Goal: Use online tool/utility: Utilize a website feature to perform a specific function

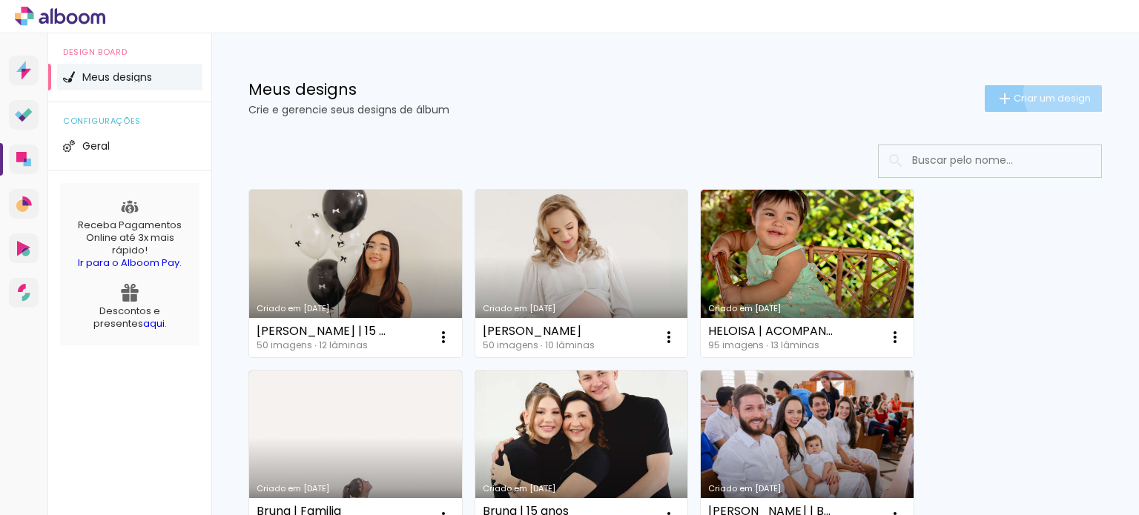
click at [1050, 93] on span "Criar um design" at bounding box center [1052, 98] width 77 height 10
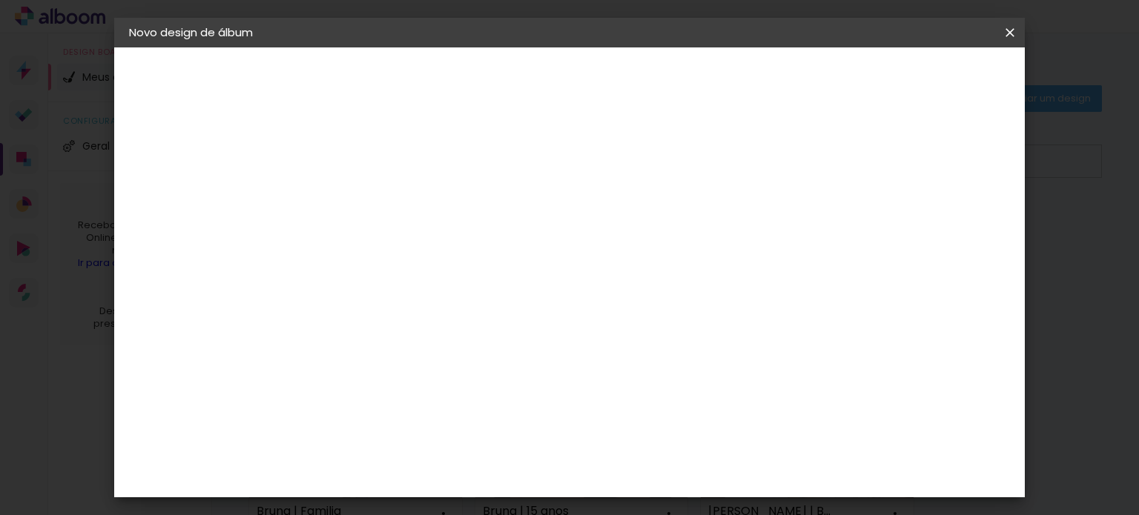
click at [372, 196] on input at bounding box center [372, 199] width 0 height 23
type input "s"
type input "[PERSON_NAME] | NEW BORN"
type paper-input "[PERSON_NAME] | NEW BORN"
click at [0, 0] on slot "Avançar" at bounding box center [0, 0] width 0 height 0
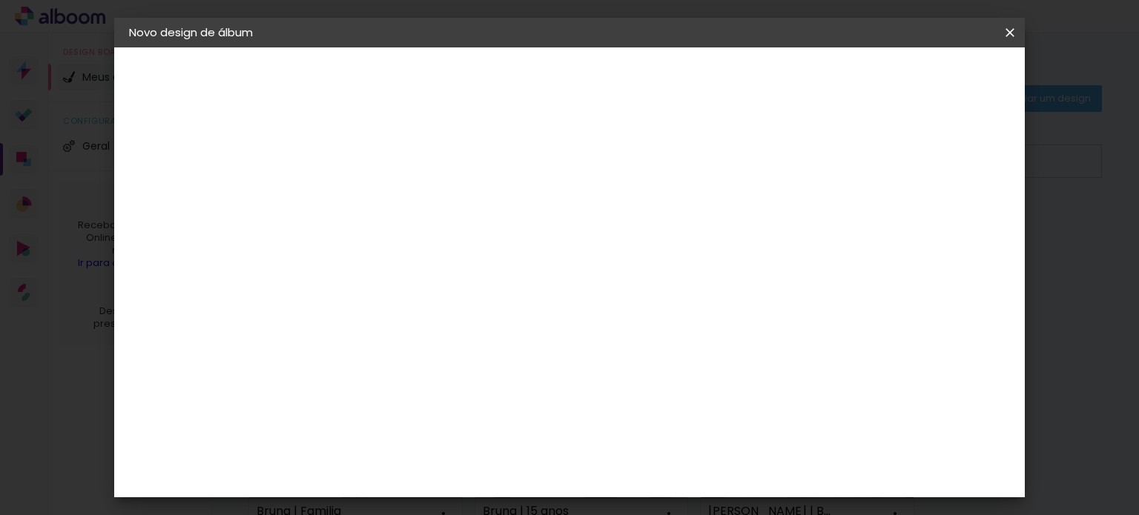
scroll to position [1483, 0]
click at [432, 406] on paper-item "Go image" at bounding box center [409, 425] width 160 height 39
click at [649, 67] on paper-button "Avançar" at bounding box center [612, 78] width 73 height 25
click at [452, 240] on paper-input-container "Linha" at bounding box center [409, 259] width 86 height 38
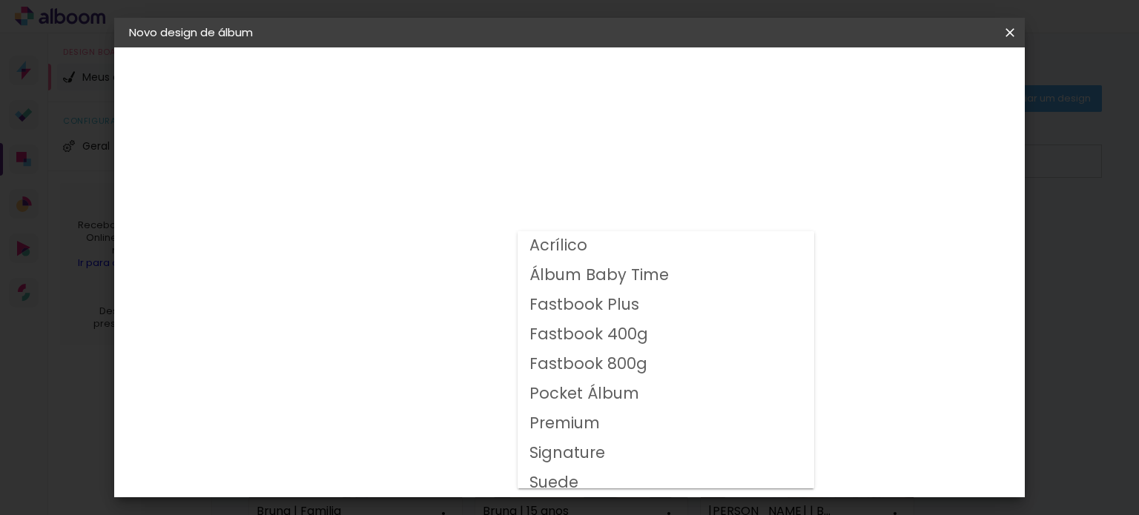
click at [0, 0] on slot "Fastbook 800g" at bounding box center [0, 0] width 0 height 0
type input "Fastbook 800g"
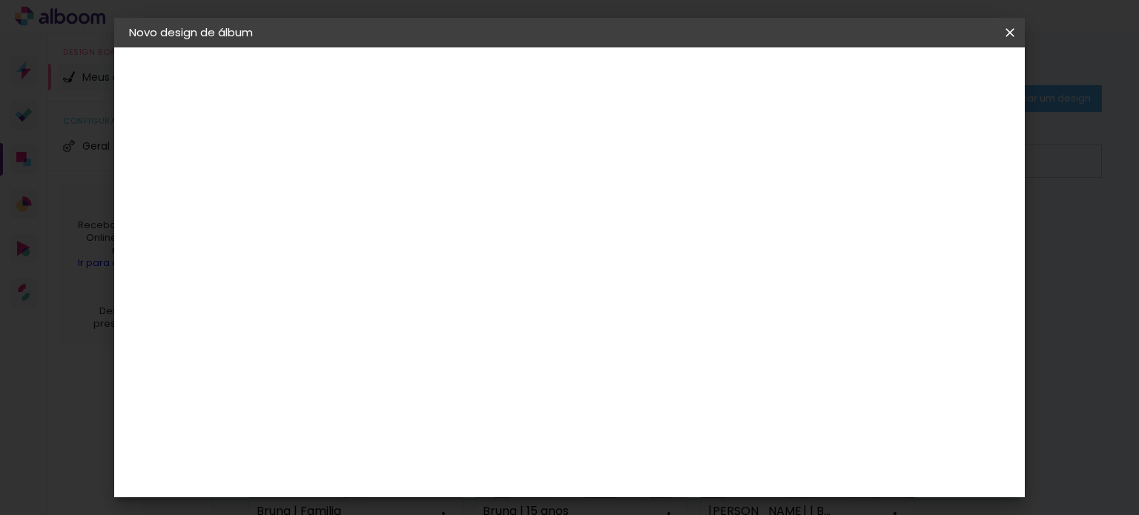
scroll to position [371, 0]
click at [472, 274] on span "20 × 20" at bounding box center [437, 298] width 69 height 48
click at [0, 0] on slot "Avançar" at bounding box center [0, 0] width 0 height 0
drag, startPoint x: 347, startPoint y: 162, endPoint x: 306, endPoint y: 163, distance: 40.8
click at [307, 163] on div "mm Mostrar sangria 20.32 cm Largura da página 20.32 cm Altura 40.64 cm Largura …" at bounding box center [534, 110] width 455 height 126
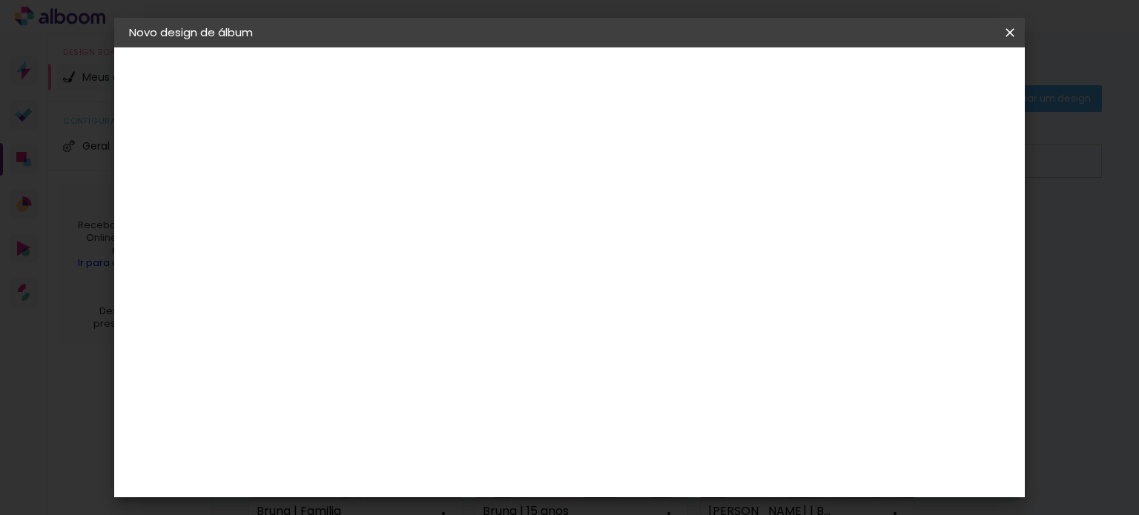
type input "1"
type paper-input "1"
click at [740, 68] on paper-button "Iniciar design" at bounding box center [691, 78] width 97 height 25
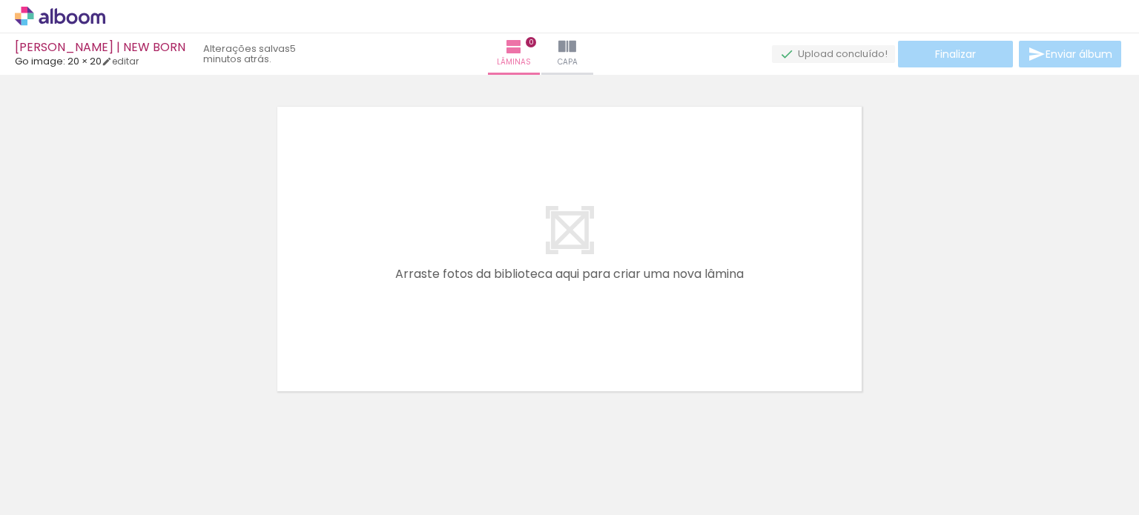
scroll to position [0, 2807]
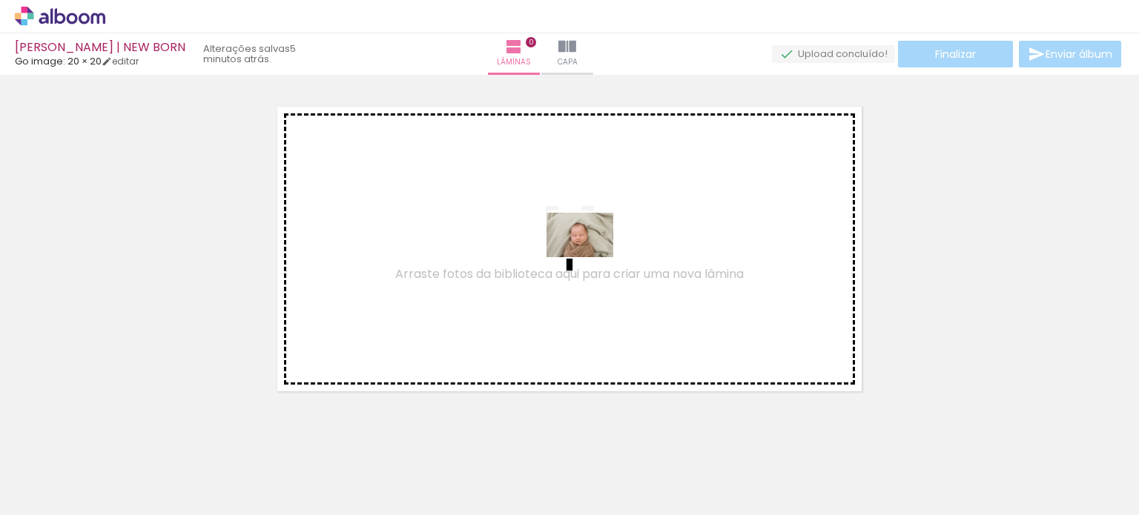
drag, startPoint x: 186, startPoint y: 467, endPoint x: 574, endPoint y: 265, distance: 437.6
click at [574, 264] on quentale-workspace at bounding box center [569, 257] width 1139 height 515
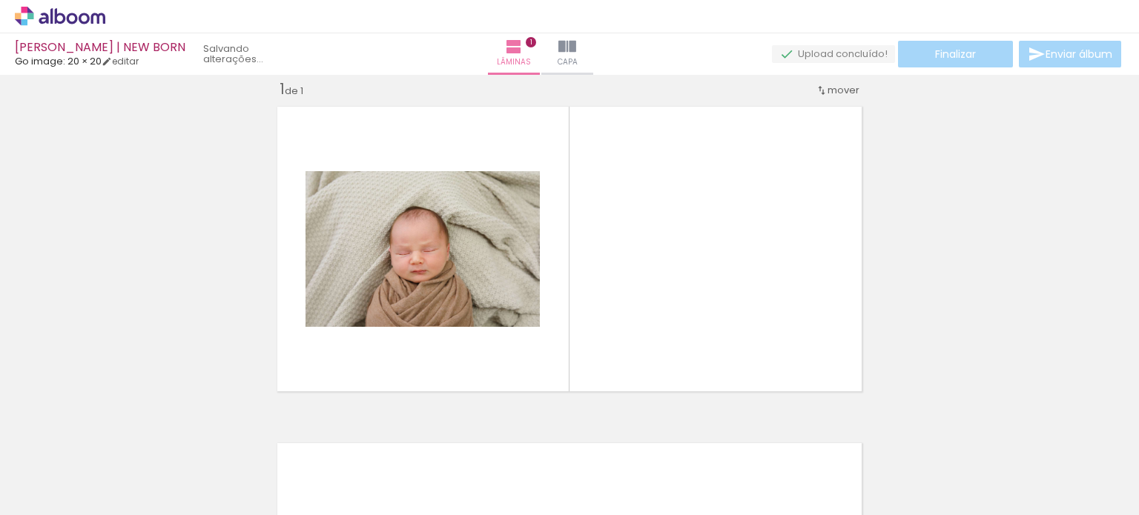
scroll to position [19, 0]
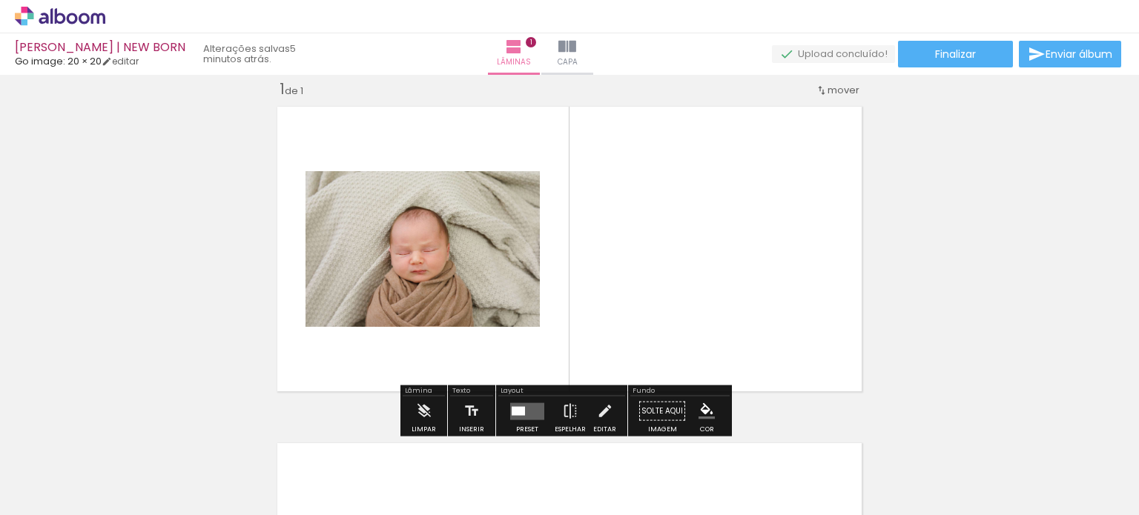
click at [532, 409] on quentale-layouter at bounding box center [527, 411] width 34 height 17
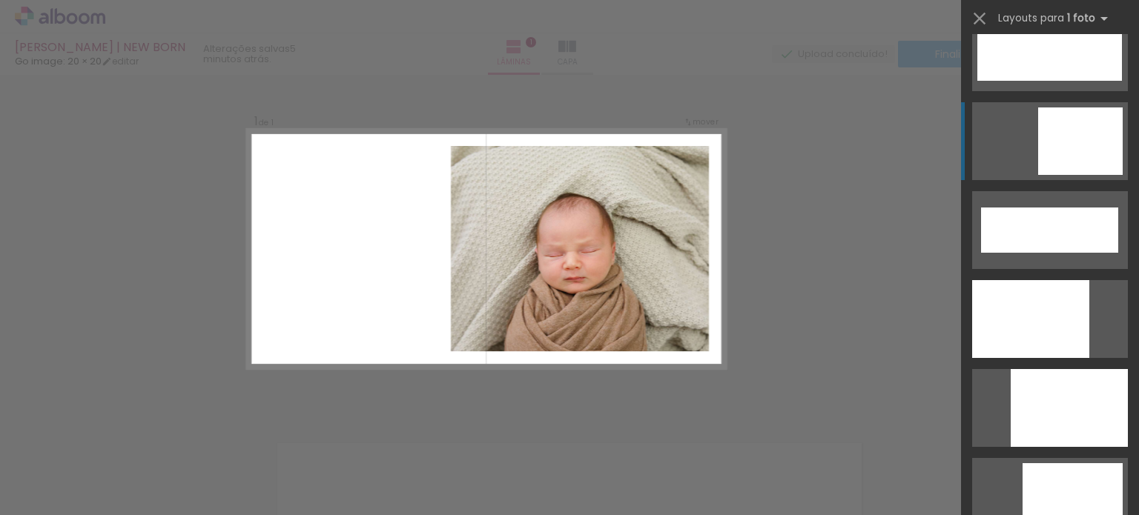
scroll to position [3857, 0]
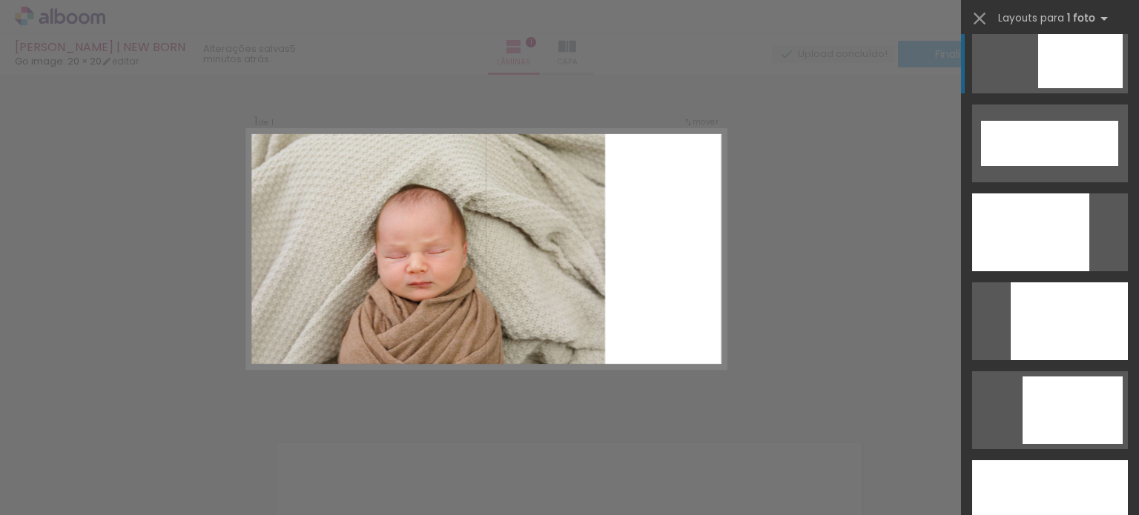
click at [1056, 244] on div at bounding box center [1030, 233] width 117 height 78
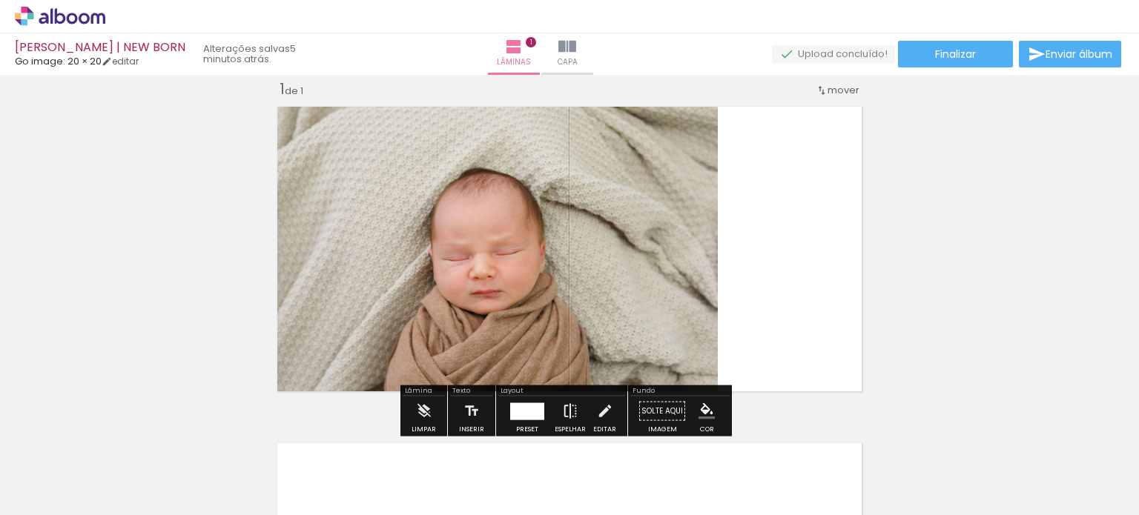
click at [573, 414] on iron-icon at bounding box center [570, 412] width 16 height 30
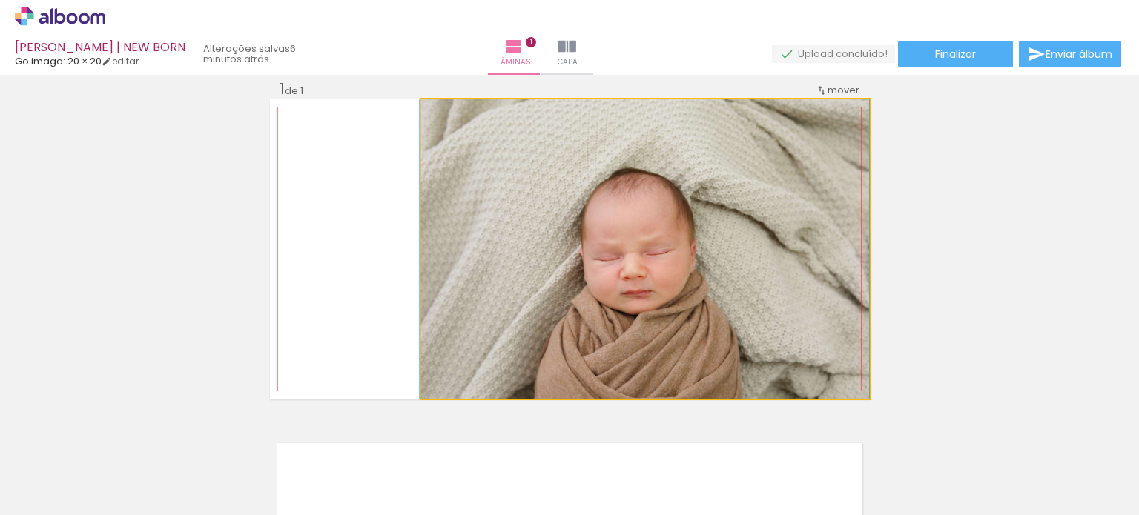
drag, startPoint x: 689, startPoint y: 230, endPoint x: 689, endPoint y: 212, distance: 17.8
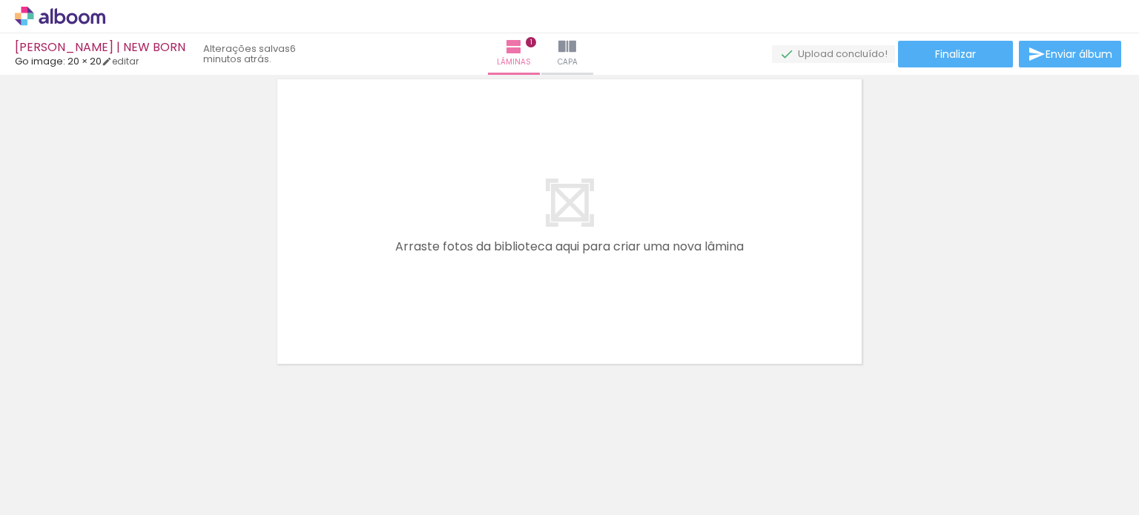
scroll to position [0, 2774]
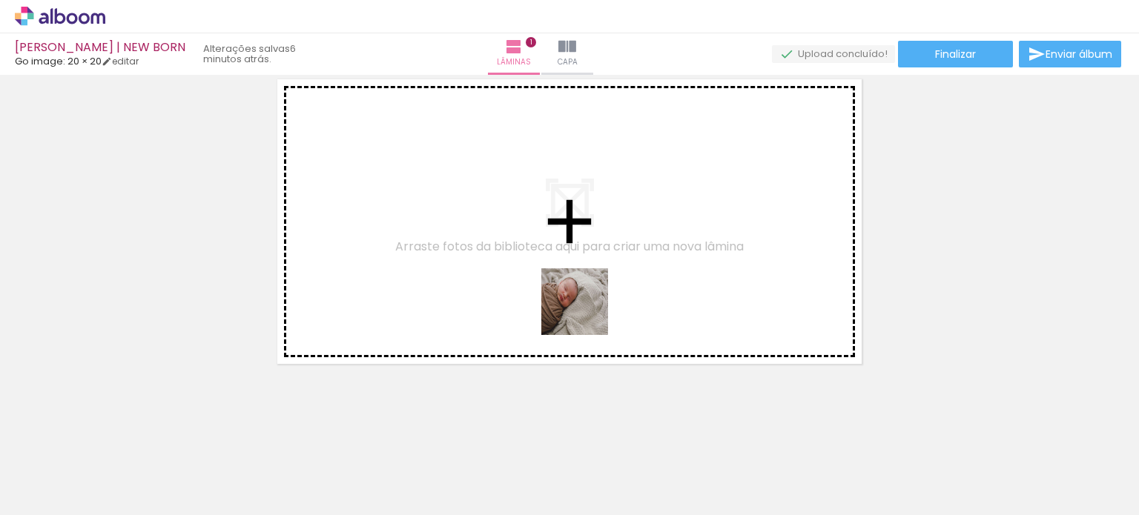
drag, startPoint x: 641, startPoint y: 470, endPoint x: 719, endPoint y: 438, distance: 84.2
click at [578, 298] on quentale-workspace at bounding box center [569, 257] width 1139 height 515
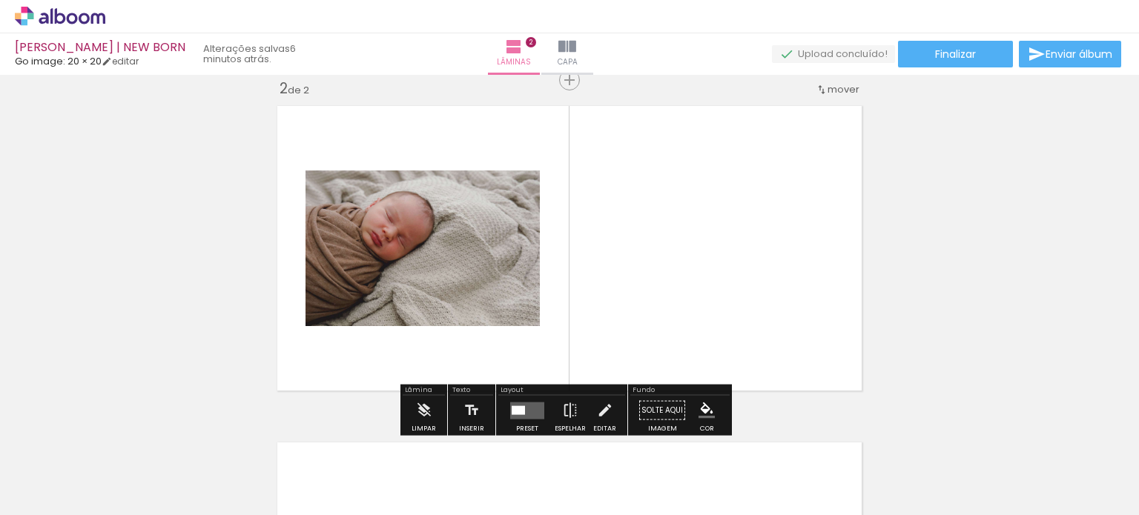
scroll to position [355, 0]
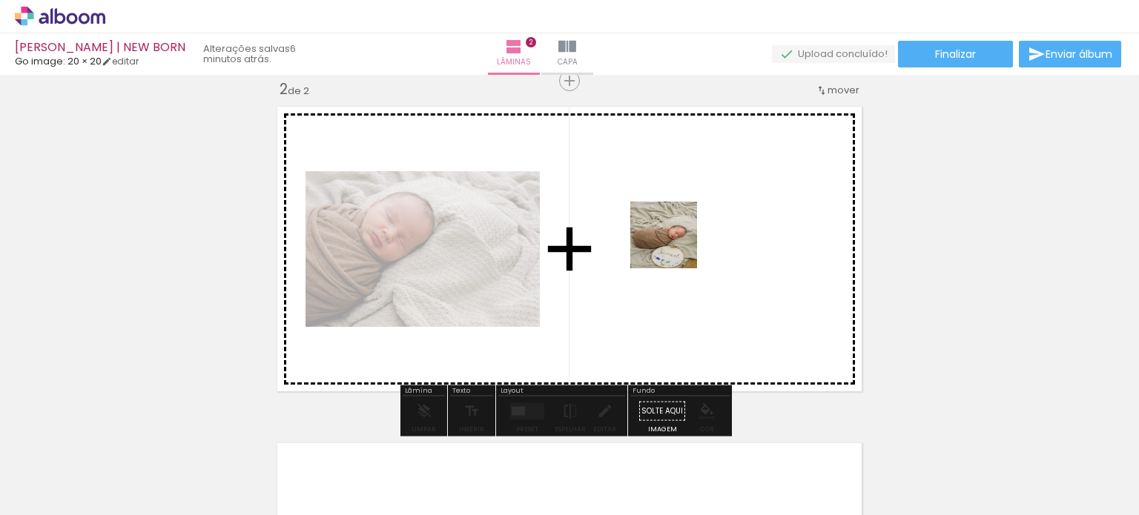
drag, startPoint x: 708, startPoint y: 429, endPoint x: 675, endPoint y: 243, distance: 189.0
click at [675, 243] on quentale-workspace at bounding box center [569, 257] width 1139 height 515
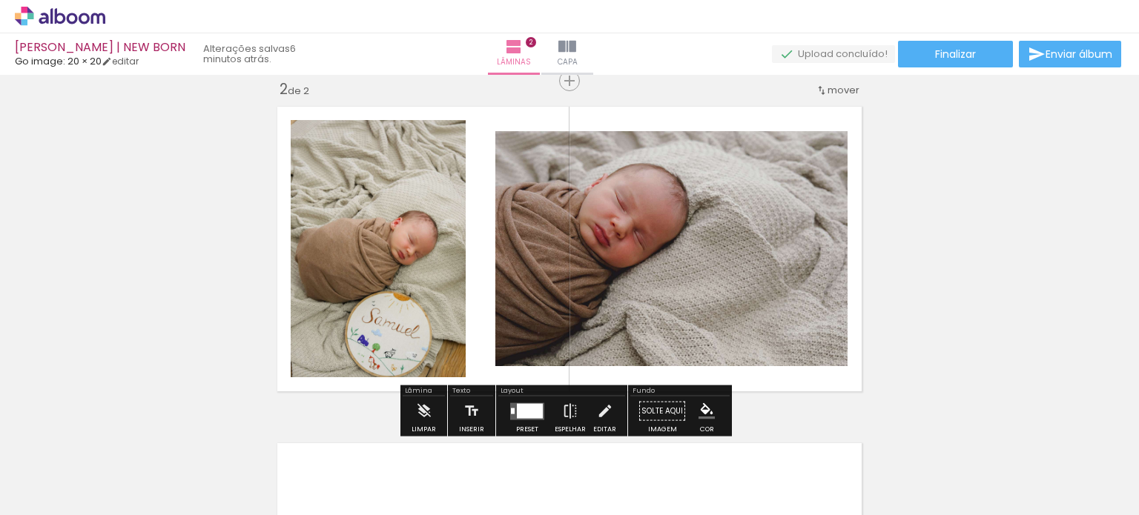
click at [519, 412] on div at bounding box center [530, 410] width 26 height 15
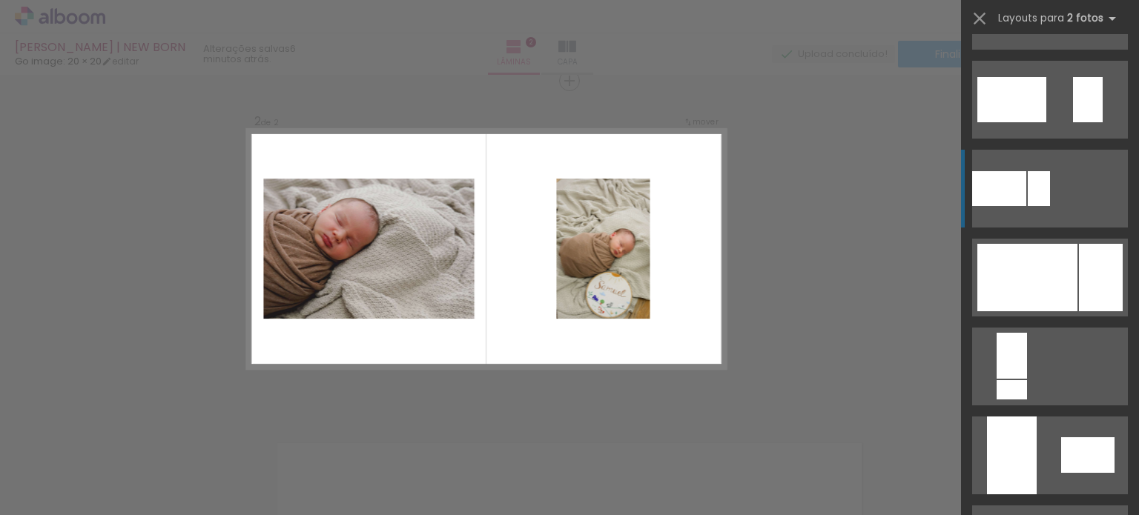
scroll to position [519, 0]
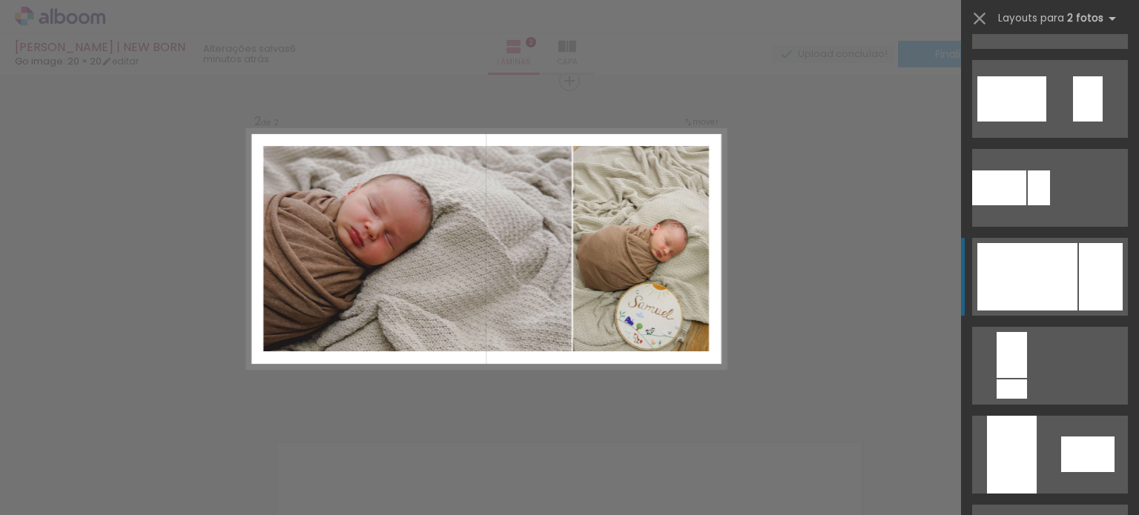
click at [1069, 266] on div at bounding box center [1028, 276] width 100 height 67
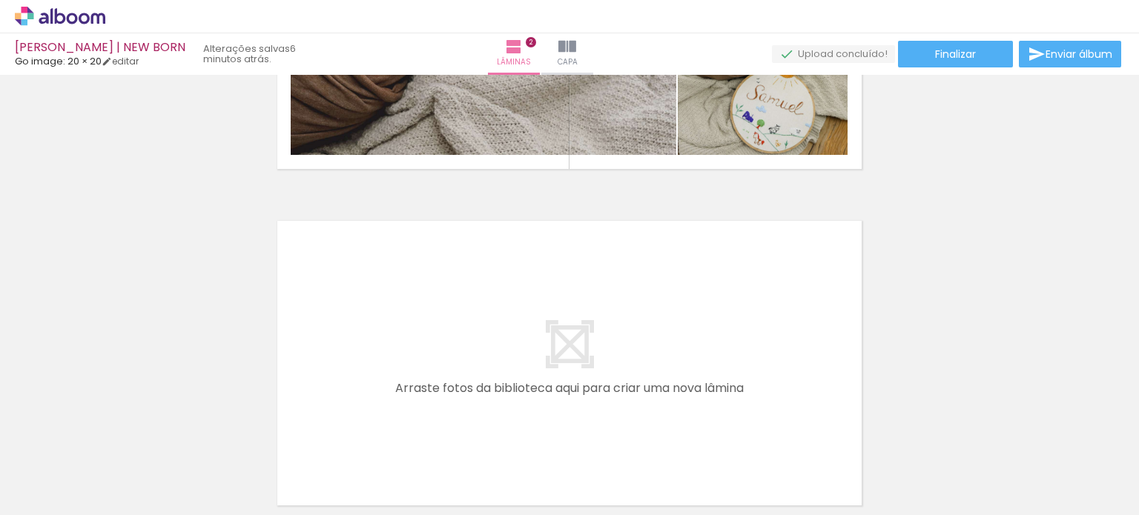
scroll to position [0, 2807]
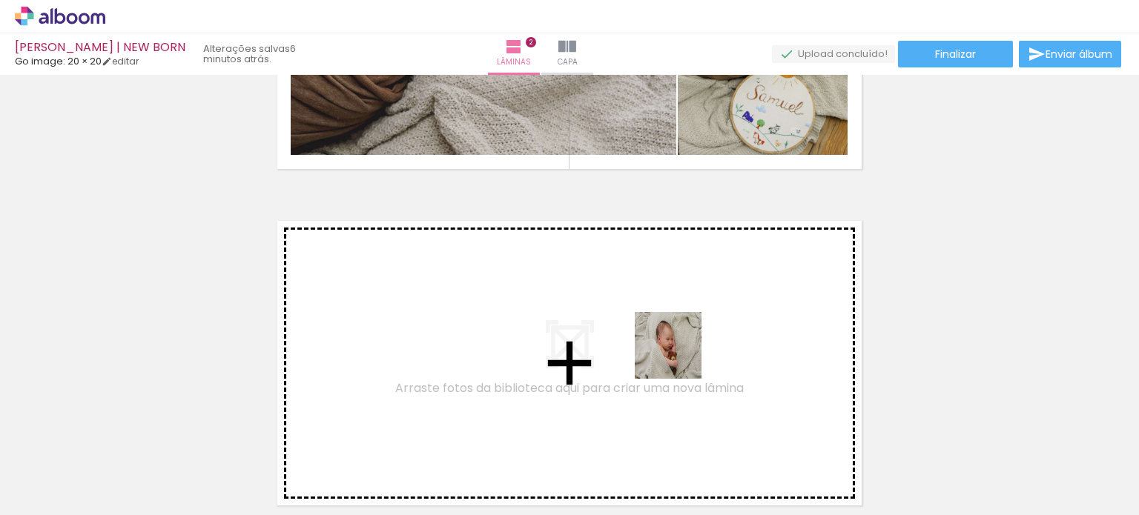
drag, startPoint x: 685, startPoint y: 363, endPoint x: 668, endPoint y: 340, distance: 27.6
click at [668, 340] on quentale-workspace at bounding box center [569, 257] width 1139 height 515
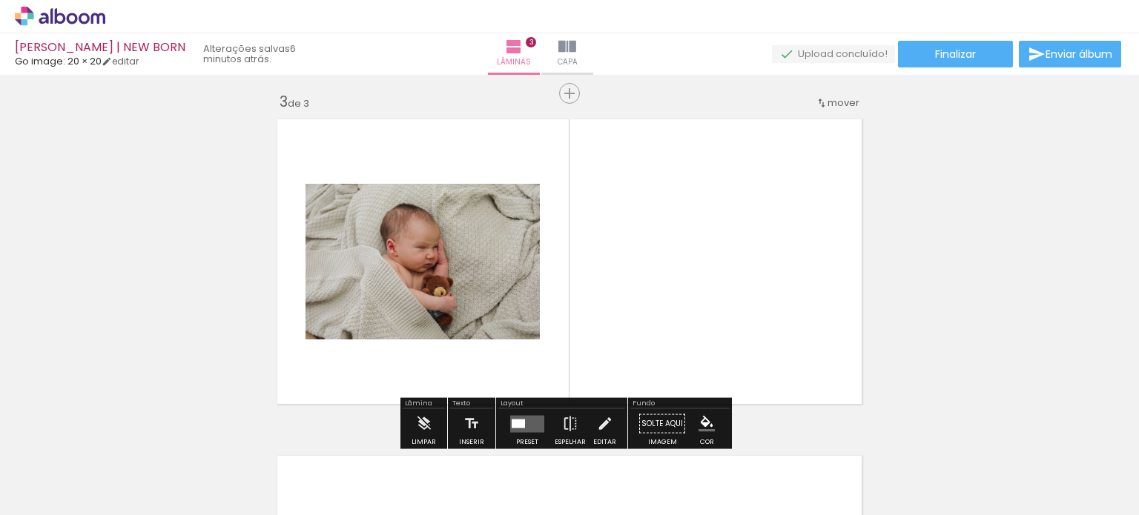
scroll to position [692, 0]
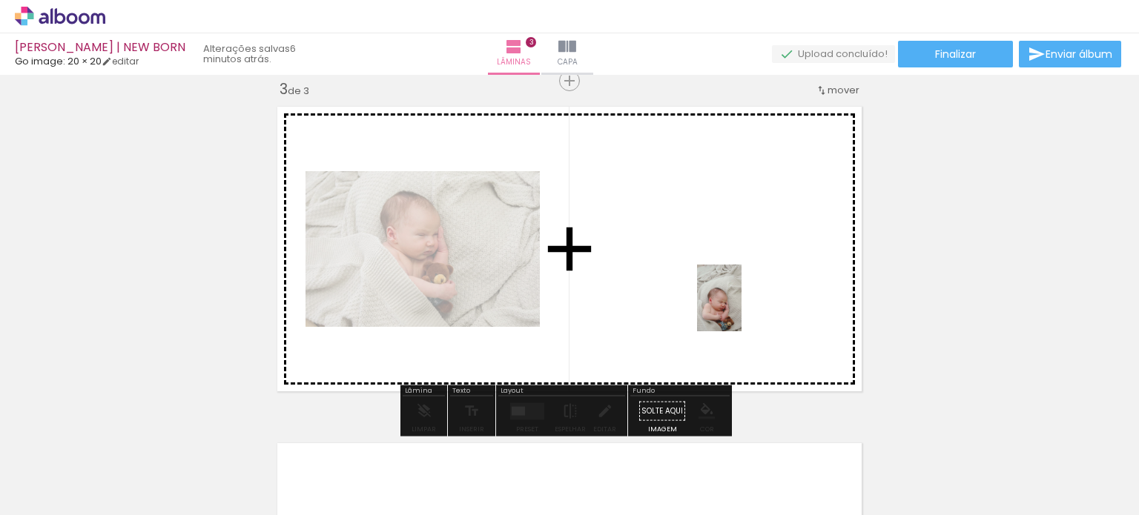
drag, startPoint x: 851, startPoint y: 468, endPoint x: 741, endPoint y: 309, distance: 194.0
click at [741, 309] on quentale-workspace at bounding box center [569, 257] width 1139 height 515
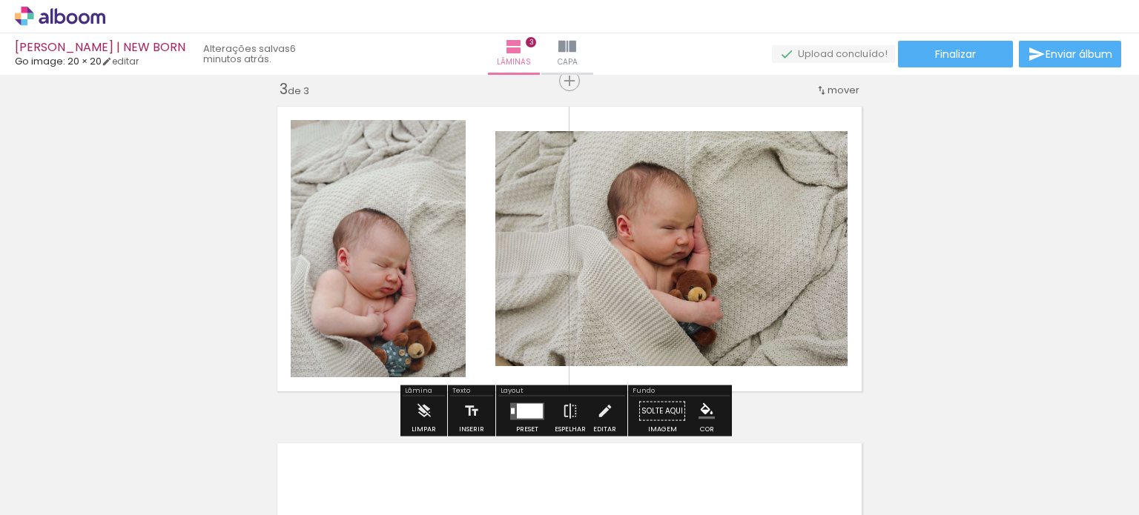
click at [506, 406] on div "Preset Espelhar Editar" at bounding box center [561, 416] width 127 height 38
click at [517, 409] on div at bounding box center [530, 410] width 26 height 15
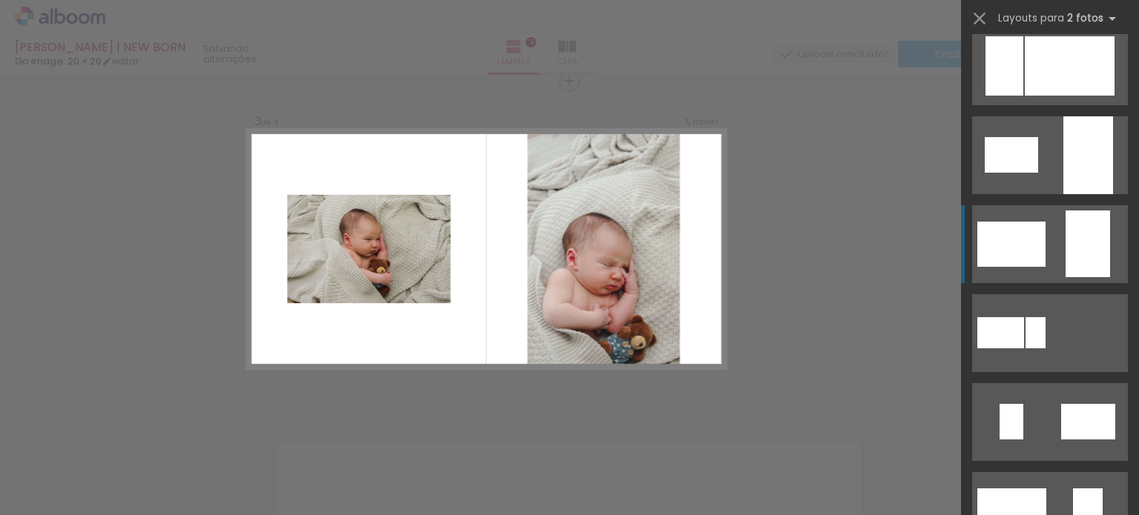
scroll to position [0, 0]
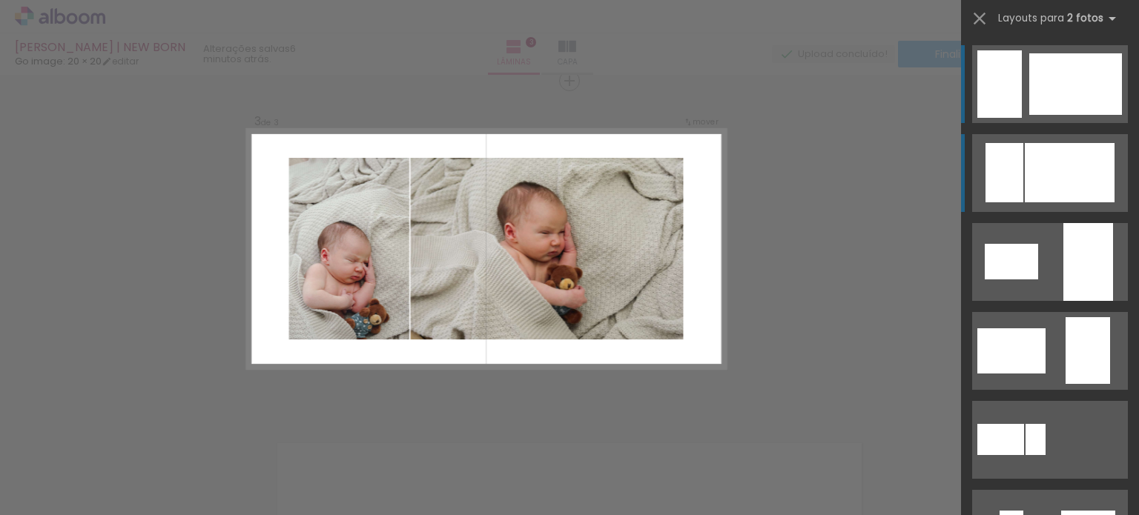
click at [1052, 191] on div at bounding box center [1070, 172] width 90 height 59
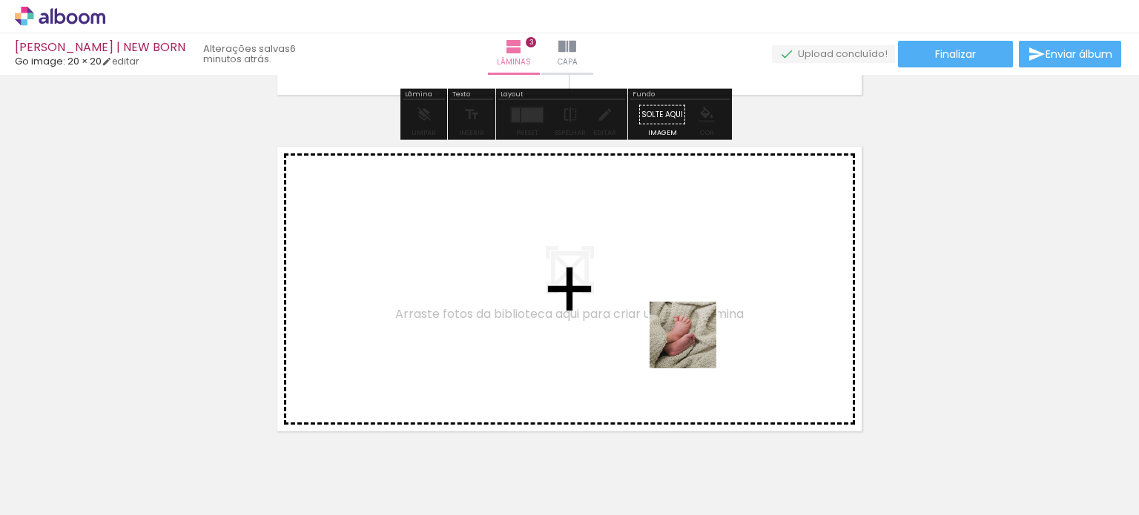
drag, startPoint x: 915, startPoint y: 476, endPoint x: 679, endPoint y: 334, distance: 275.8
click at [679, 334] on quentale-workspace at bounding box center [569, 257] width 1139 height 515
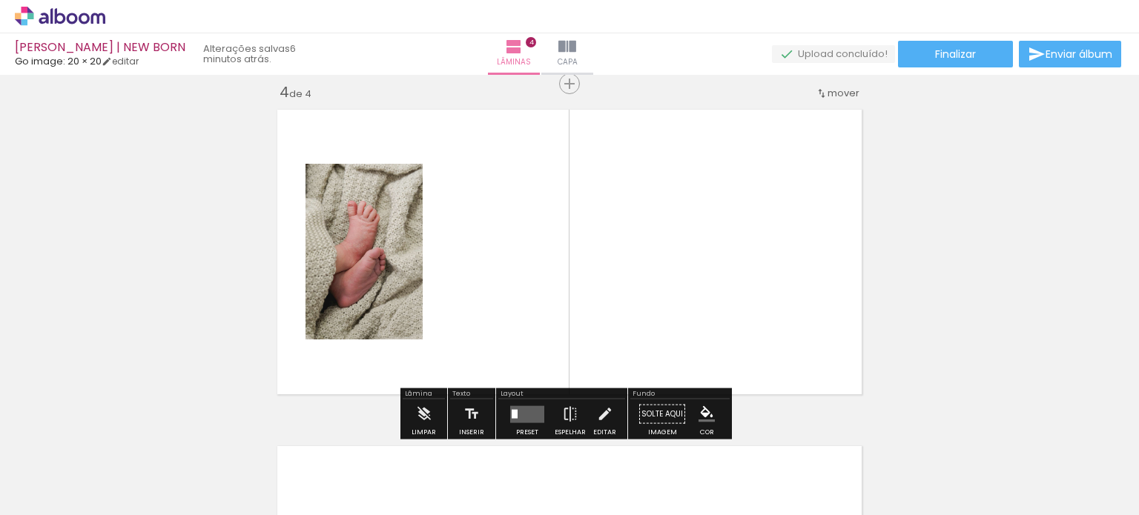
scroll to position [1029, 0]
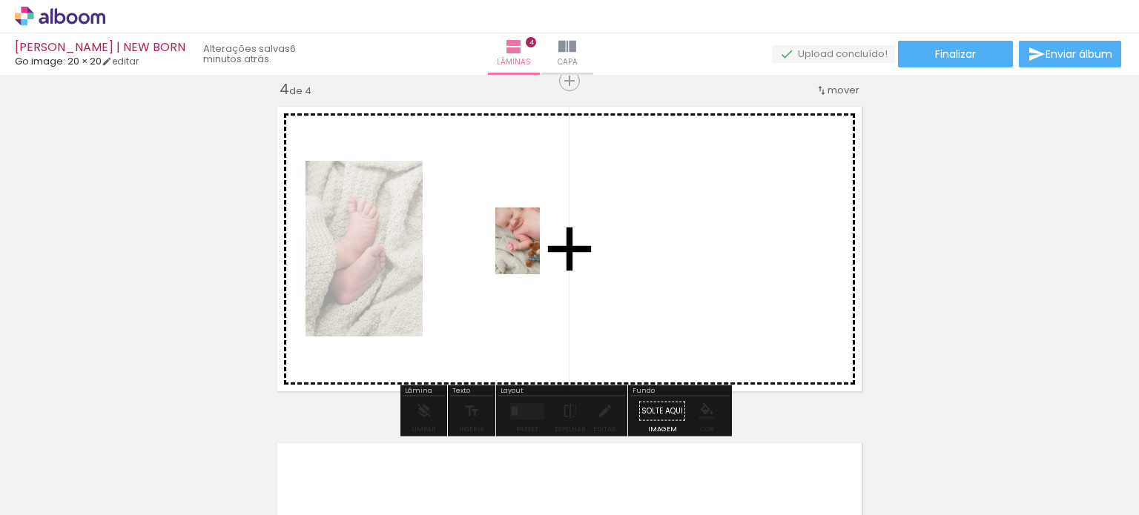
drag, startPoint x: 958, startPoint y: 440, endPoint x: 540, endPoint y: 252, distance: 458.5
click at [540, 252] on quentale-workspace at bounding box center [569, 257] width 1139 height 515
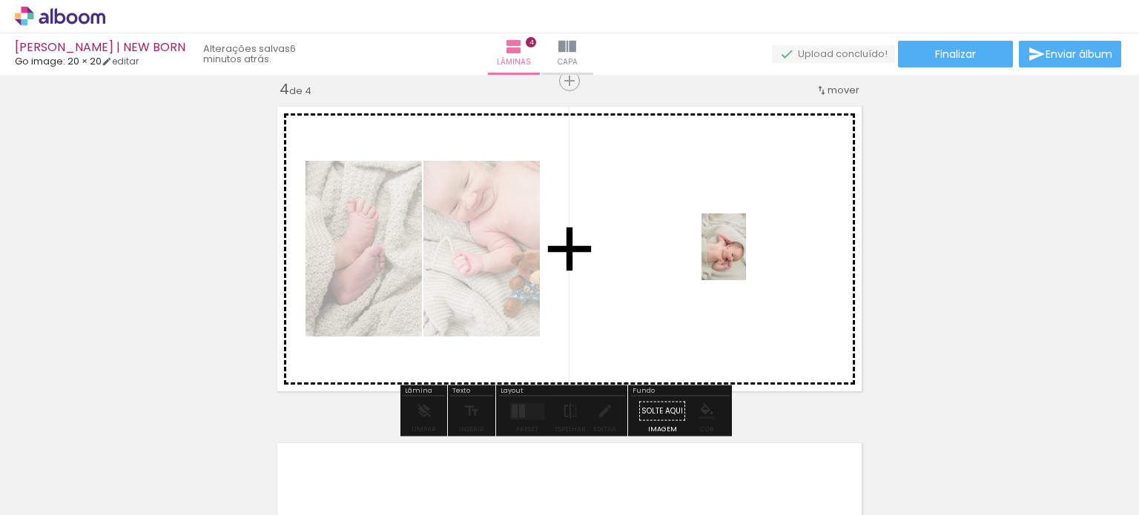
drag, startPoint x: 1080, startPoint y: 460, endPoint x: 739, endPoint y: 257, distance: 397.1
click at [739, 257] on quentale-workspace at bounding box center [569, 257] width 1139 height 515
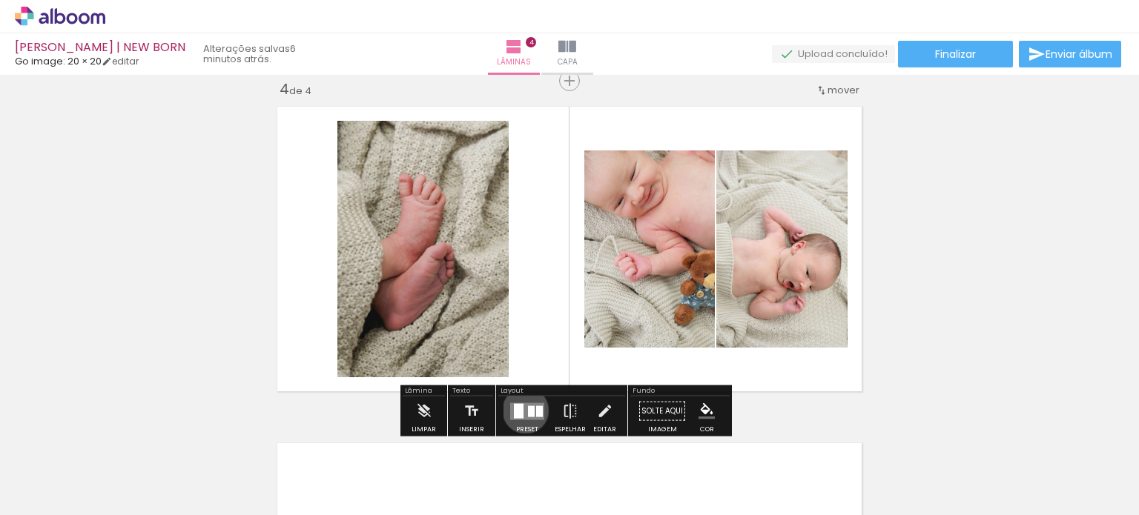
click at [522, 410] on quentale-layouter at bounding box center [527, 411] width 34 height 17
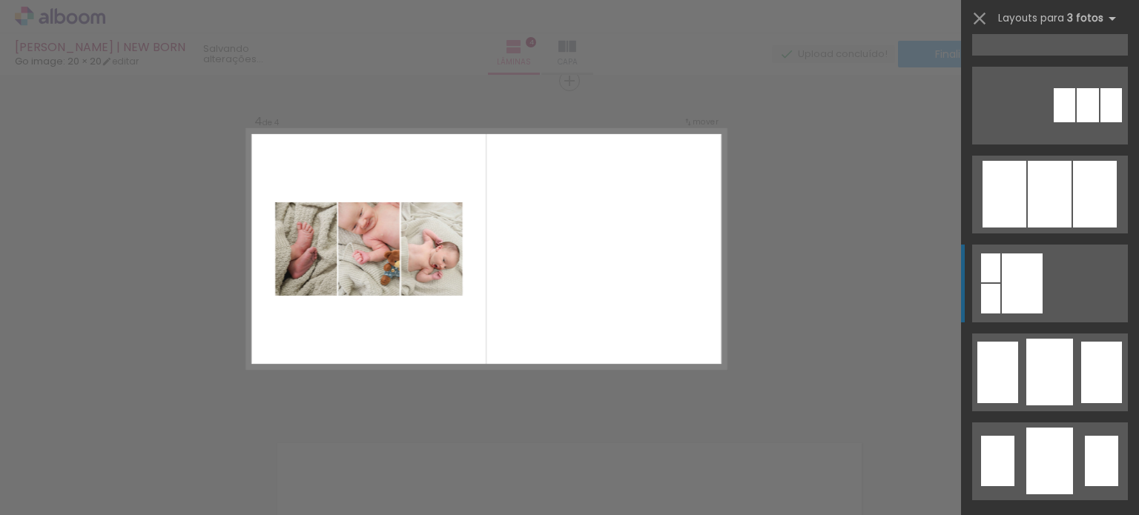
scroll to position [890, 0]
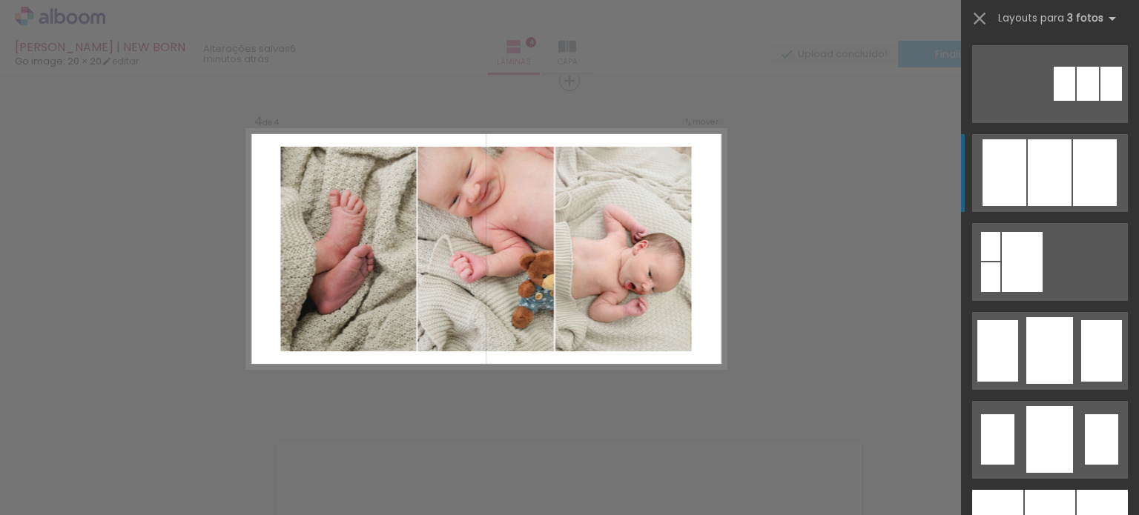
click at [1050, 175] on div at bounding box center [1050, 172] width 44 height 67
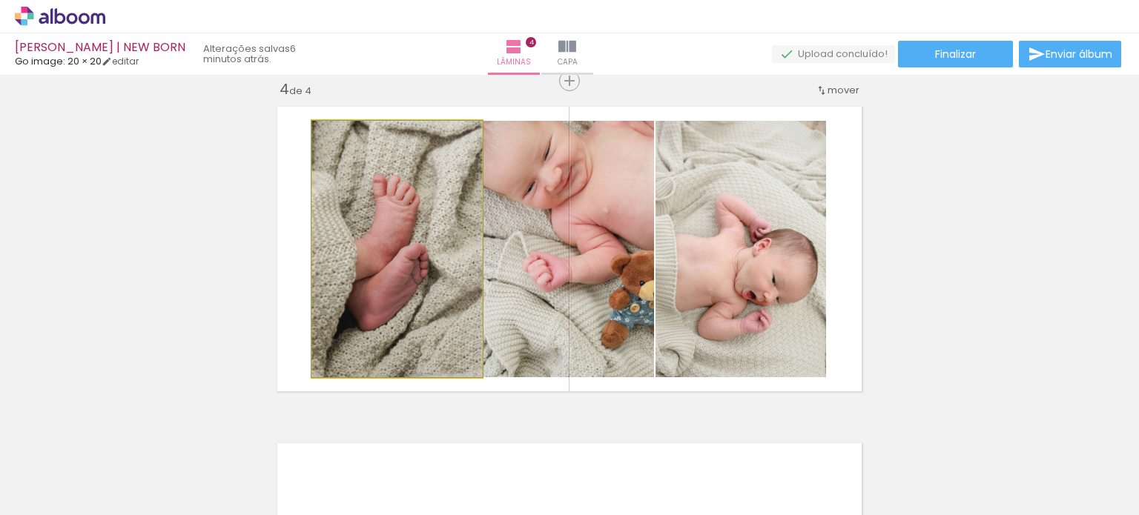
click at [408, 257] on quentale-photo at bounding box center [397, 249] width 170 height 257
click at [426, 285] on quentale-photo at bounding box center [397, 249] width 170 height 257
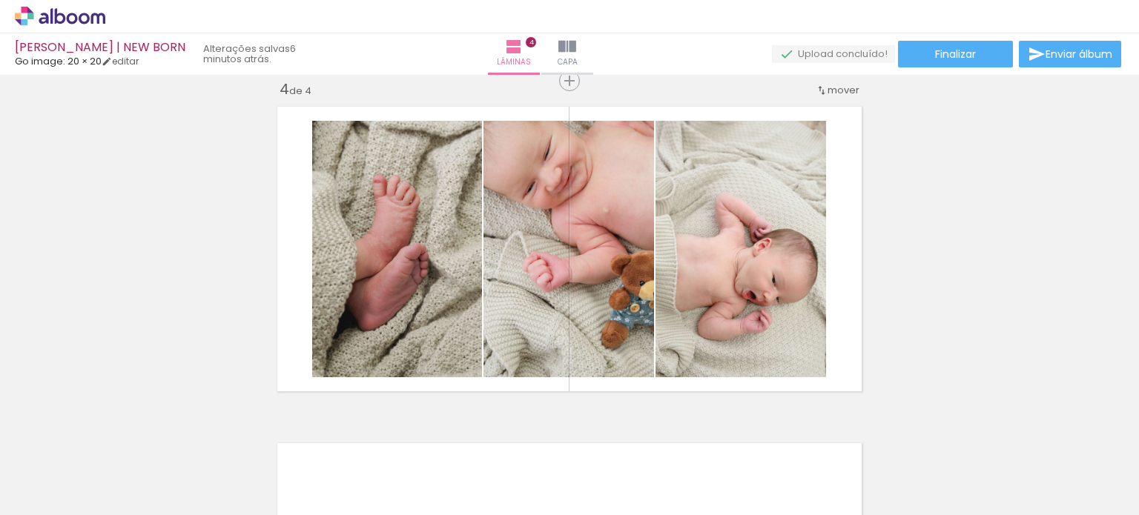
scroll to position [0, 2807]
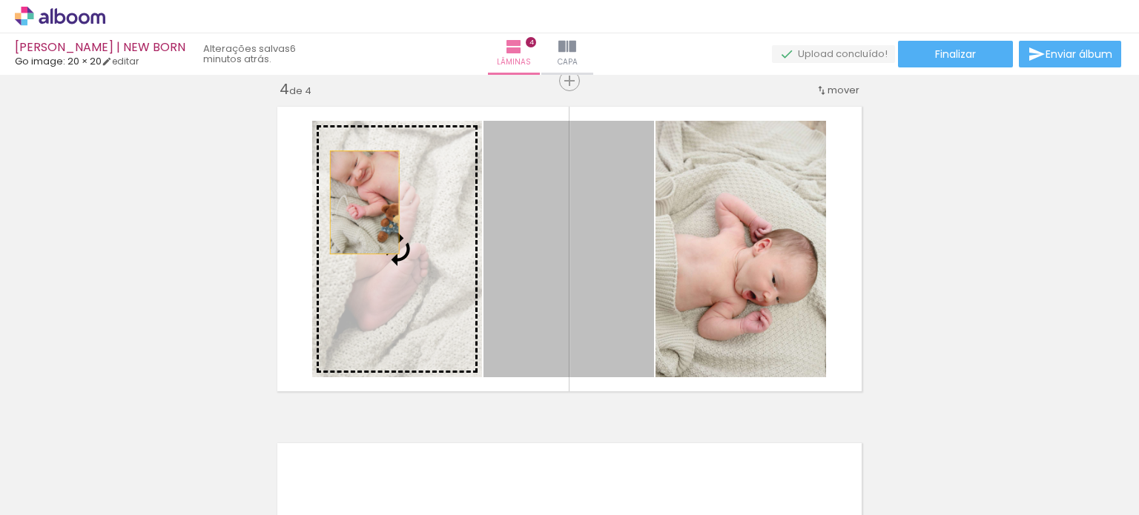
drag, startPoint x: 584, startPoint y: 213, endPoint x: 362, endPoint y: 202, distance: 222.8
click at [0, 0] on slot at bounding box center [0, 0] width 0 height 0
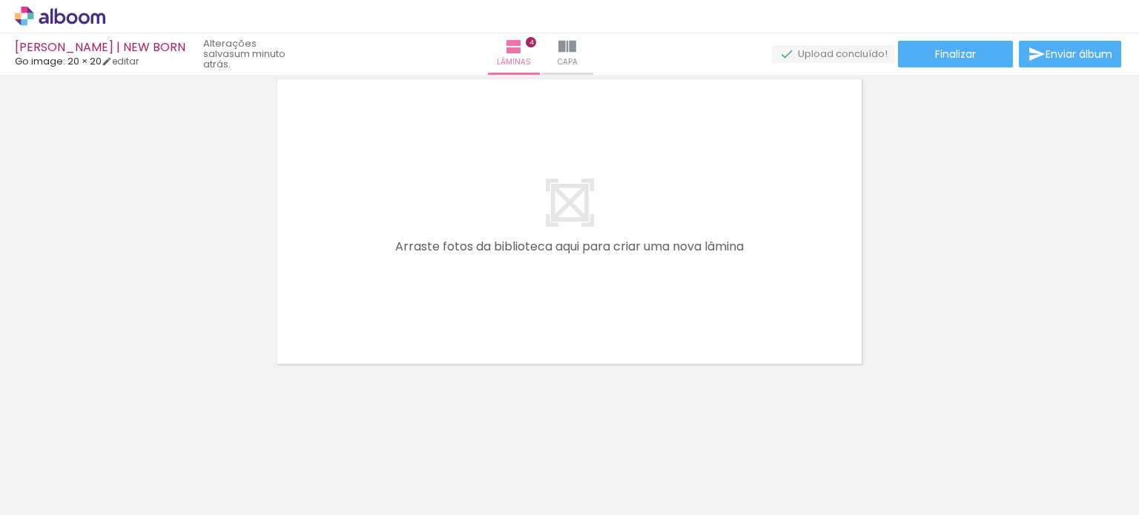
scroll to position [0, 2368]
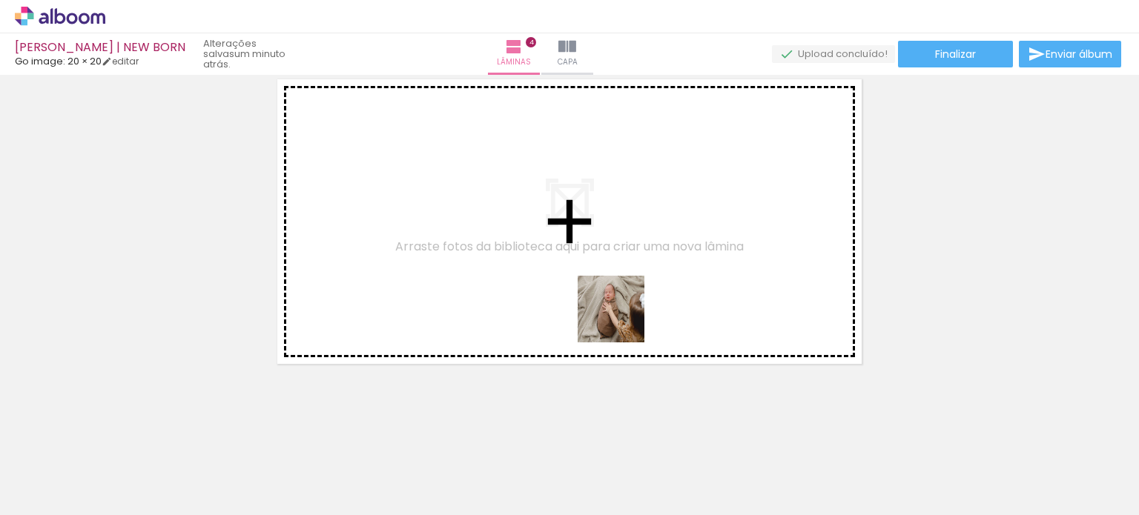
drag, startPoint x: 647, startPoint y: 360, endPoint x: 685, endPoint y: 363, distance: 38.7
click at [593, 265] on quentale-workspace at bounding box center [569, 257] width 1139 height 515
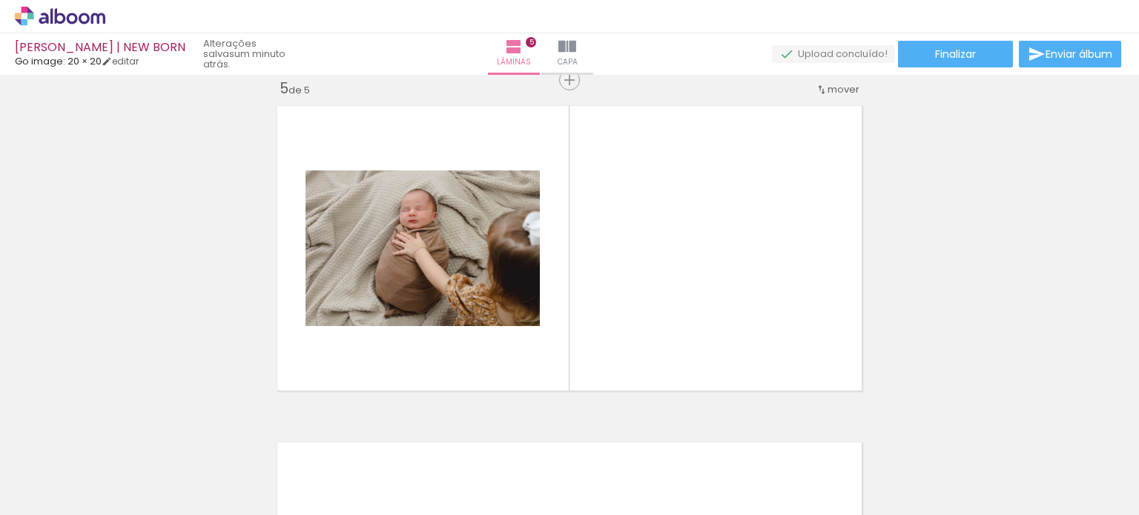
scroll to position [1365, 0]
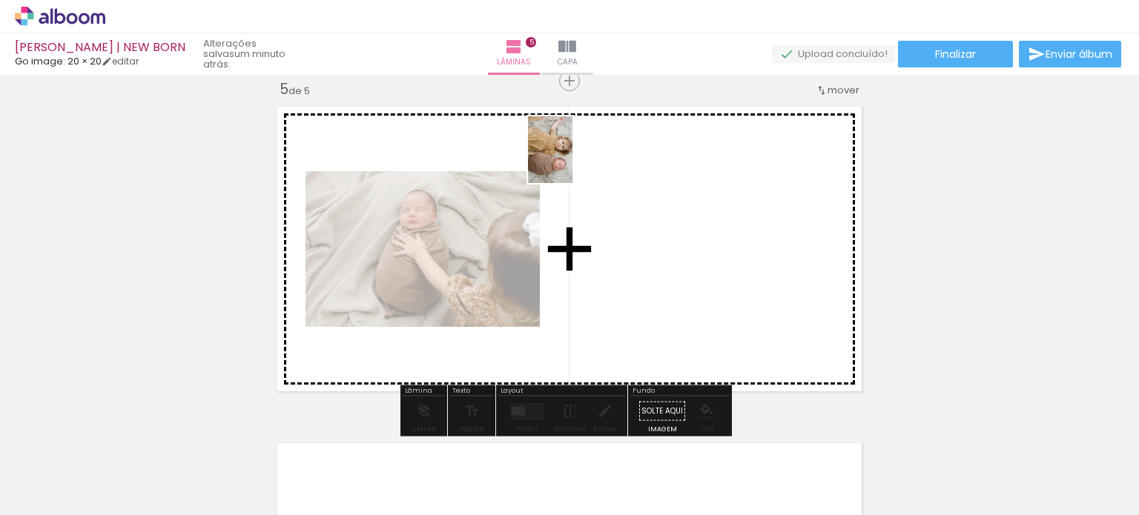
drag, startPoint x: 762, startPoint y: 456, endPoint x: 615, endPoint y: 240, distance: 262.1
click at [587, 185] on quentale-workspace at bounding box center [569, 257] width 1139 height 515
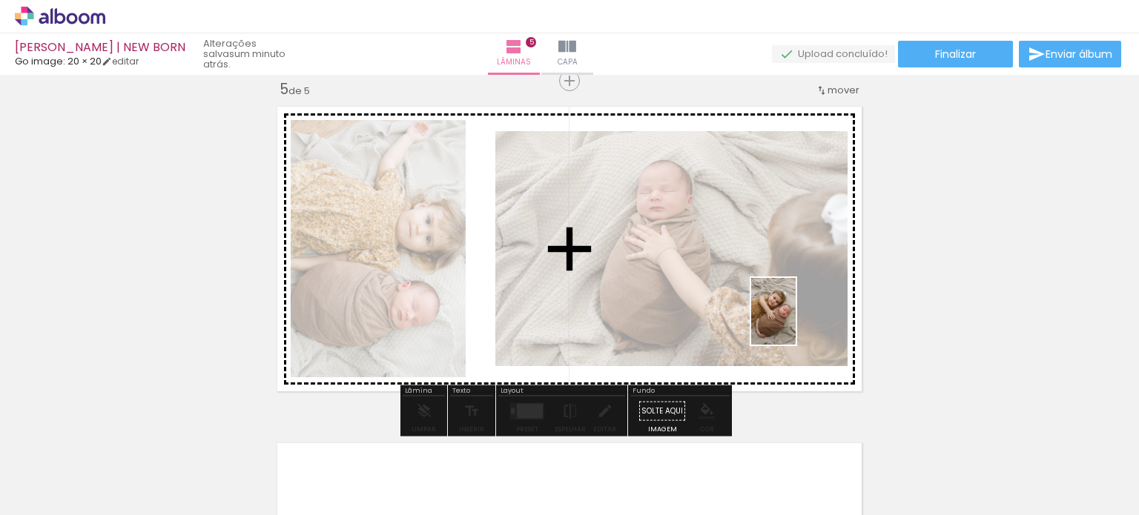
drag, startPoint x: 825, startPoint y: 399, endPoint x: 863, endPoint y: 386, distance: 39.2
click at [796, 321] on quentale-workspace at bounding box center [569, 257] width 1139 height 515
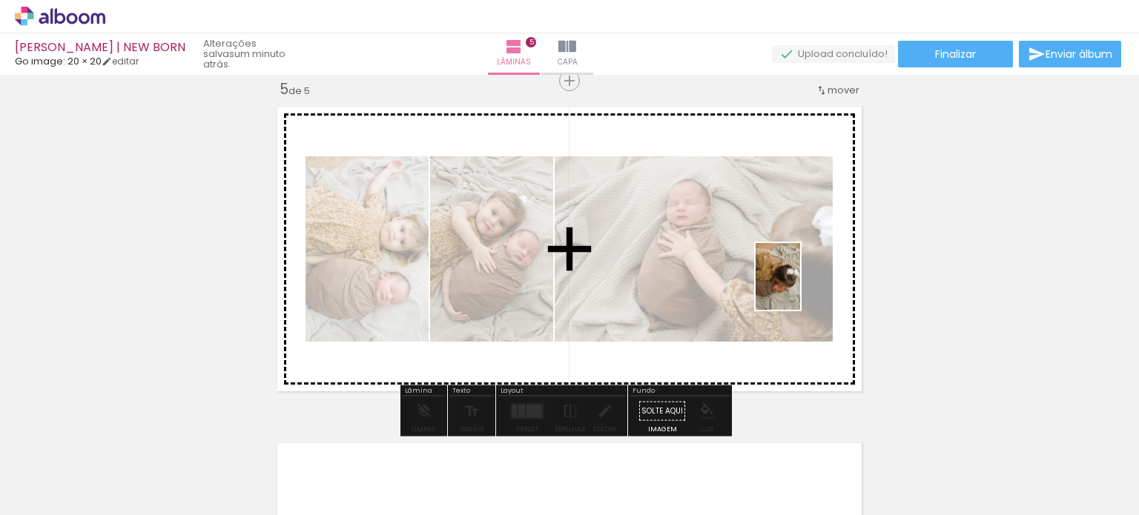
drag, startPoint x: 881, startPoint y: 405, endPoint x: 800, endPoint y: 288, distance: 142.4
click at [800, 288] on quentale-workspace at bounding box center [569, 257] width 1139 height 515
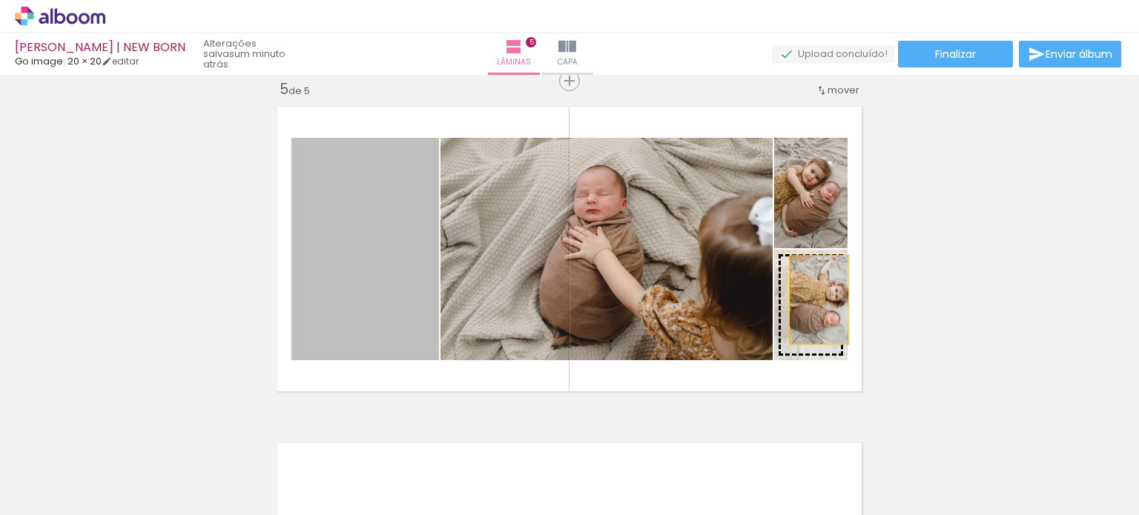
drag, startPoint x: 392, startPoint y: 269, endPoint x: 814, endPoint y: 300, distance: 423.1
click at [0, 0] on slot at bounding box center [0, 0] width 0 height 0
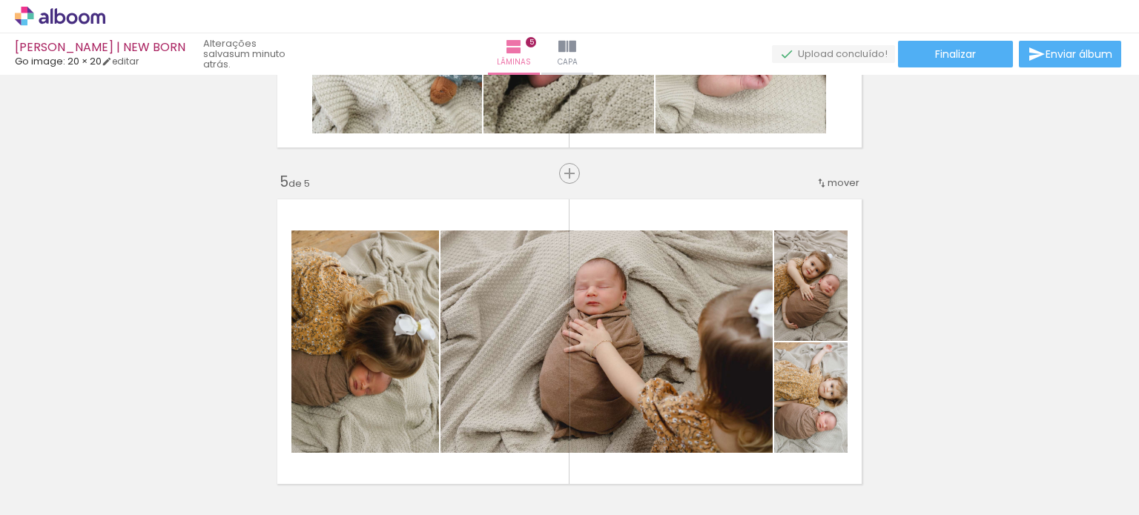
scroll to position [1217, 0]
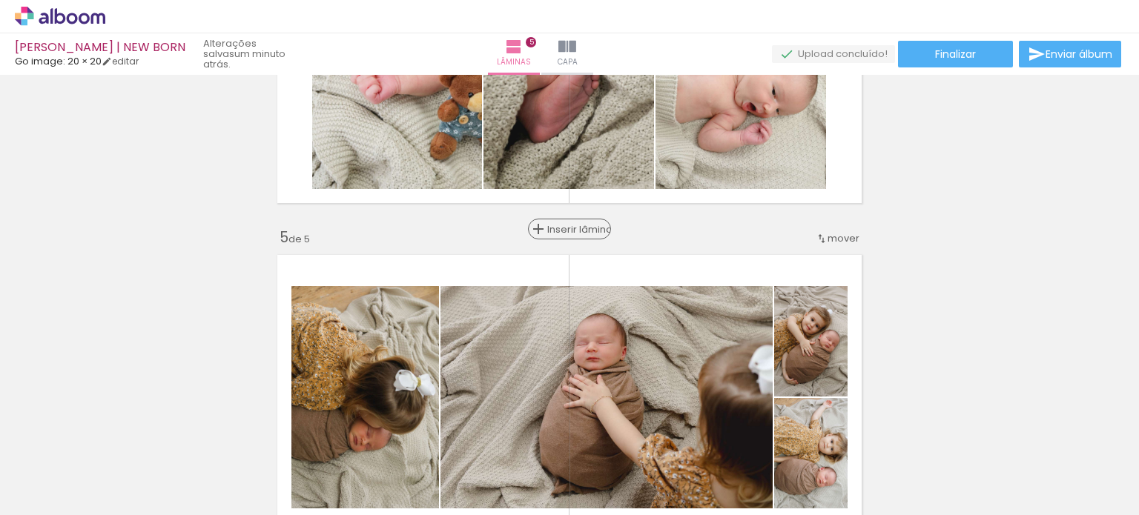
click at [565, 233] on span "Inserir lâmina" at bounding box center [576, 230] width 58 height 10
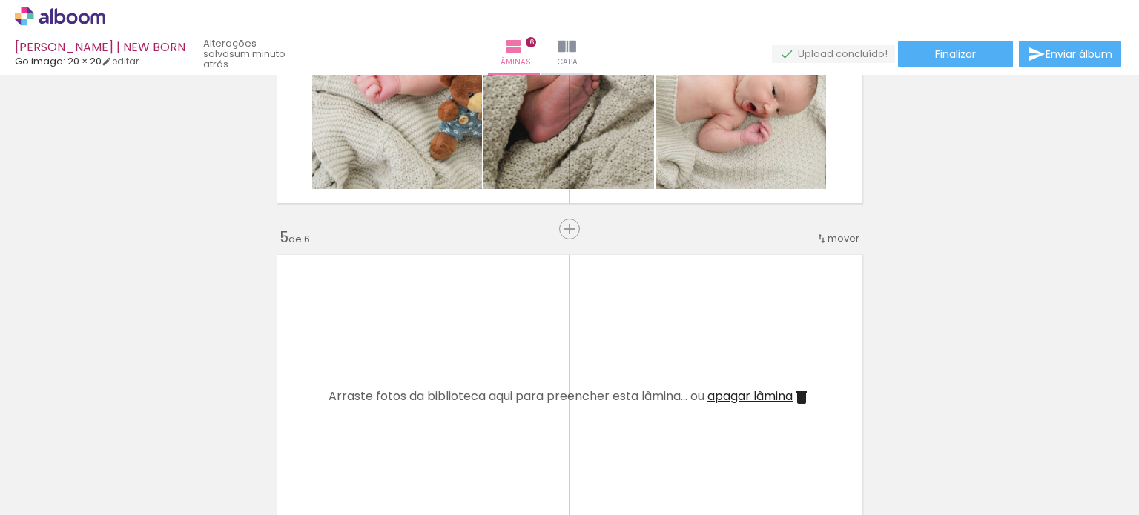
scroll to position [0, 0]
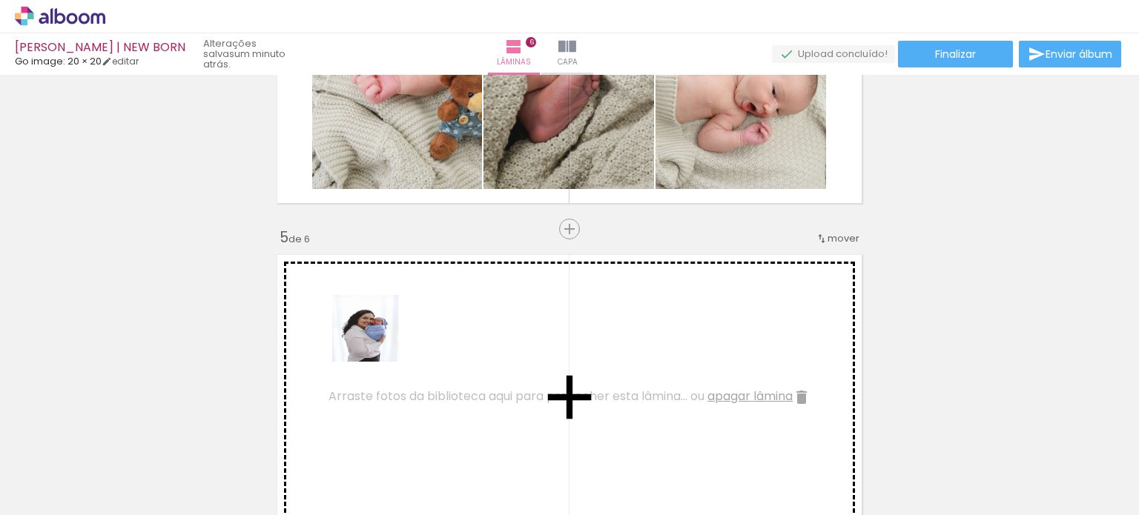
drag, startPoint x: 166, startPoint y: 473, endPoint x: 377, endPoint y: 340, distance: 249.4
click at [377, 340] on quentale-workspace at bounding box center [569, 257] width 1139 height 515
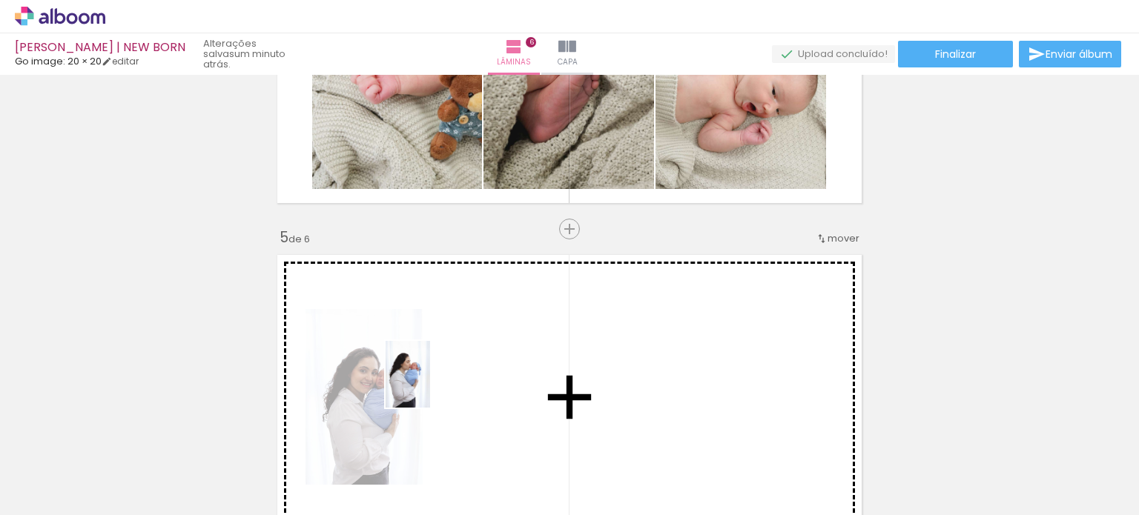
drag, startPoint x: 245, startPoint y: 485, endPoint x: 442, endPoint y: 379, distance: 224.0
click at [442, 379] on quentale-workspace at bounding box center [569, 257] width 1139 height 515
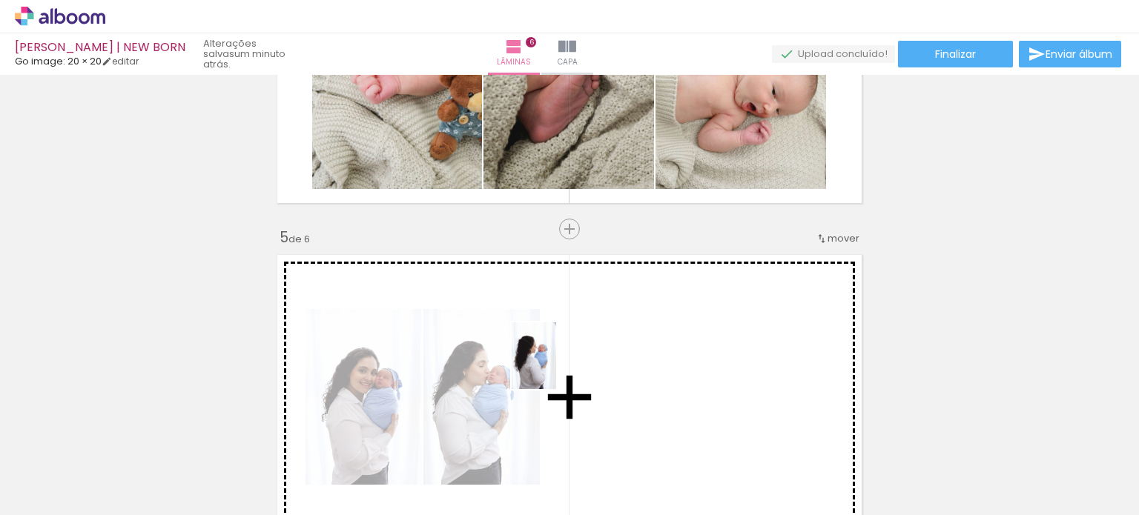
drag, startPoint x: 339, startPoint y: 458, endPoint x: 556, endPoint y: 367, distance: 235.7
click at [556, 367] on quentale-workspace at bounding box center [569, 257] width 1139 height 515
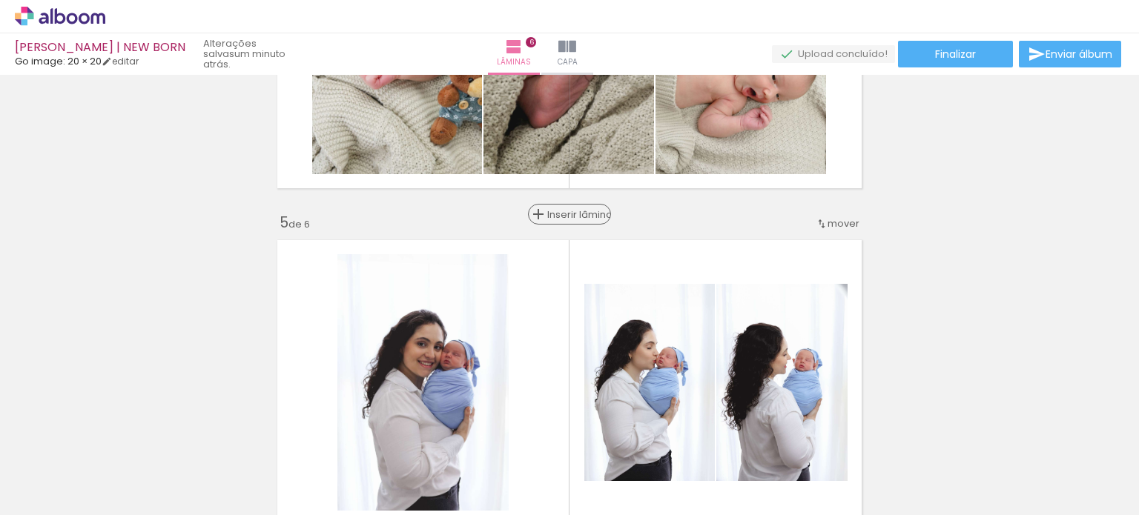
scroll to position [1217, 0]
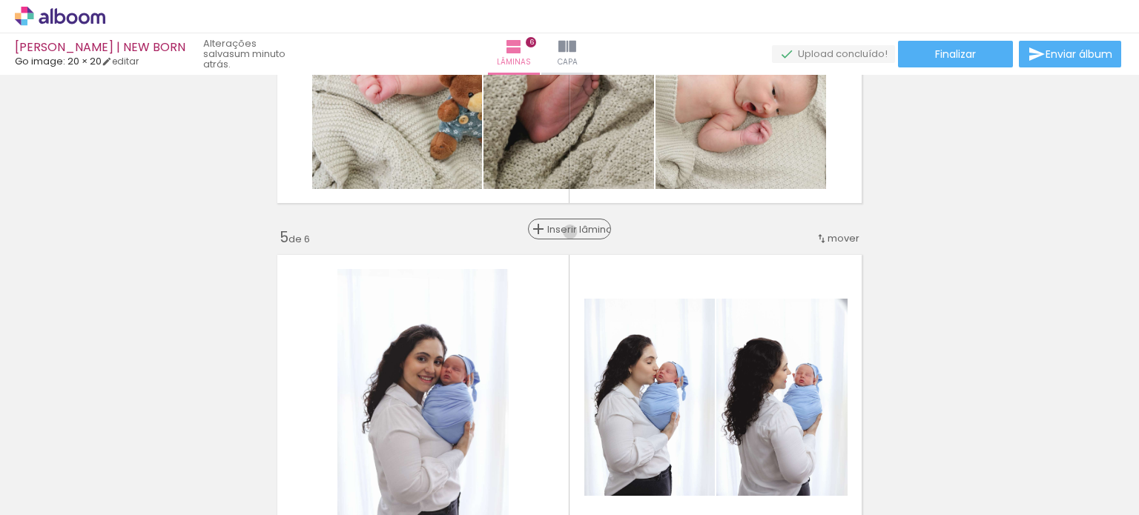
click at [564, 231] on span "Inserir lâmina" at bounding box center [576, 230] width 58 height 10
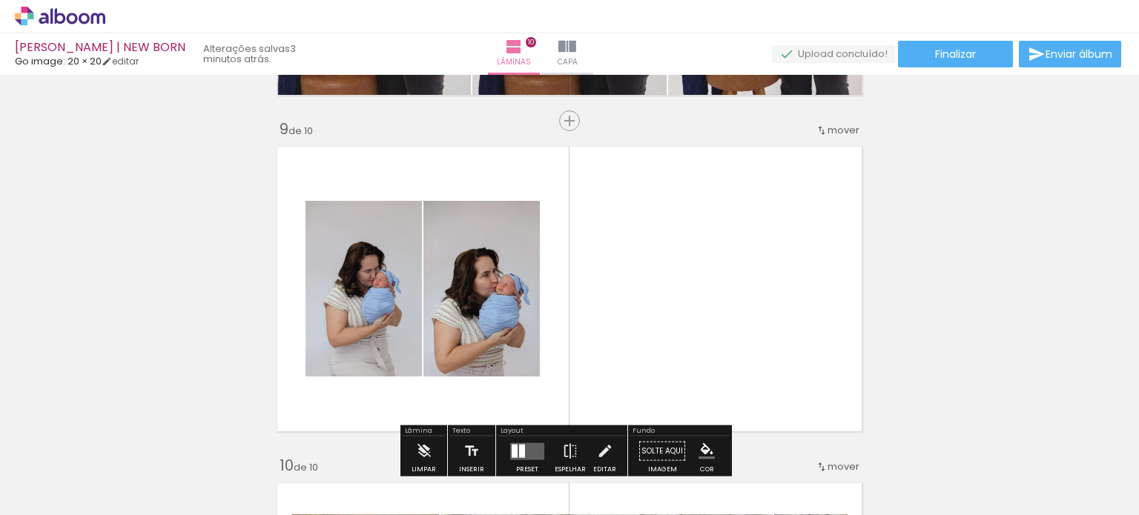
scroll to position [0, 329]
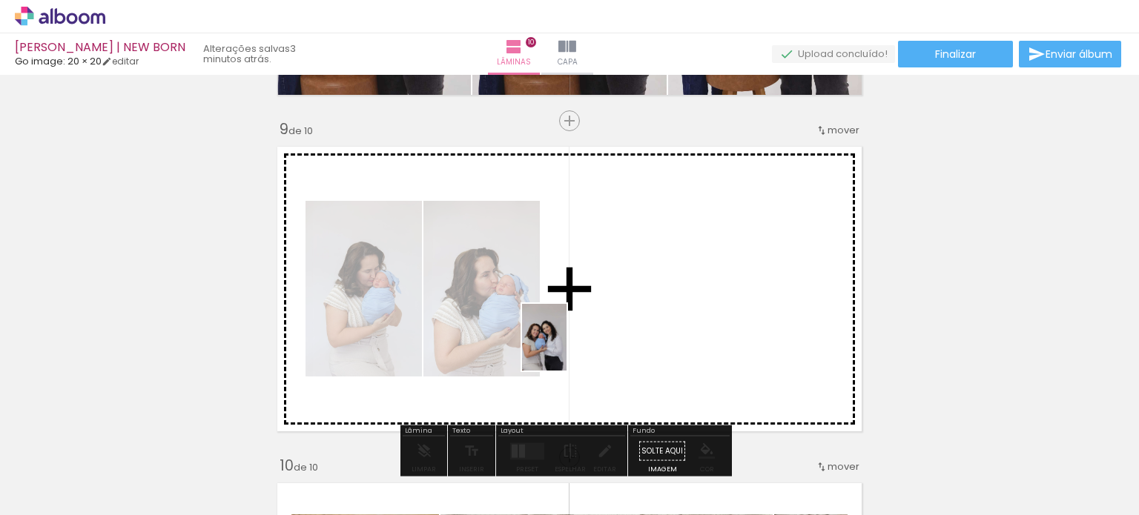
drag, startPoint x: 503, startPoint y: 444, endPoint x: 567, endPoint y: 376, distance: 93.9
click at [570, 346] on quentale-workspace at bounding box center [569, 257] width 1139 height 515
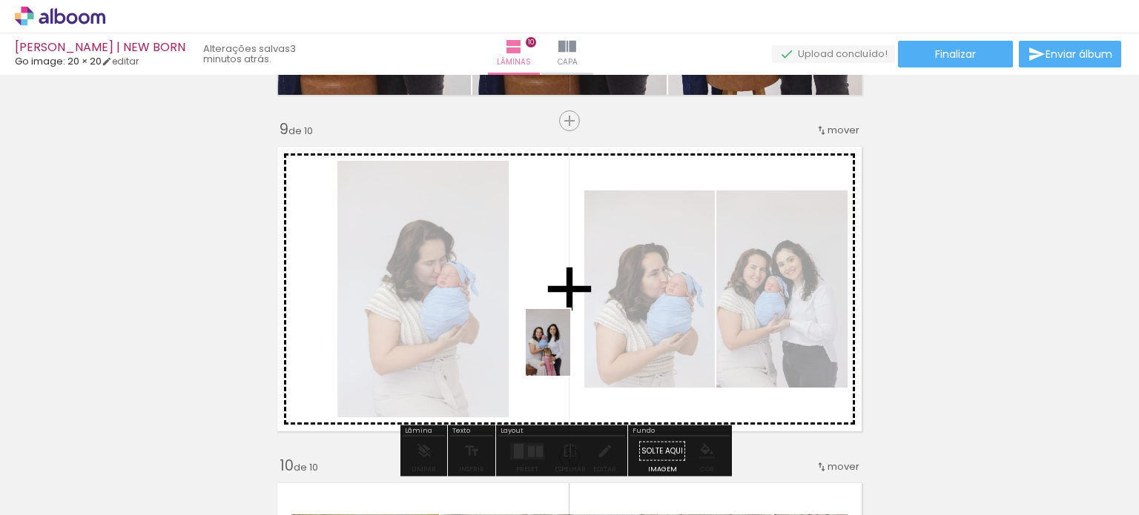
drag, startPoint x: 575, startPoint y: 456, endPoint x: 573, endPoint y: 349, distance: 107.6
click at [573, 349] on quentale-workspace at bounding box center [569, 257] width 1139 height 515
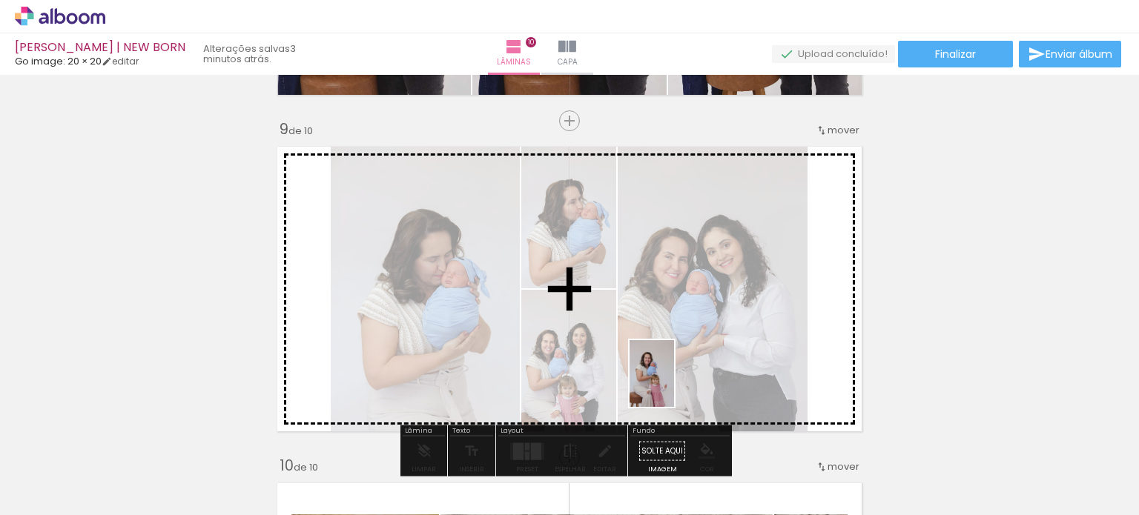
drag, startPoint x: 662, startPoint y: 458, endPoint x: 697, endPoint y: 386, distance: 80.6
click at [682, 363] on quentale-workspace at bounding box center [569, 257] width 1139 height 515
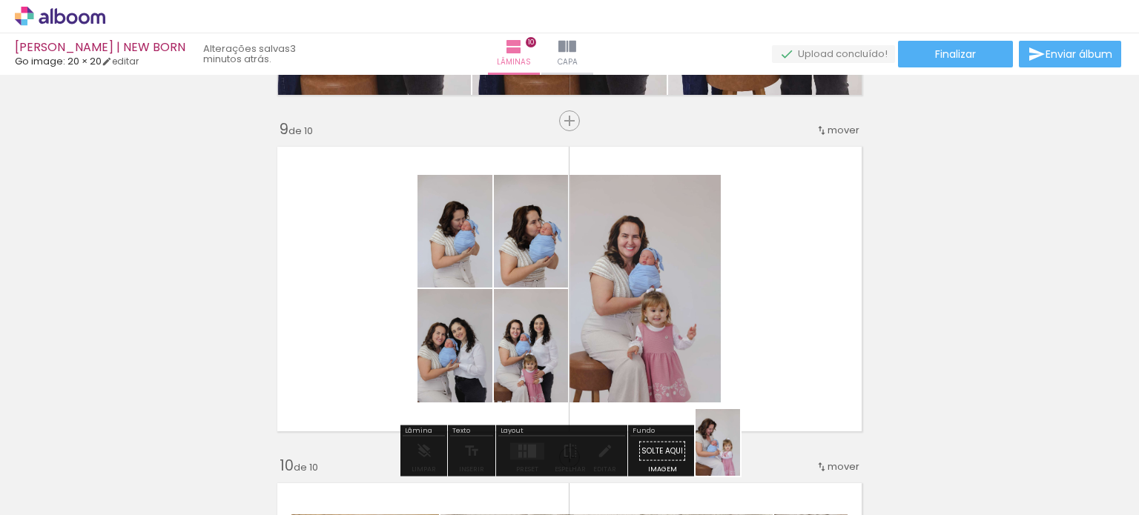
drag, startPoint x: 729, startPoint y: 456, endPoint x: 739, endPoint y: 465, distance: 13.7
click at [740, 464] on div at bounding box center [733, 465] width 49 height 73
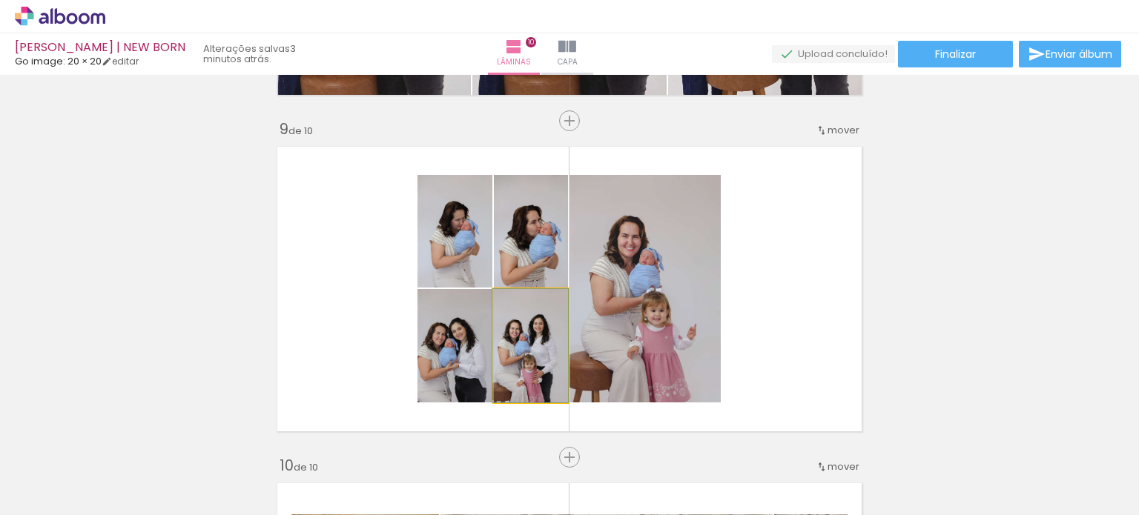
drag, startPoint x: 542, startPoint y: 349, endPoint x: 510, endPoint y: 348, distance: 31.9
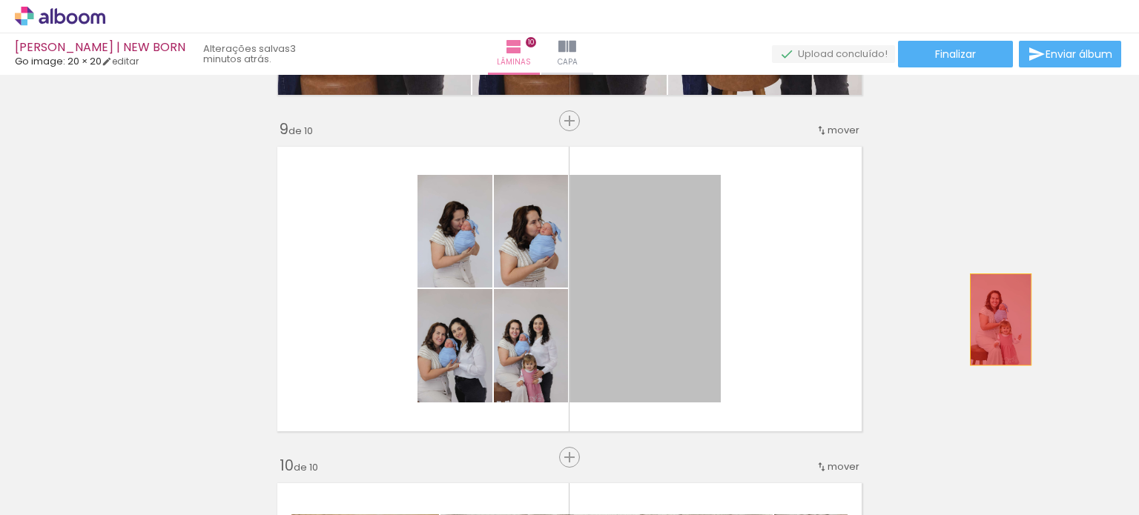
drag, startPoint x: 665, startPoint y: 305, endPoint x: 995, endPoint y: 320, distance: 331.1
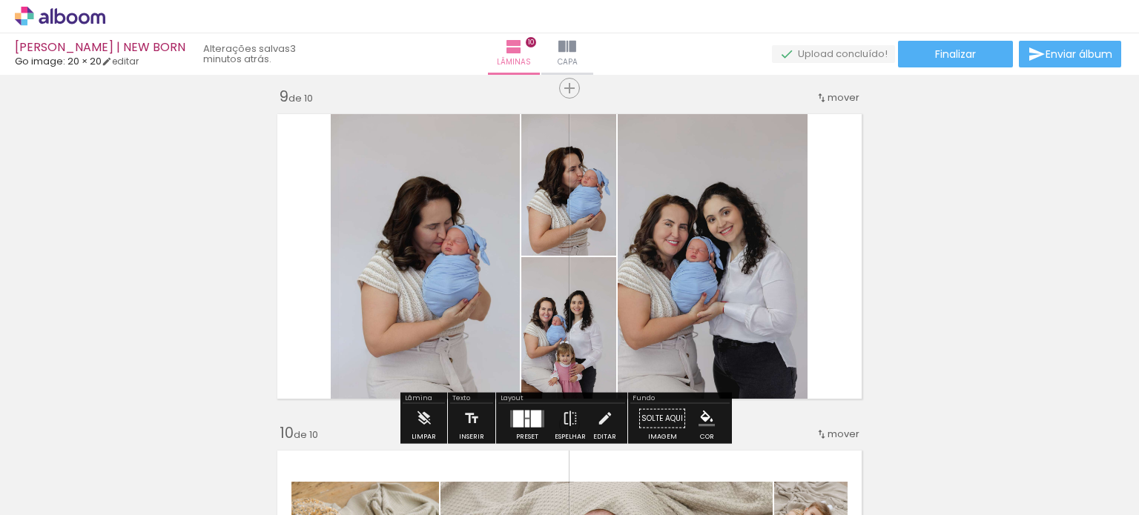
scroll to position [2746, 0]
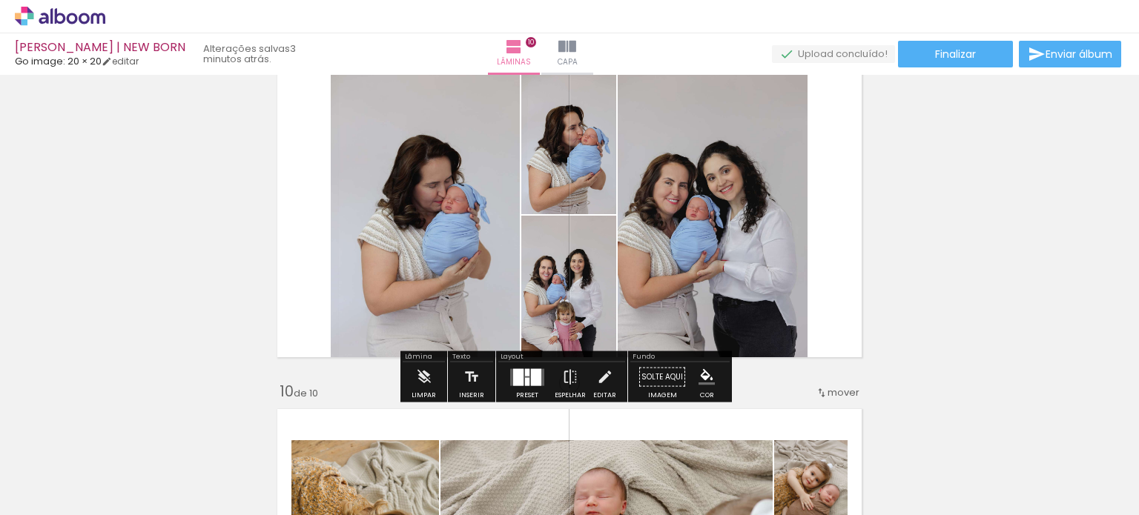
click at [531, 372] on div at bounding box center [536, 377] width 10 height 17
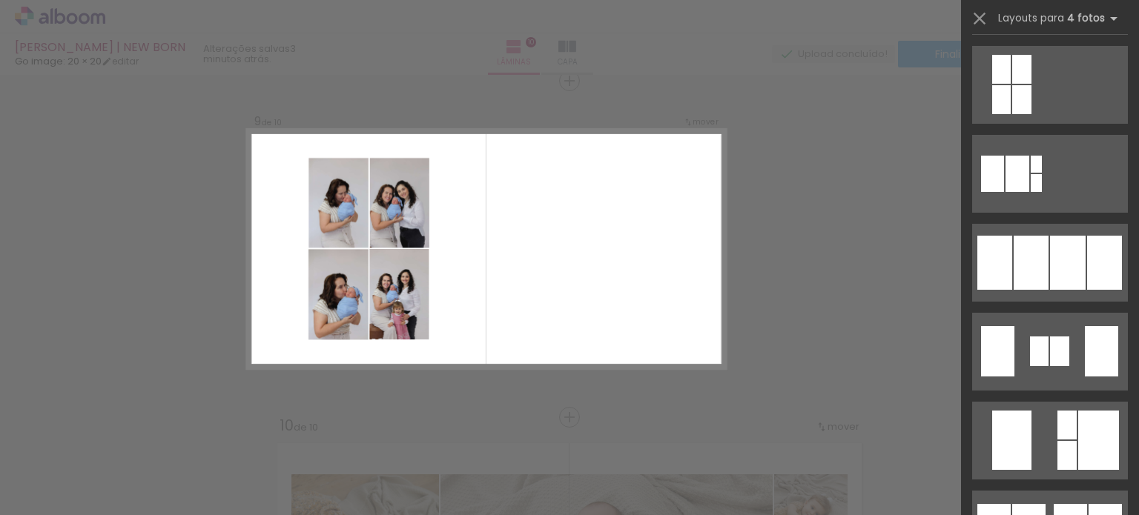
scroll to position [890, 0]
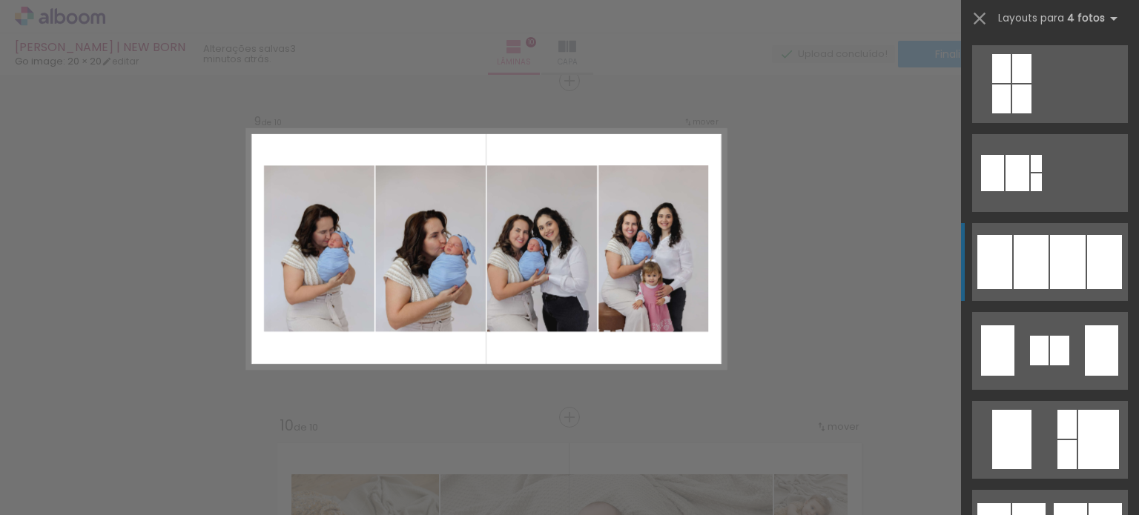
click at [1073, 252] on div at bounding box center [1068, 262] width 36 height 54
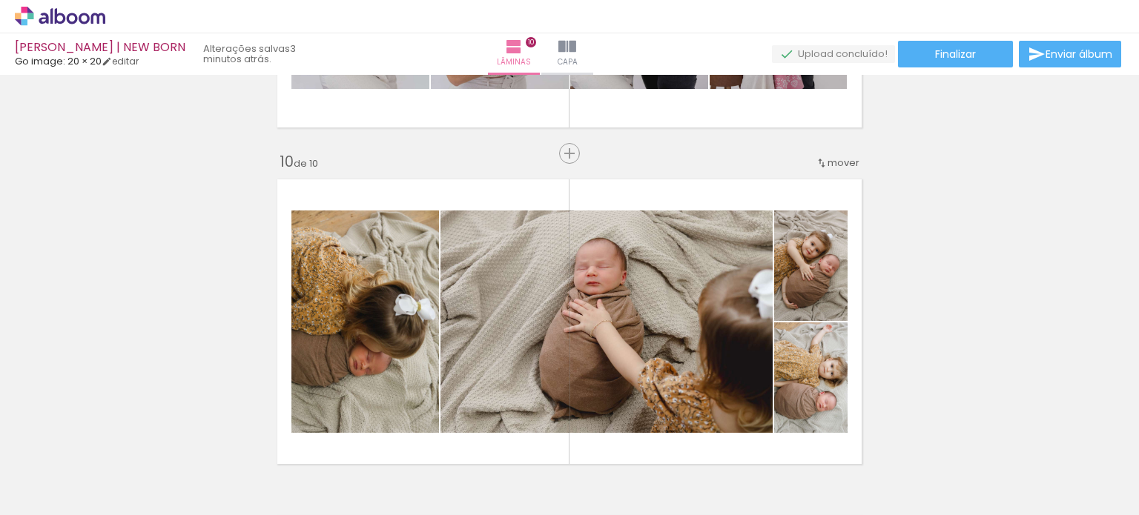
scroll to position [2935, 0]
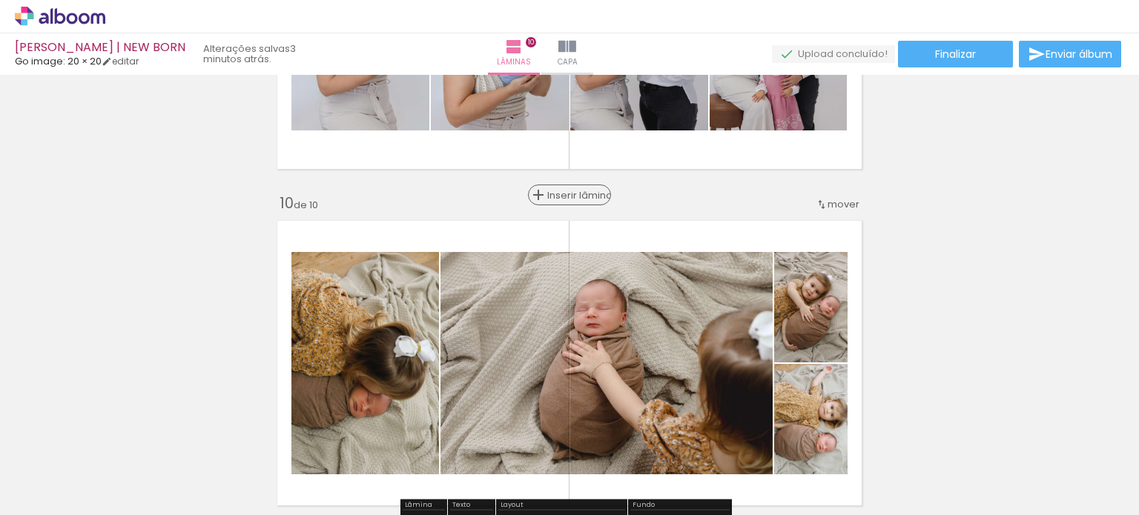
drag, startPoint x: 570, startPoint y: 197, endPoint x: 575, endPoint y: 204, distance: 9.1
click at [570, 198] on span "Inserir lâmina" at bounding box center [576, 196] width 58 height 10
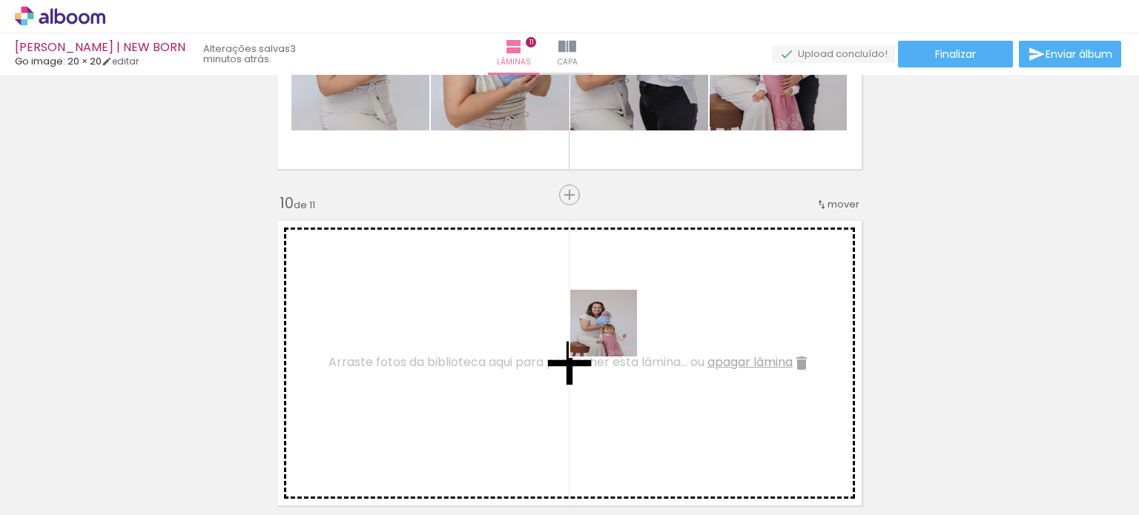
drag, startPoint x: 663, startPoint y: 454, endPoint x: 665, endPoint y: 363, distance: 90.5
click at [614, 331] on quentale-workspace at bounding box center [569, 257] width 1139 height 515
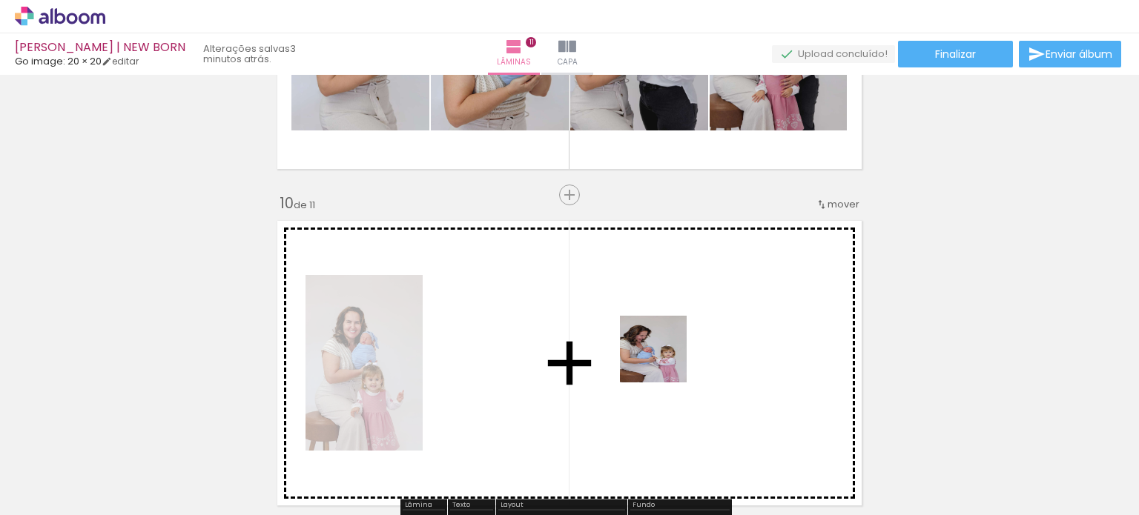
drag, startPoint x: 733, startPoint y: 447, endPoint x: 645, endPoint y: 326, distance: 150.3
click at [645, 326] on quentale-workspace at bounding box center [569, 257] width 1139 height 515
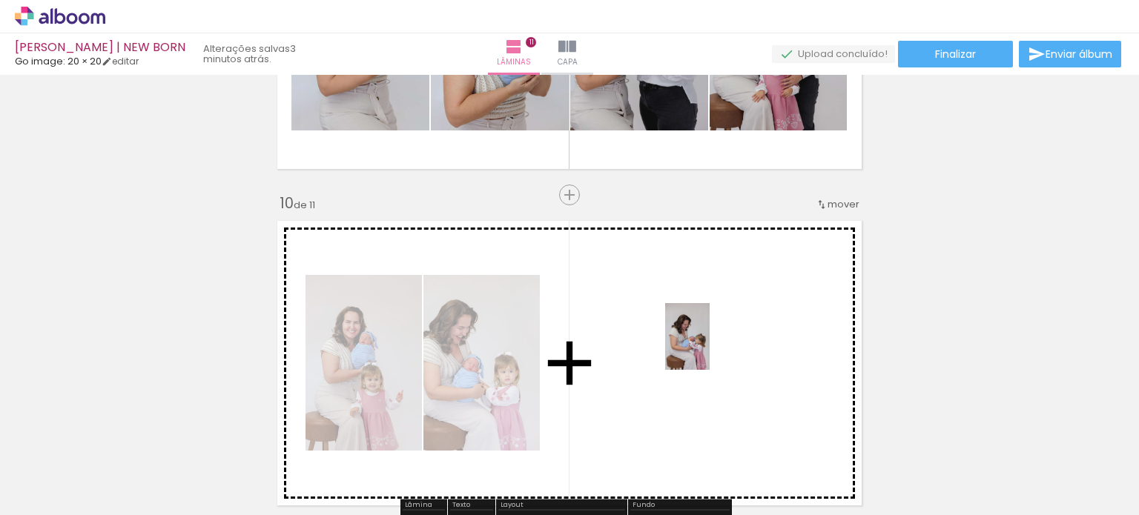
drag, startPoint x: 820, startPoint y: 469, endPoint x: 710, endPoint y: 348, distance: 164.3
click at [710, 348] on quentale-workspace at bounding box center [569, 257] width 1139 height 515
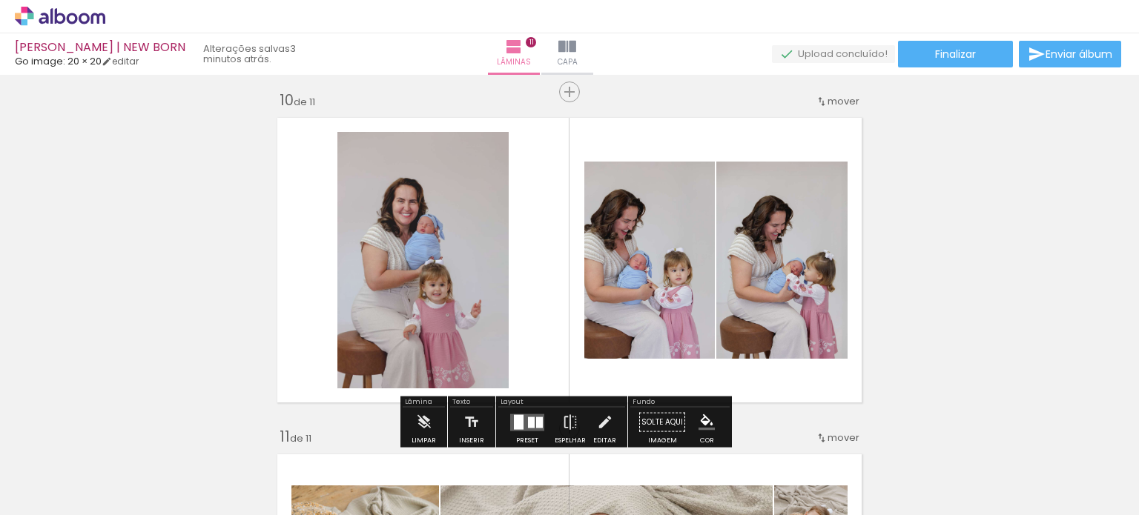
scroll to position [3083, 0]
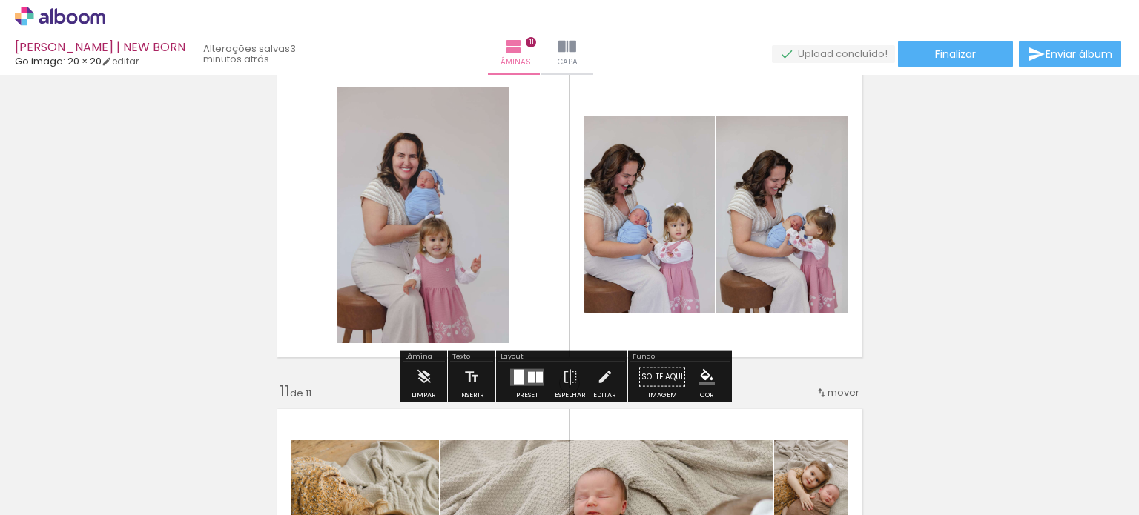
click at [518, 372] on div at bounding box center [519, 376] width 10 height 15
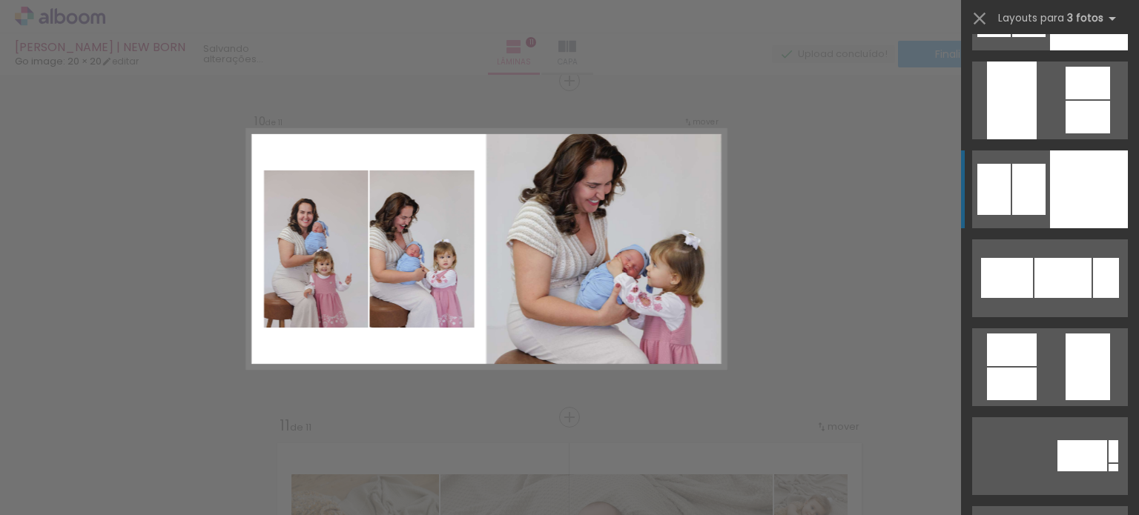
scroll to position [6749, 0]
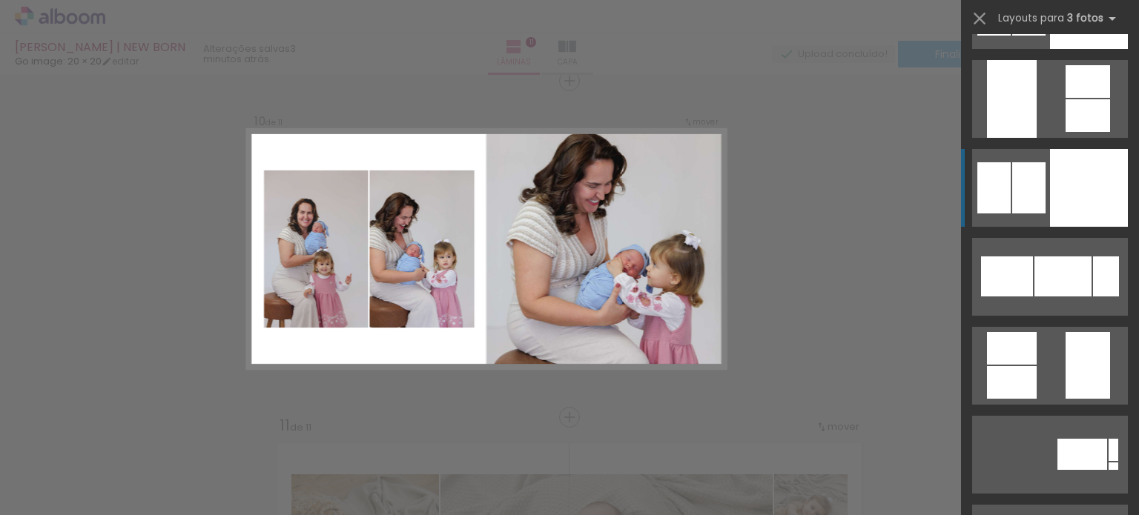
click at [1052, 188] on div at bounding box center [1089, 188] width 78 height 78
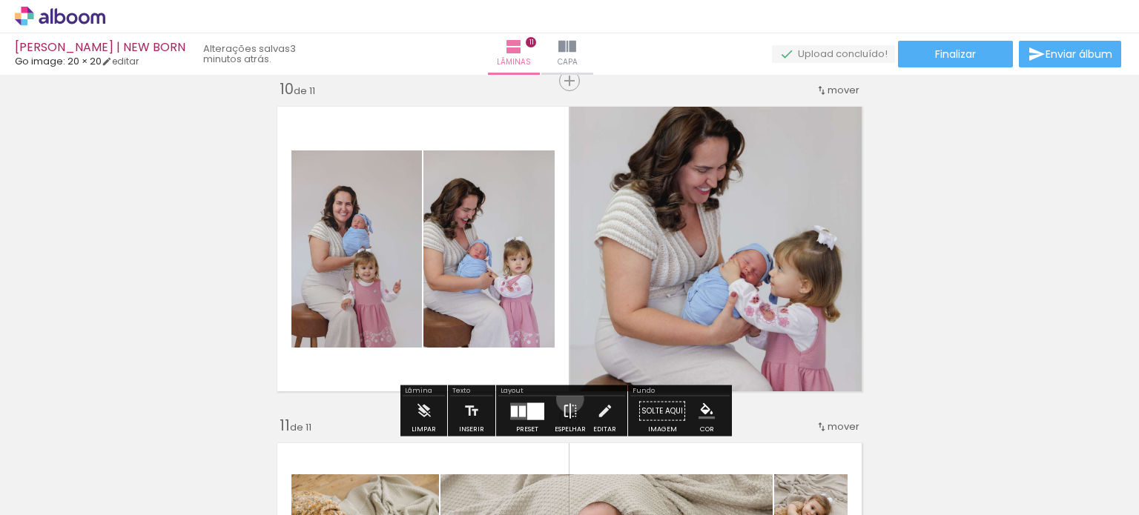
click at [567, 399] on iron-icon at bounding box center [570, 412] width 16 height 30
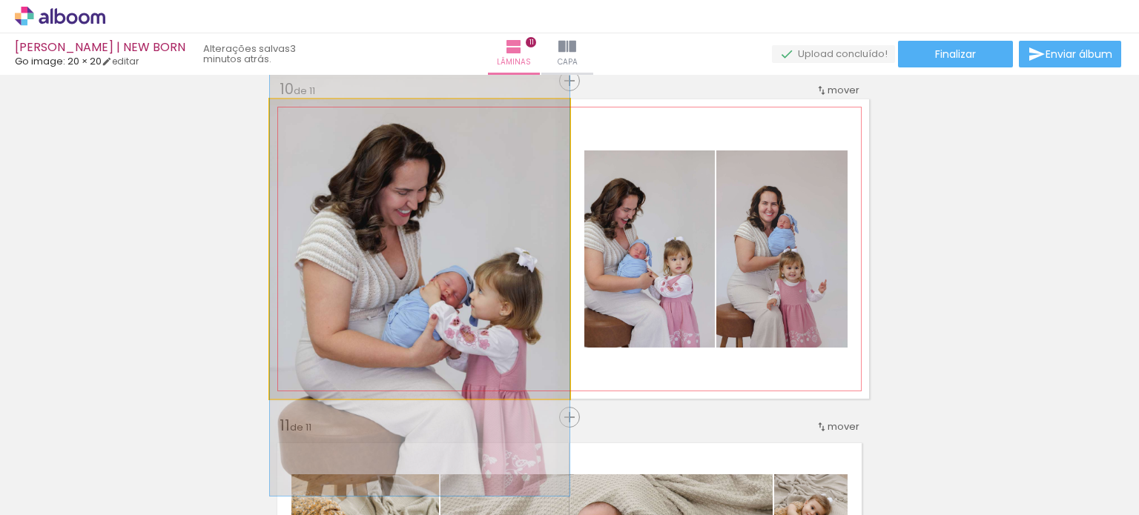
drag, startPoint x: 478, startPoint y: 275, endPoint x: 481, endPoint y: 297, distance: 22.4
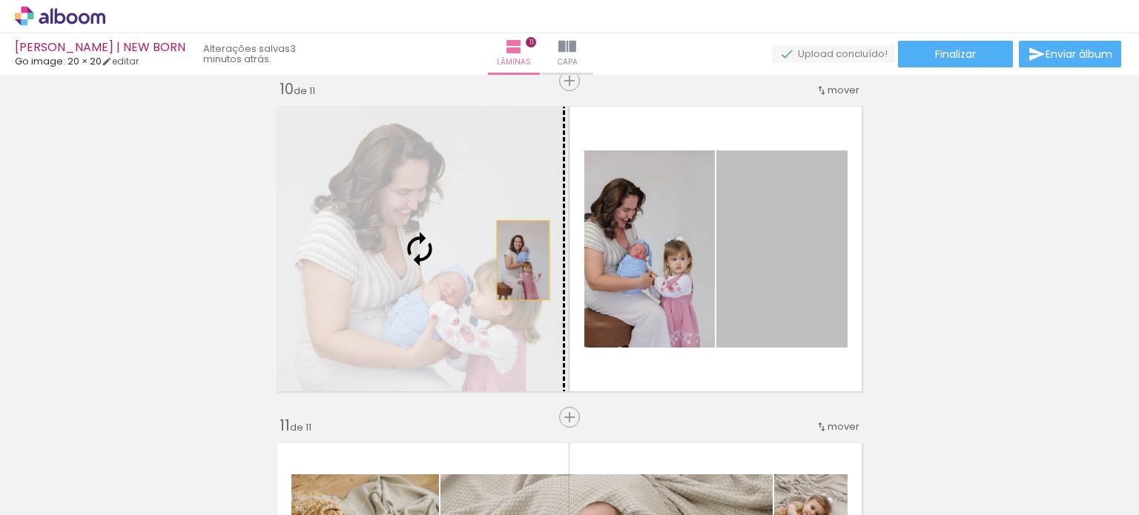
drag, startPoint x: 791, startPoint y: 272, endPoint x: 477, endPoint y: 267, distance: 314.5
click at [0, 0] on slot at bounding box center [0, 0] width 0 height 0
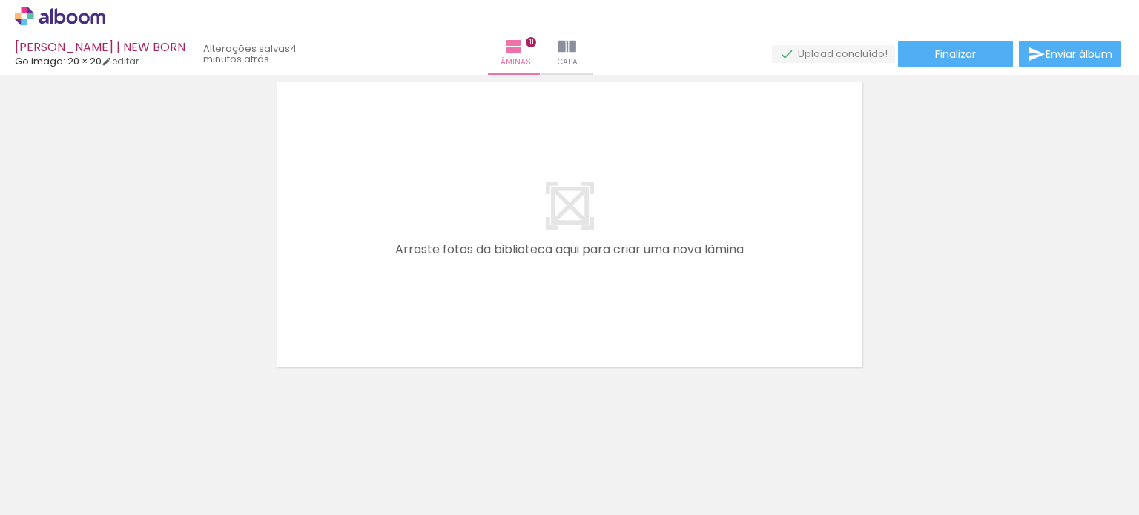
scroll to position [3750, 0]
drag, startPoint x: 341, startPoint y: 458, endPoint x: 430, endPoint y: 348, distance: 141.9
click at [428, 328] on quentale-workspace at bounding box center [569, 257] width 1139 height 515
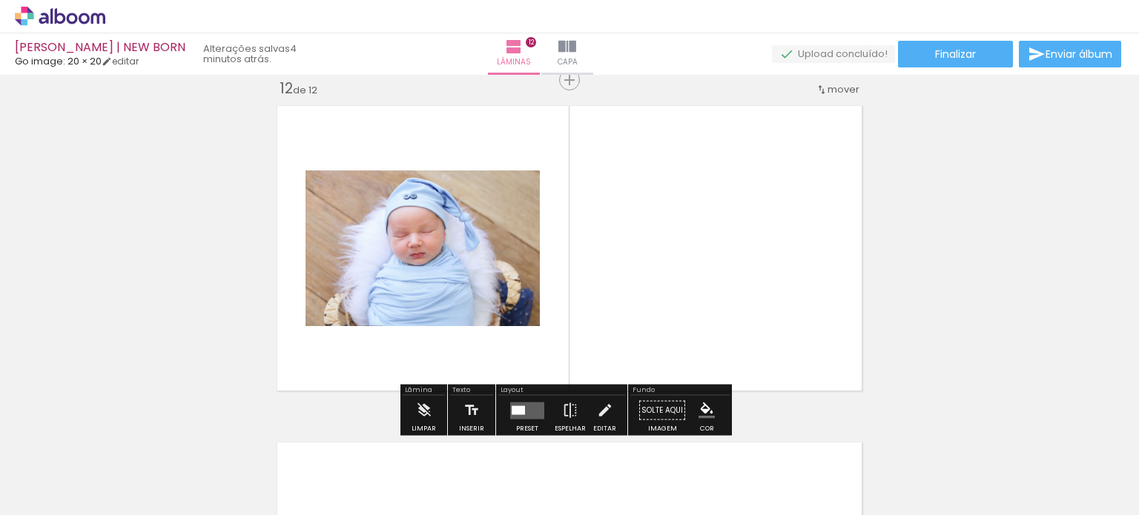
scroll to position [3722, 0]
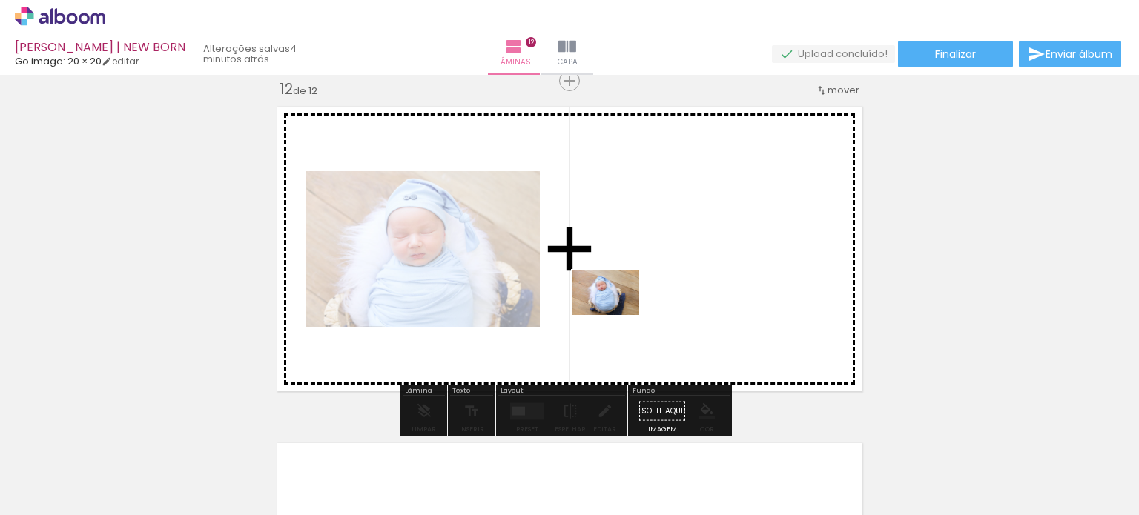
drag, startPoint x: 426, startPoint y: 459, endPoint x: 638, endPoint y: 302, distance: 263.4
click at [638, 302] on quentale-workspace at bounding box center [569, 257] width 1139 height 515
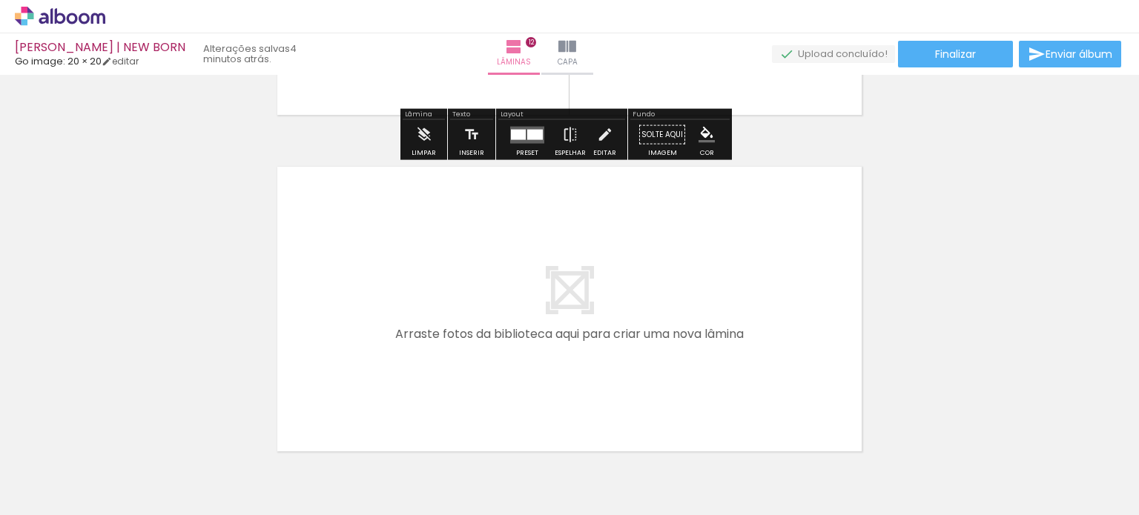
scroll to position [4019, 0]
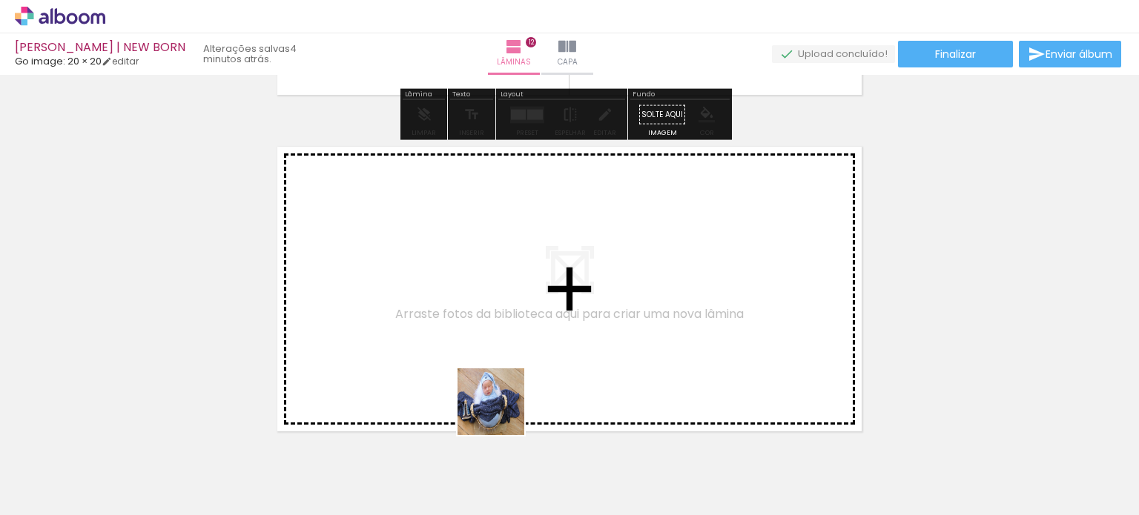
drag, startPoint x: 504, startPoint y: 438, endPoint x: 513, endPoint y: 365, distance: 74.1
click at [513, 365] on quentale-workspace at bounding box center [569, 257] width 1139 height 515
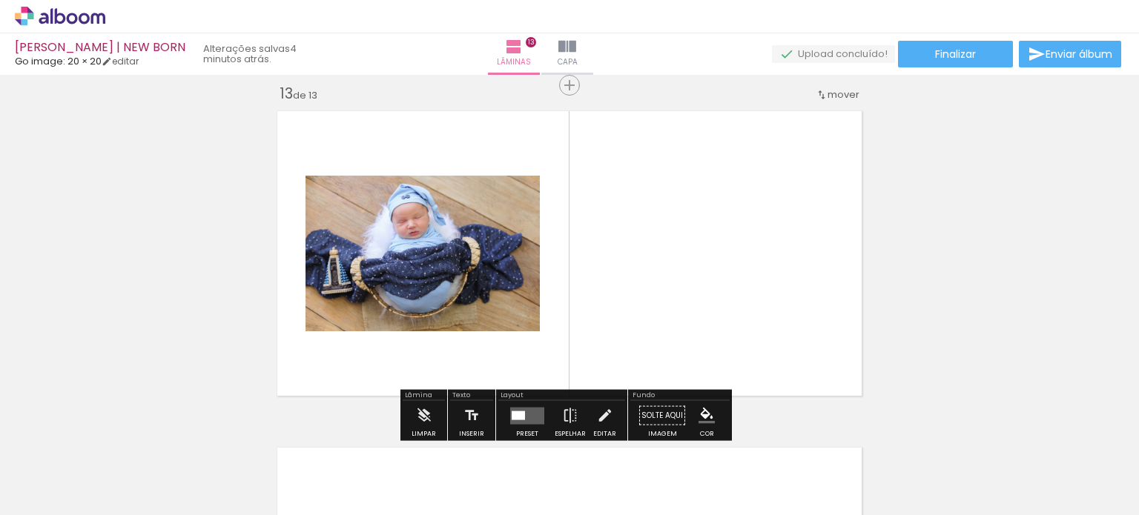
scroll to position [4059, 0]
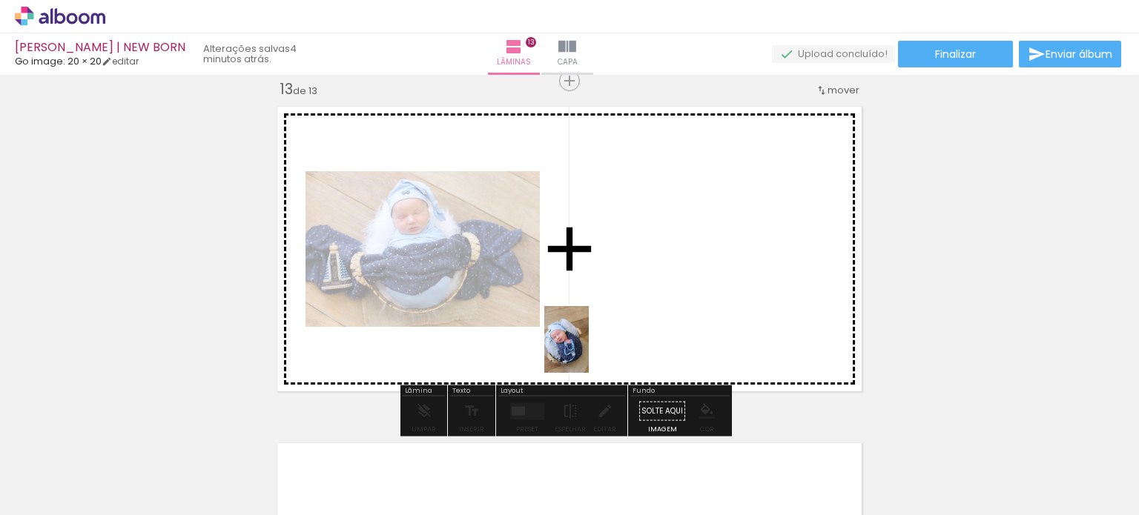
drag, startPoint x: 587, startPoint y: 433, endPoint x: 595, endPoint y: 294, distance: 139.6
click at [600, 296] on quentale-workspace at bounding box center [569, 257] width 1139 height 515
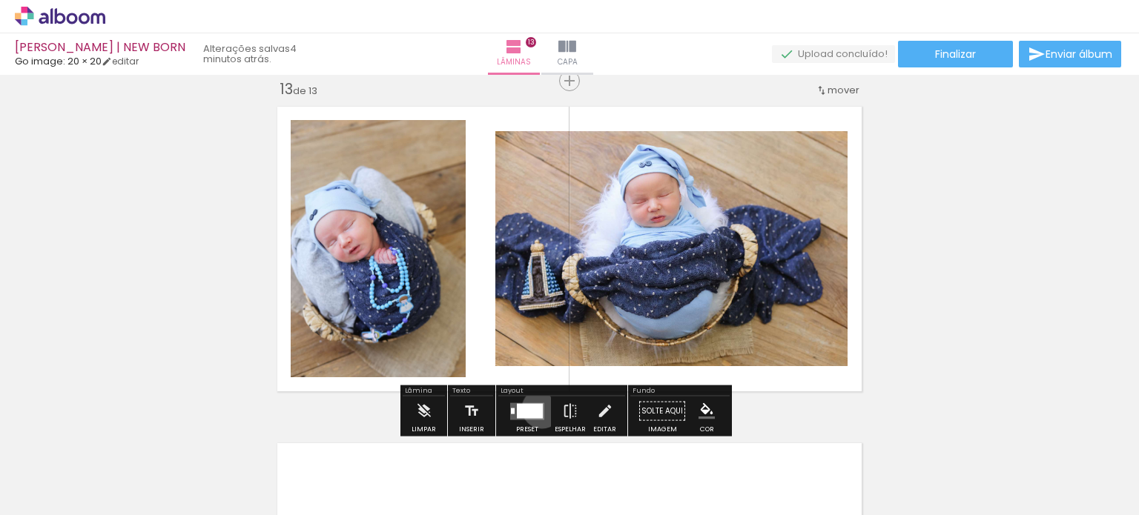
click at [538, 408] on div at bounding box center [530, 410] width 26 height 15
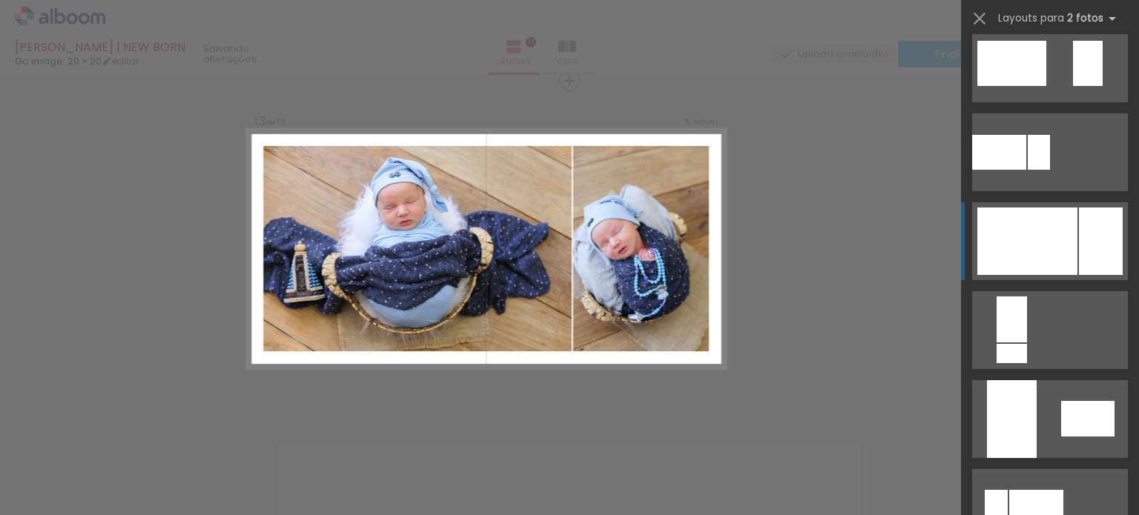
scroll to position [593, 0]
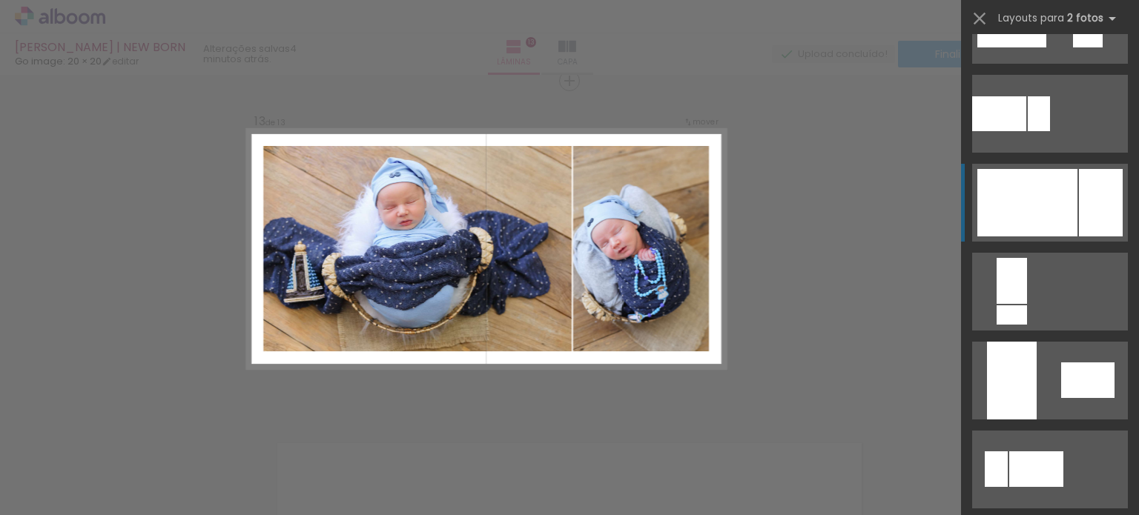
click at [1079, 189] on div at bounding box center [1101, 202] width 44 height 67
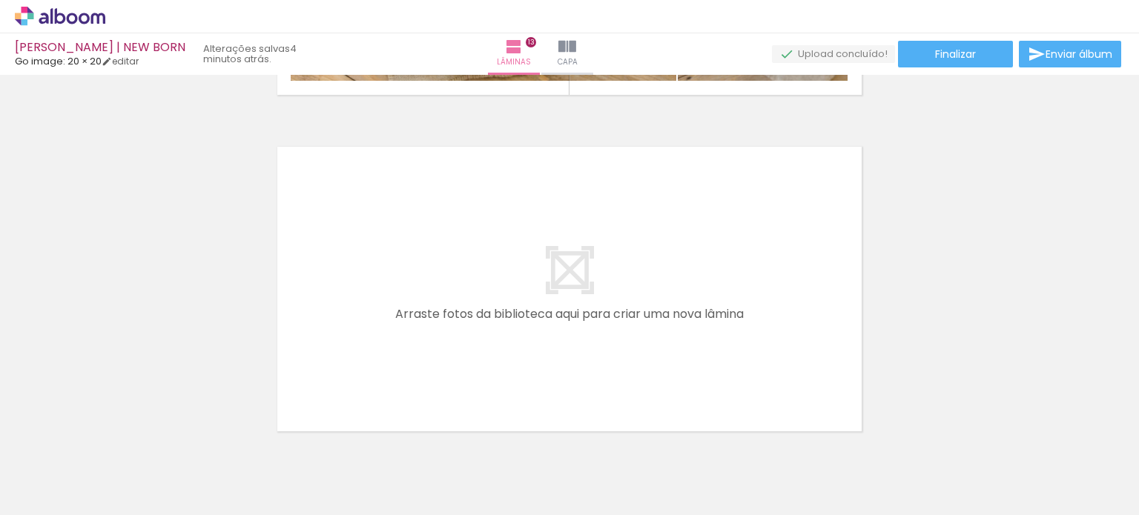
scroll to position [0, 1563]
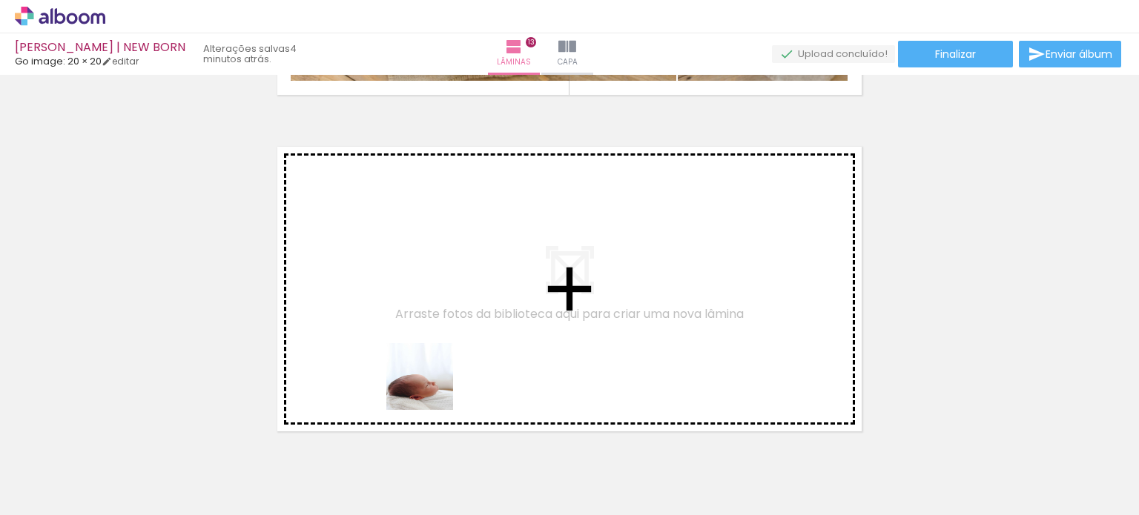
drag, startPoint x: 412, startPoint y: 458, endPoint x: 441, endPoint y: 349, distance: 112.8
click at [441, 349] on quentale-workspace at bounding box center [569, 257] width 1139 height 515
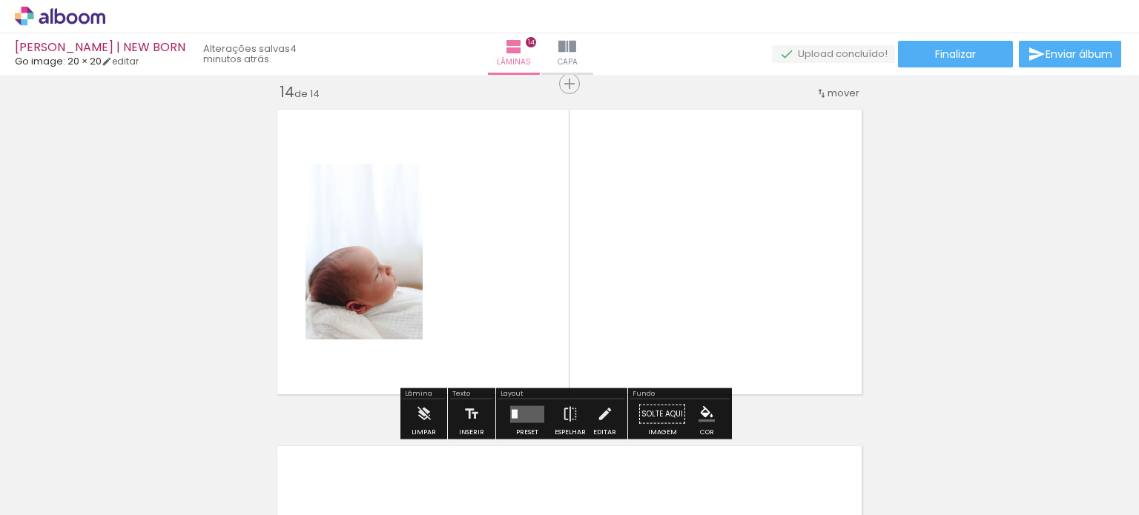
scroll to position [4396, 0]
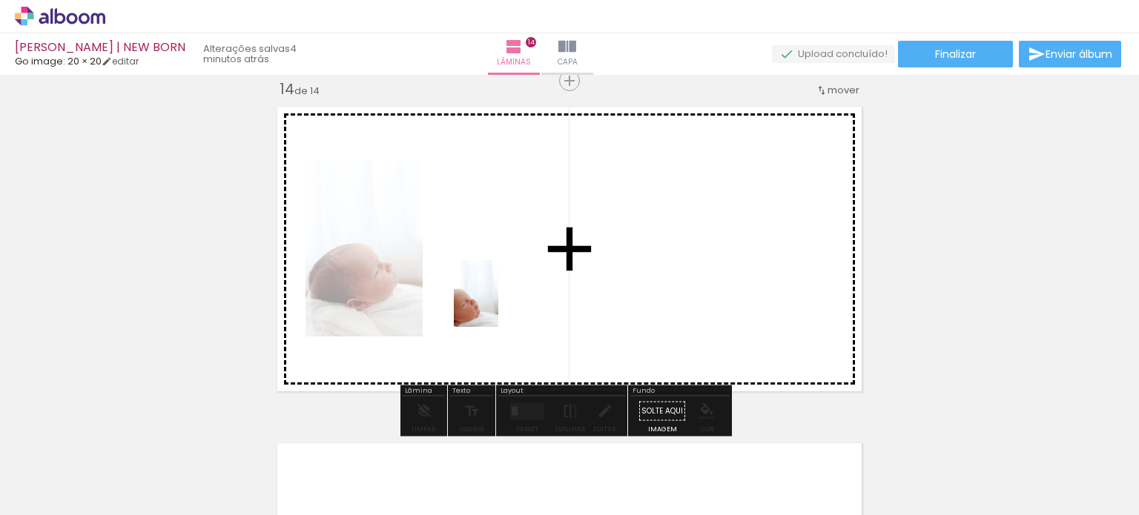
drag, startPoint x: 497, startPoint y: 460, endPoint x: 571, endPoint y: 389, distance: 102.8
click at [498, 304] on quentale-workspace at bounding box center [569, 257] width 1139 height 515
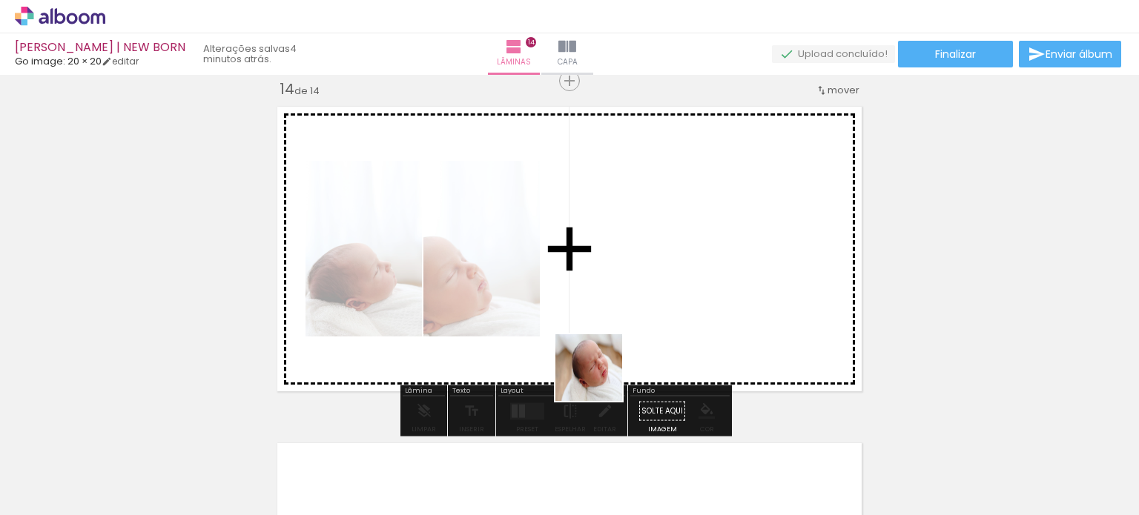
drag, startPoint x: 584, startPoint y: 462, endPoint x: 635, endPoint y: 365, distance: 109.5
click at [606, 292] on quentale-workspace at bounding box center [569, 257] width 1139 height 515
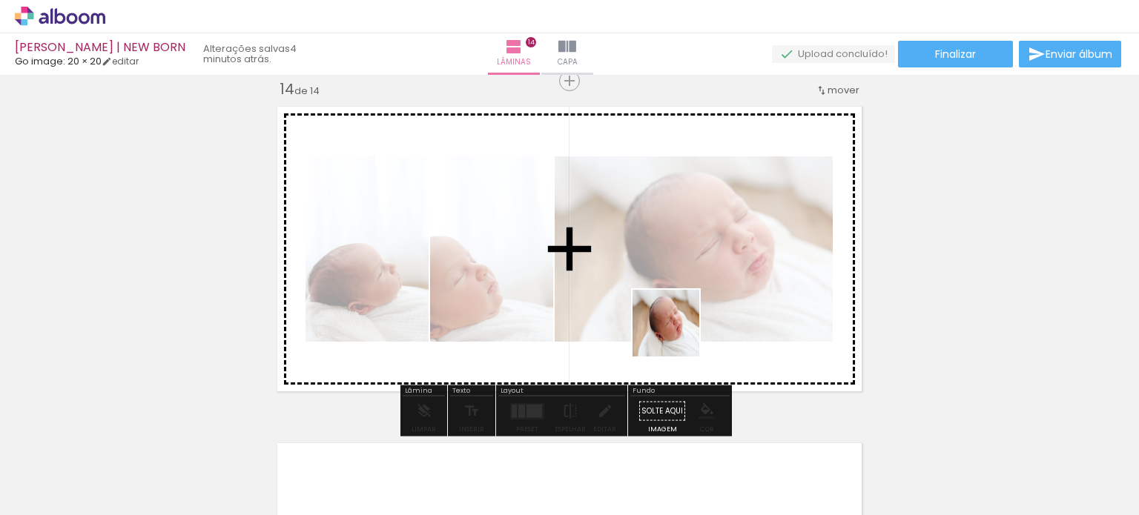
drag, startPoint x: 677, startPoint y: 334, endPoint x: 725, endPoint y: 382, distance: 67.7
click at [682, 244] on quentale-workspace at bounding box center [569, 257] width 1139 height 515
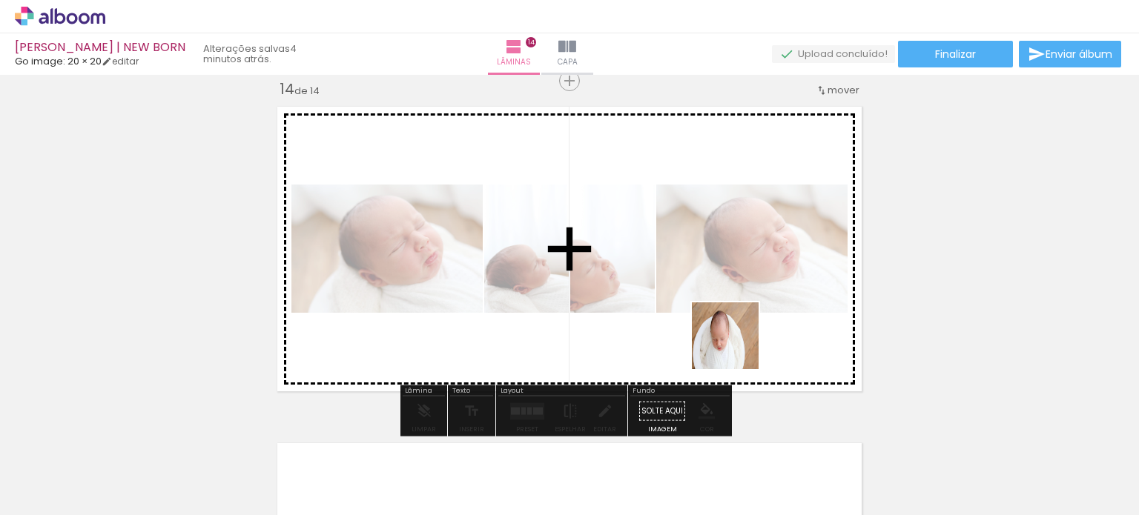
drag, startPoint x: 750, startPoint y: 476, endPoint x: 675, endPoint y: 309, distance: 183.6
click at [729, 254] on quentale-workspace at bounding box center [569, 257] width 1139 height 515
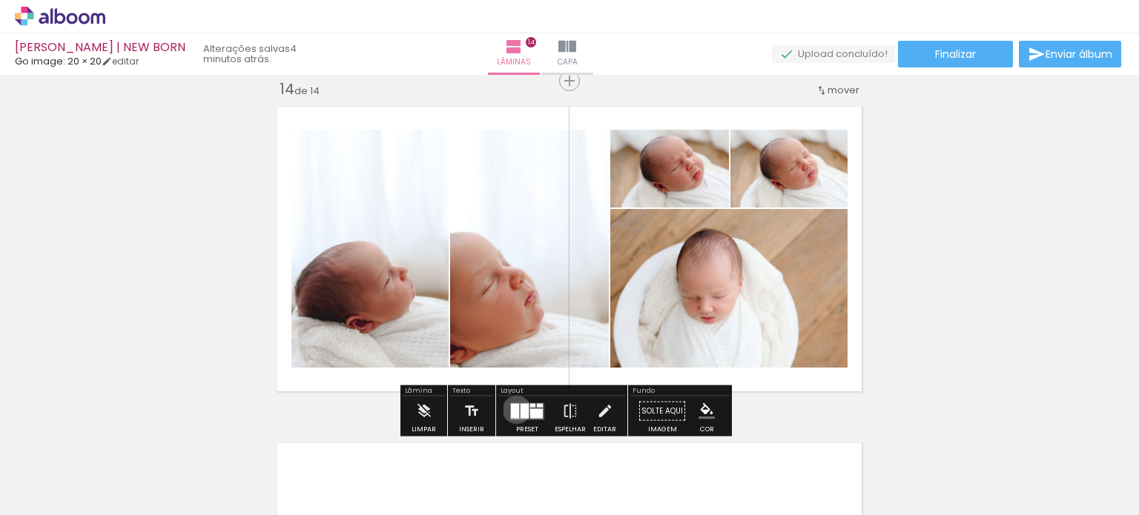
click at [513, 409] on div at bounding box center [515, 410] width 8 height 15
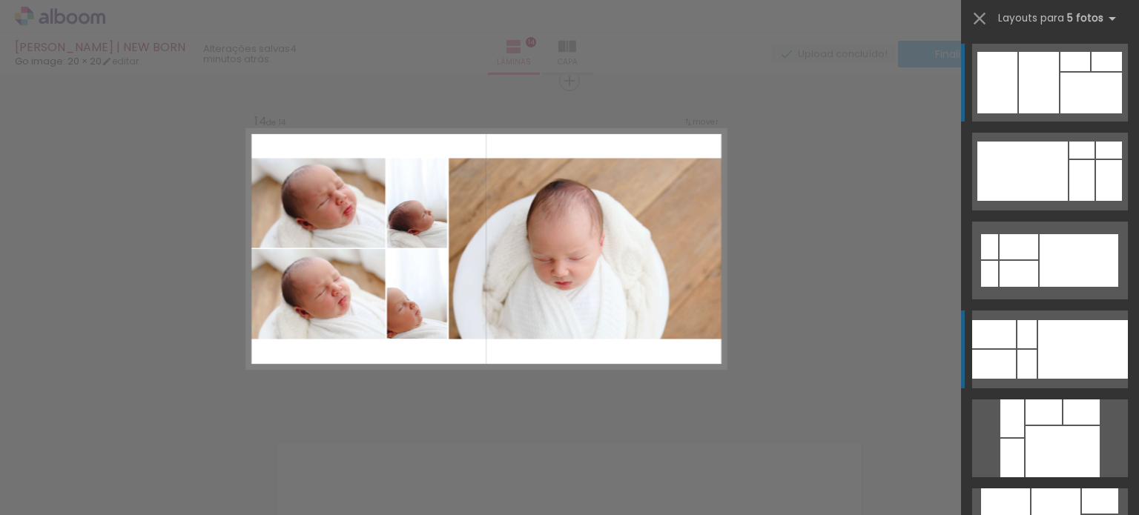
scroll to position [0, 0]
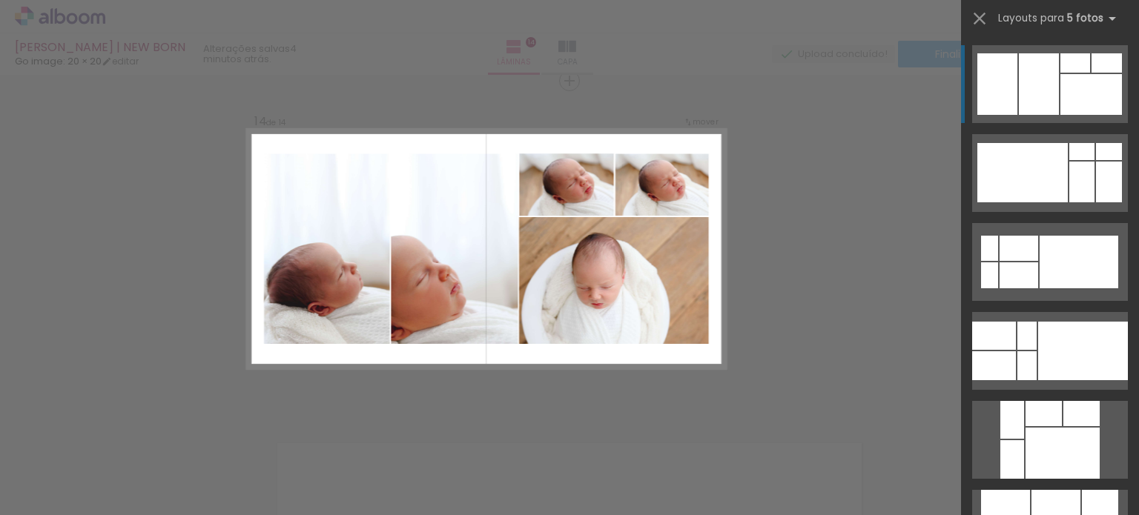
click at [1081, 108] on div at bounding box center [1092, 94] width 62 height 41
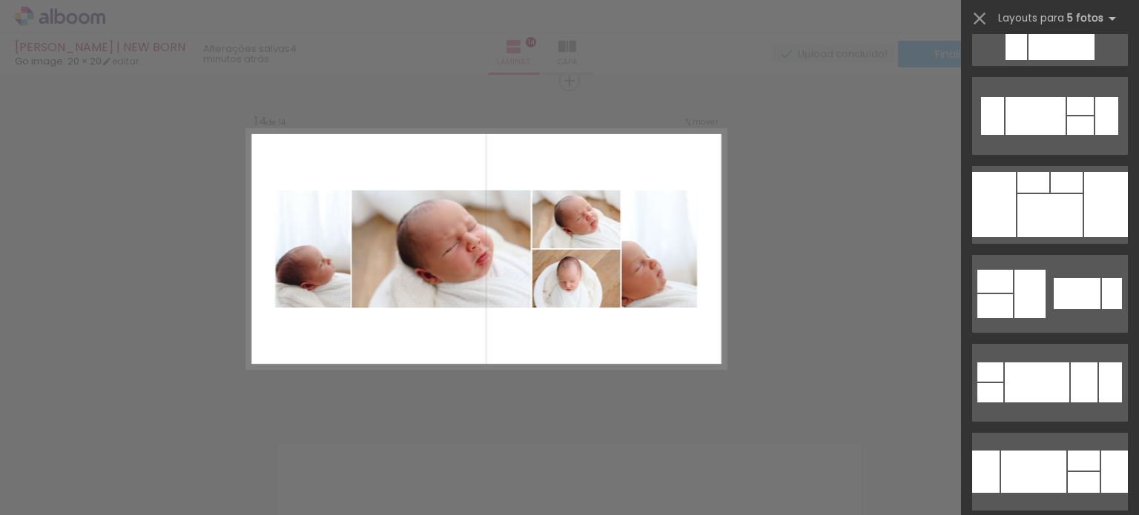
scroll to position [593, 0]
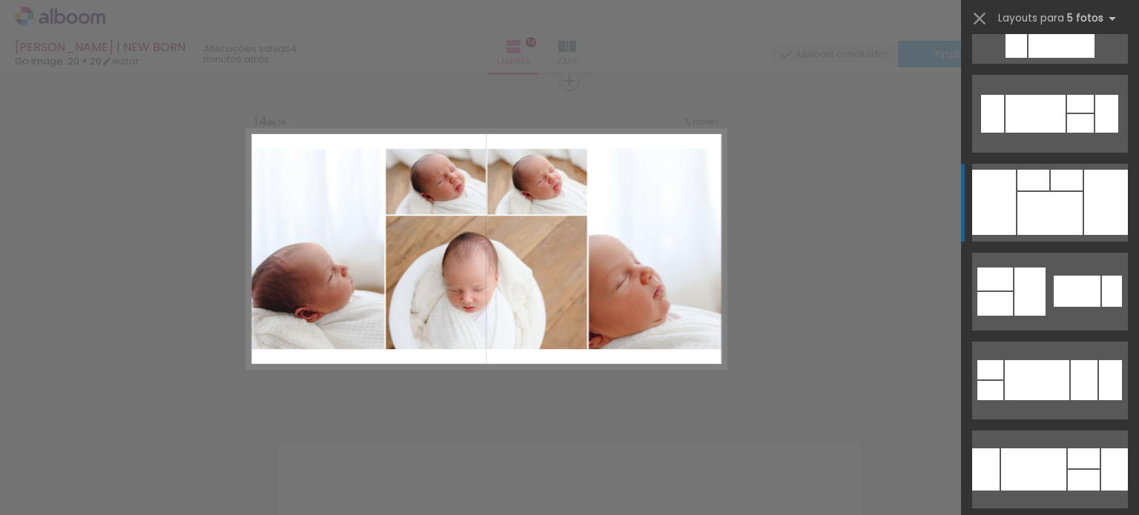
click at [1061, 203] on div at bounding box center [1050, 213] width 65 height 43
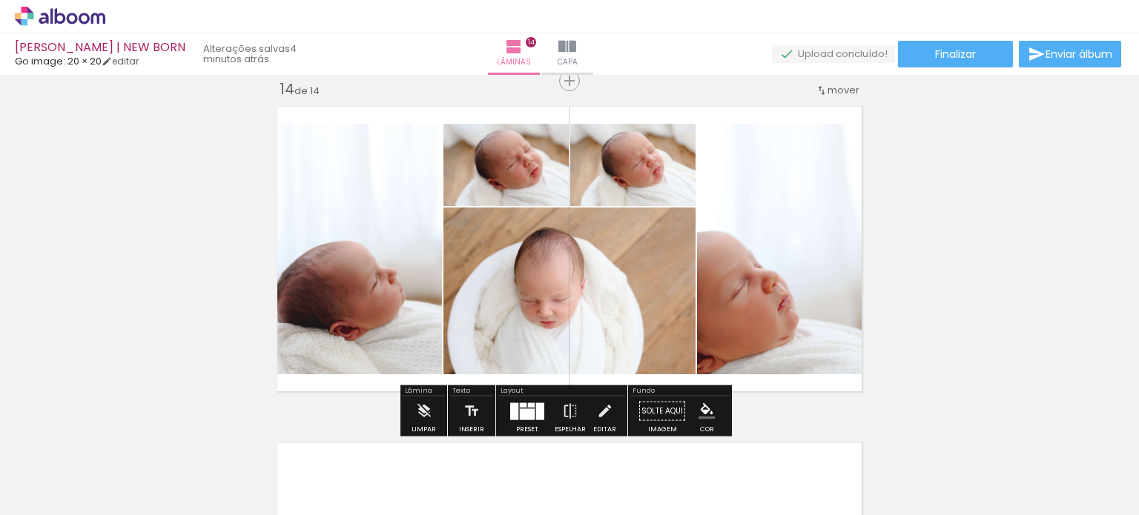
click at [513, 404] on div at bounding box center [514, 411] width 8 height 17
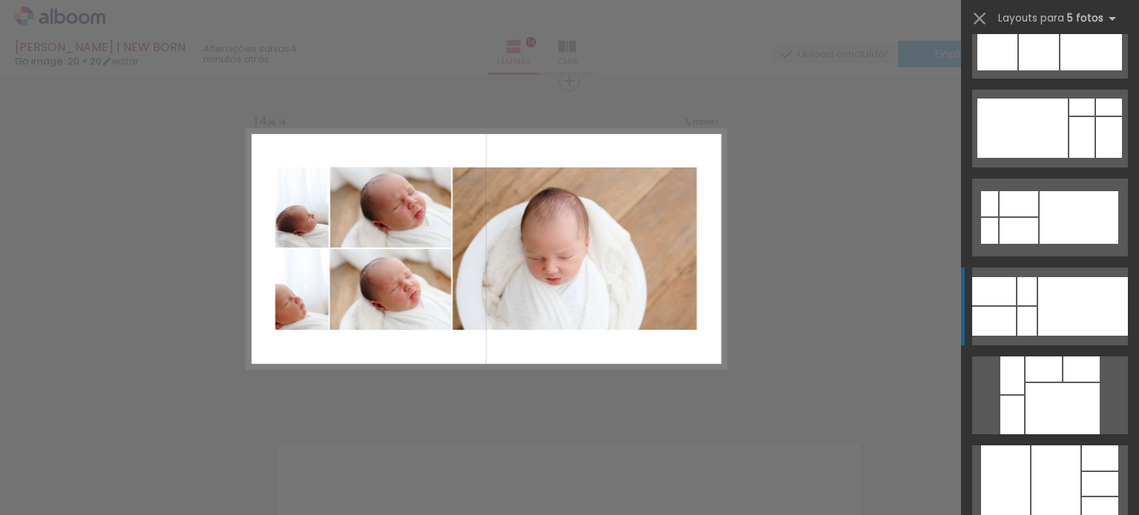
scroll to position [0, 0]
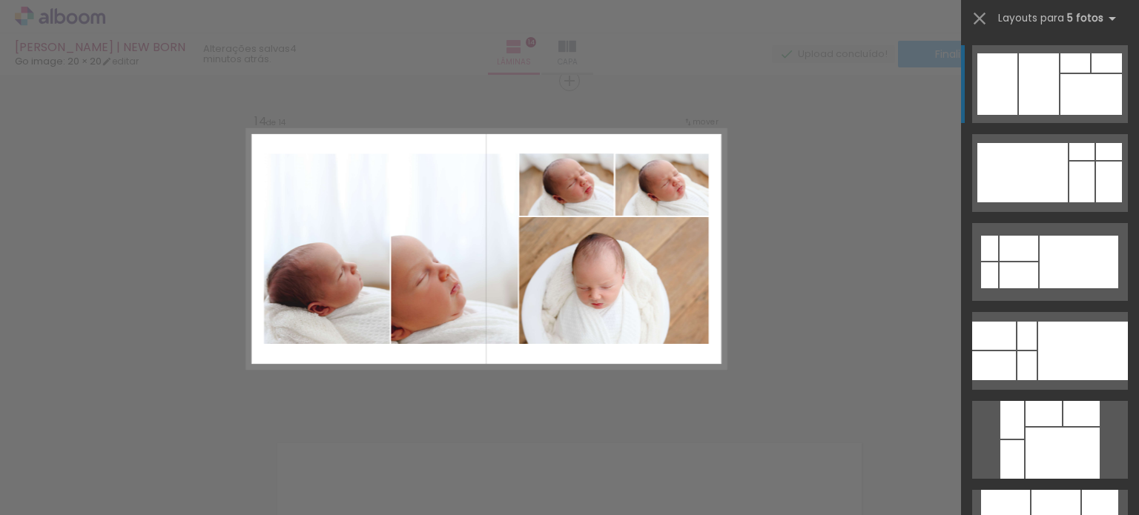
click at [1061, 103] on div at bounding box center [1092, 94] width 62 height 41
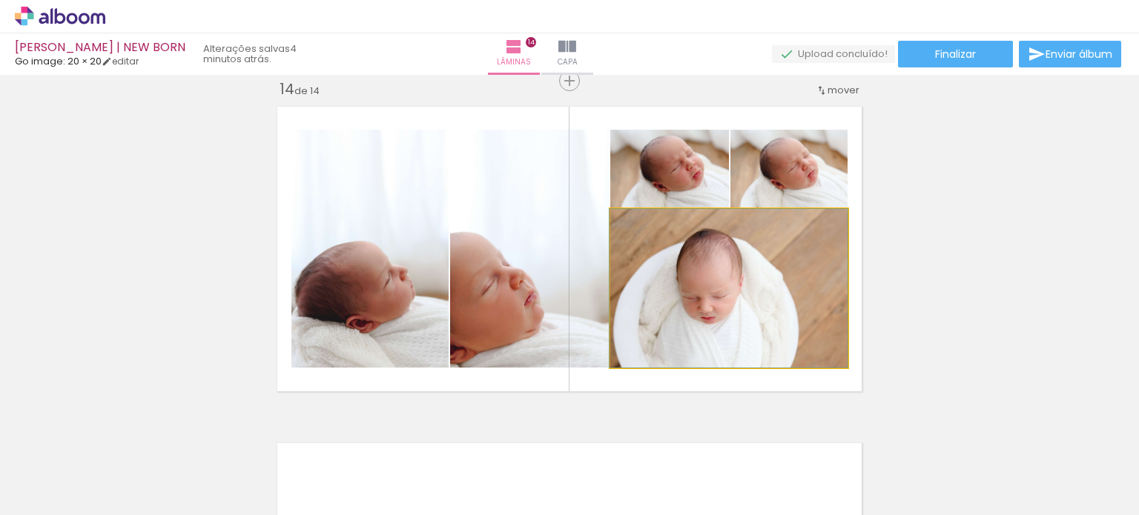
drag, startPoint x: 790, startPoint y: 264, endPoint x: 791, endPoint y: 254, distance: 9.7
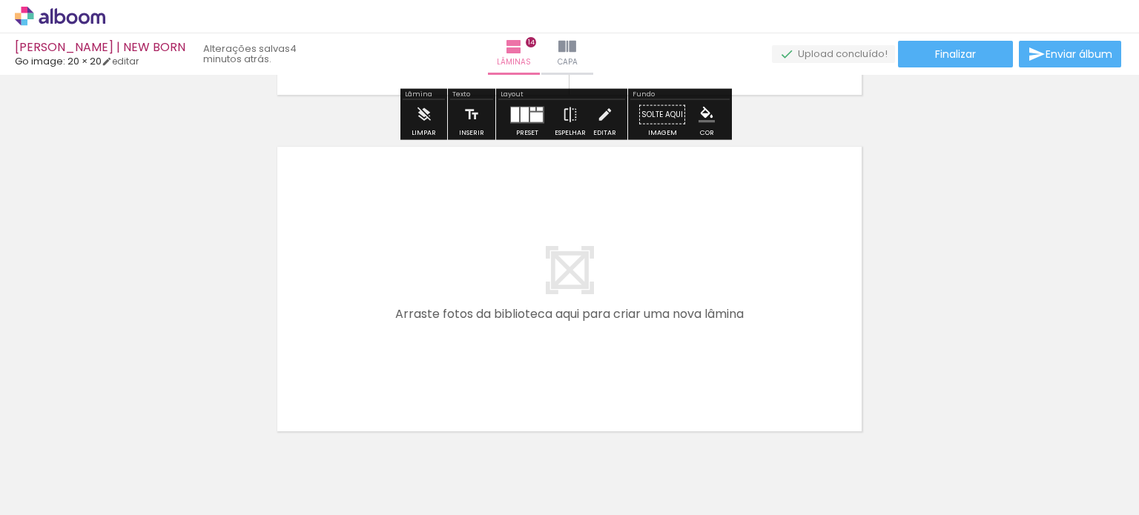
scroll to position [0, 1768]
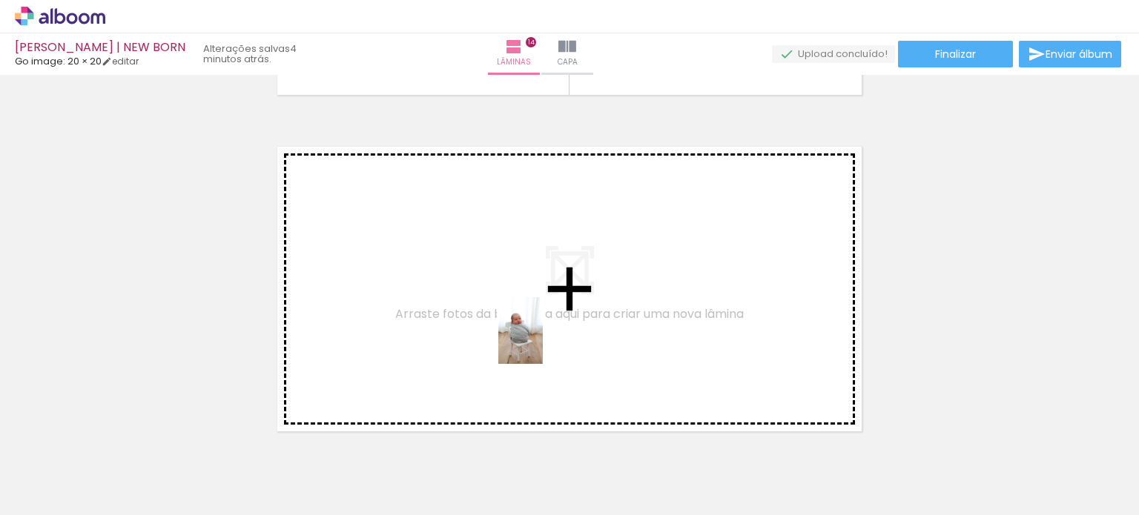
drag, startPoint x: 614, startPoint y: 461, endPoint x: 547, endPoint y: 338, distance: 139.8
click at [547, 338] on quentale-workspace at bounding box center [569, 257] width 1139 height 515
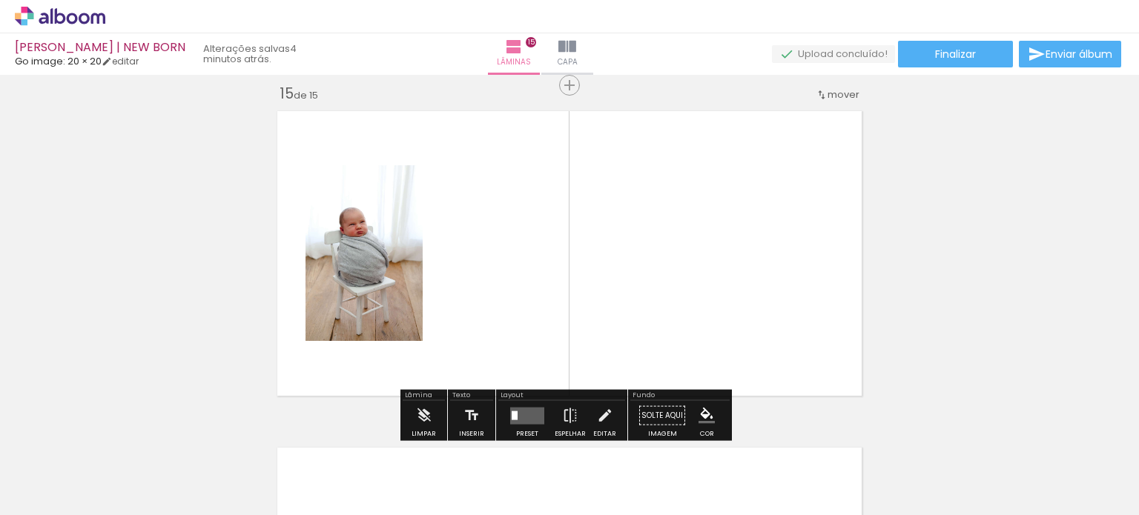
scroll to position [4733, 0]
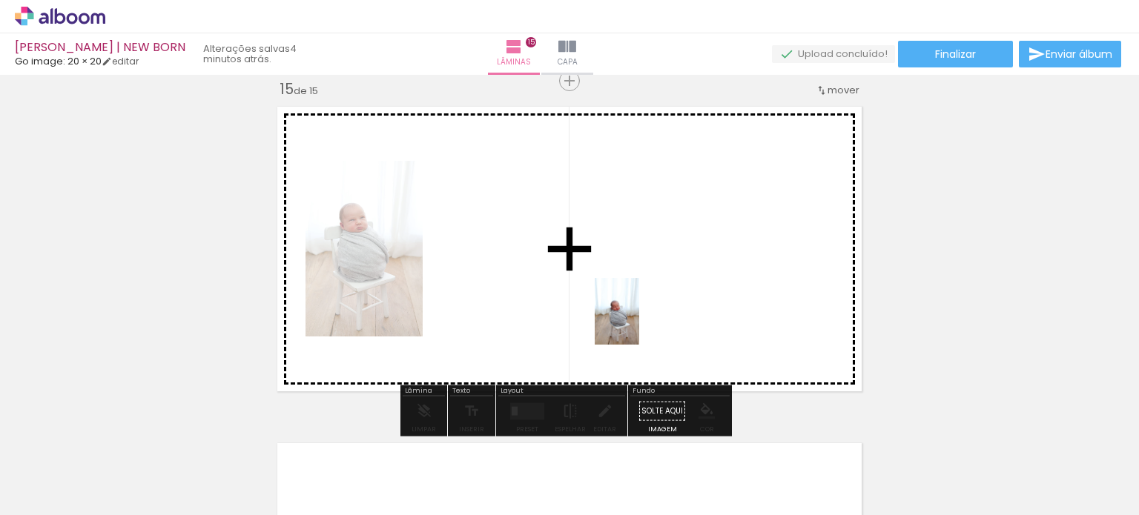
drag, startPoint x: 688, startPoint y: 427, endPoint x: 631, endPoint y: 302, distance: 137.7
click at [631, 303] on quentale-workspace at bounding box center [569, 257] width 1139 height 515
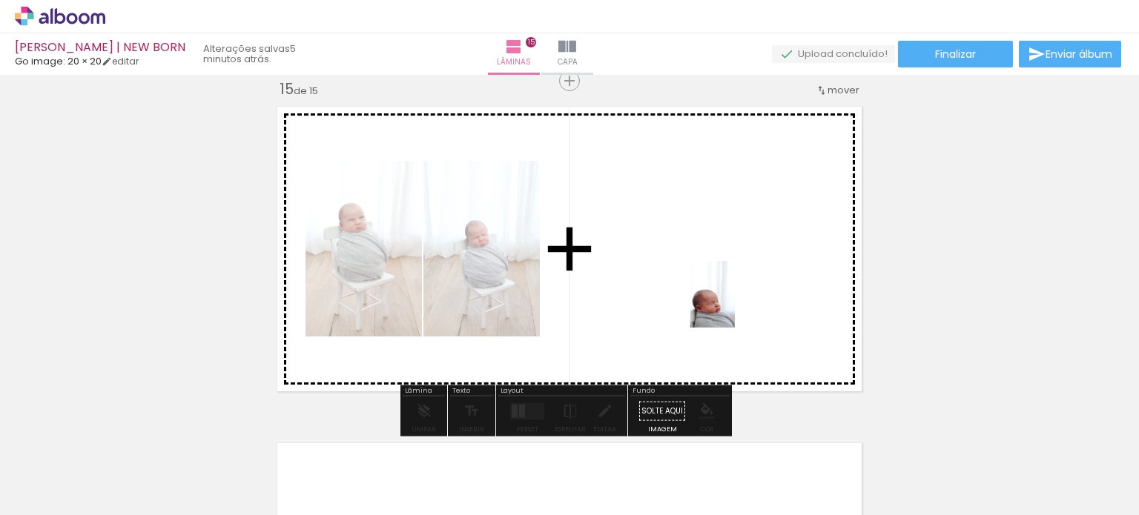
drag, startPoint x: 816, startPoint y: 469, endPoint x: 728, endPoint y: 291, distance: 197.7
click at [728, 291] on quentale-workspace at bounding box center [569, 257] width 1139 height 515
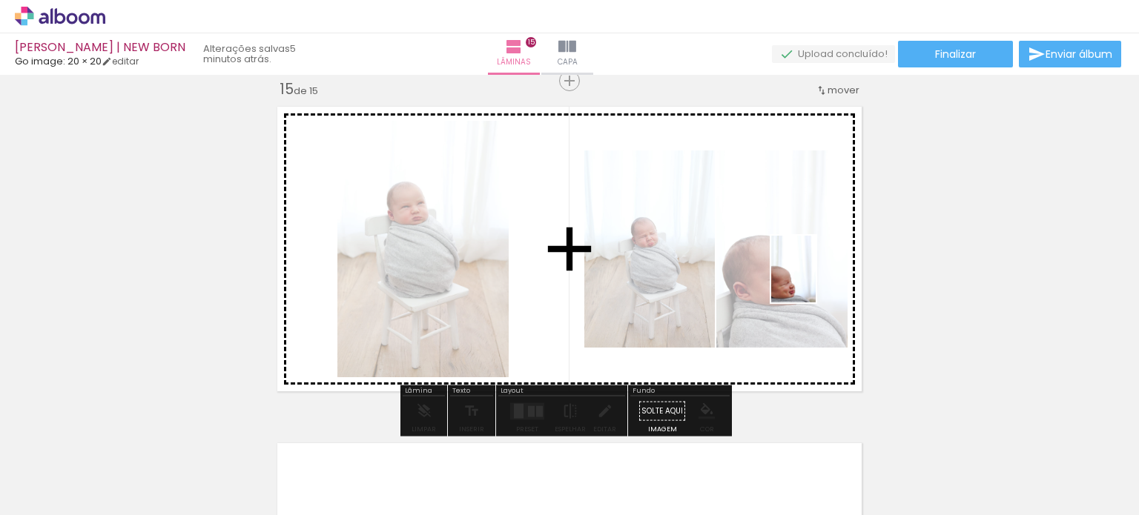
drag, startPoint x: 878, startPoint y: 464, endPoint x: 822, endPoint y: 282, distance: 191.0
click at [822, 280] on quentale-workspace at bounding box center [569, 257] width 1139 height 515
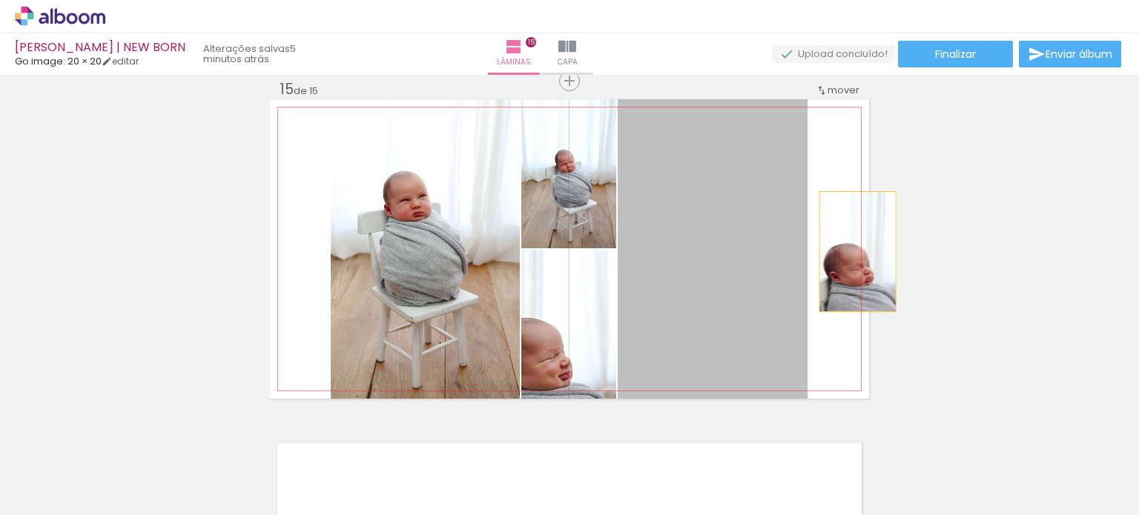
drag, startPoint x: 677, startPoint y: 269, endPoint x: 881, endPoint y: 245, distance: 205.3
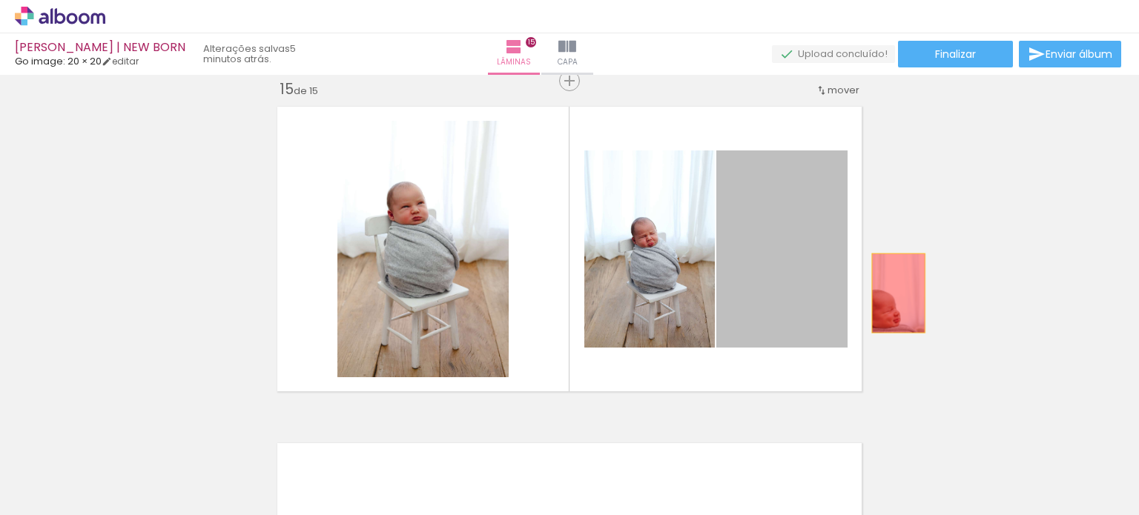
drag, startPoint x: 779, startPoint y: 293, endPoint x: 931, endPoint y: 302, distance: 152.3
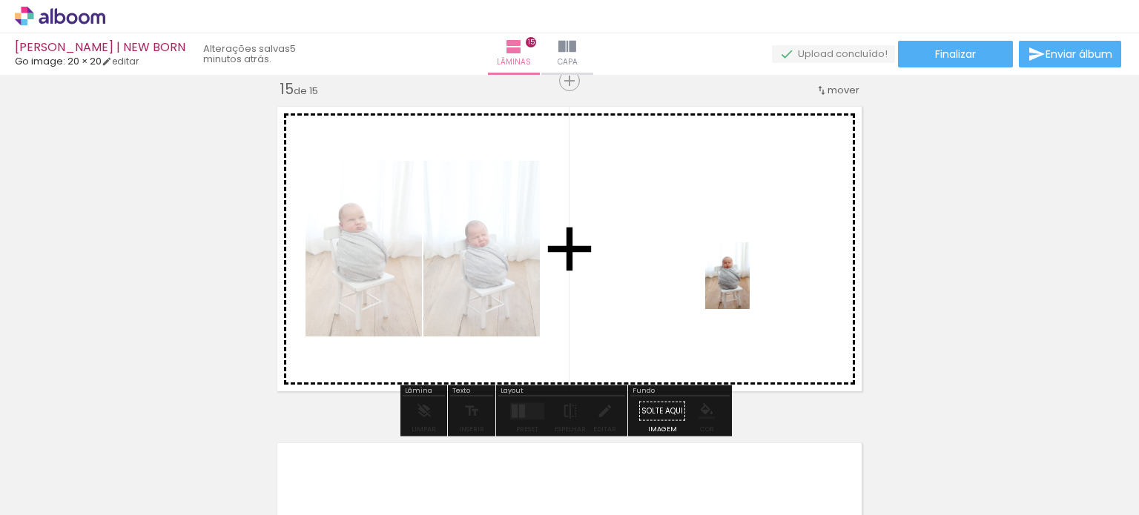
drag, startPoint x: 922, startPoint y: 449, endPoint x: 739, endPoint y: 279, distance: 250.3
click at [739, 279] on quentale-workspace at bounding box center [569, 257] width 1139 height 515
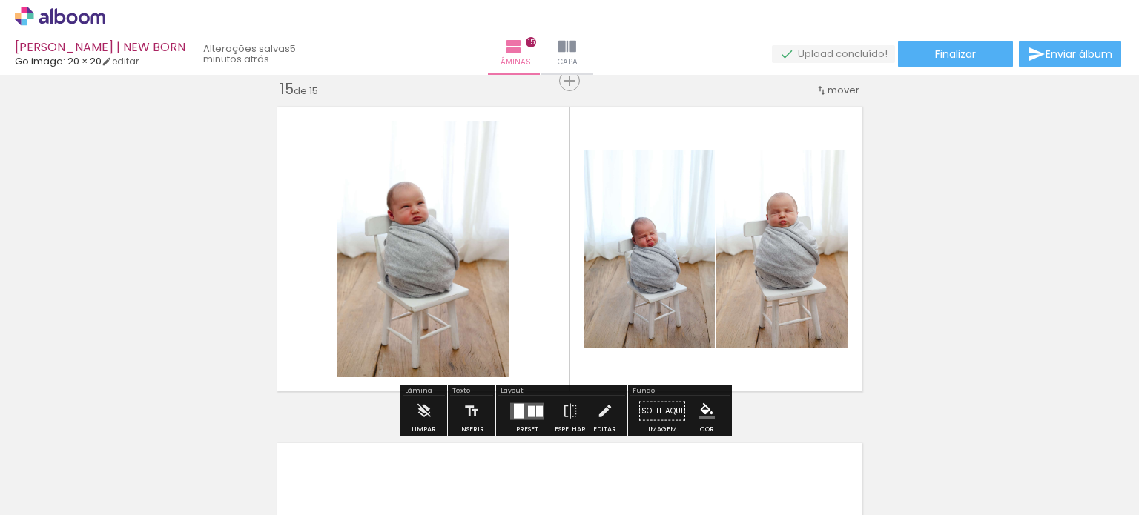
click at [540, 406] on quentale-layouter at bounding box center [527, 411] width 34 height 17
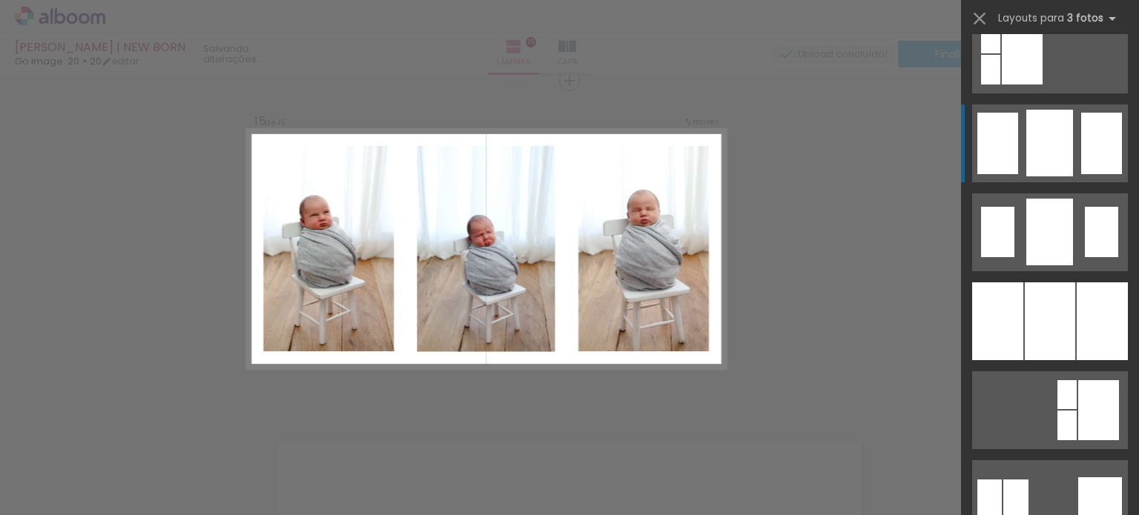
scroll to position [1113, 0]
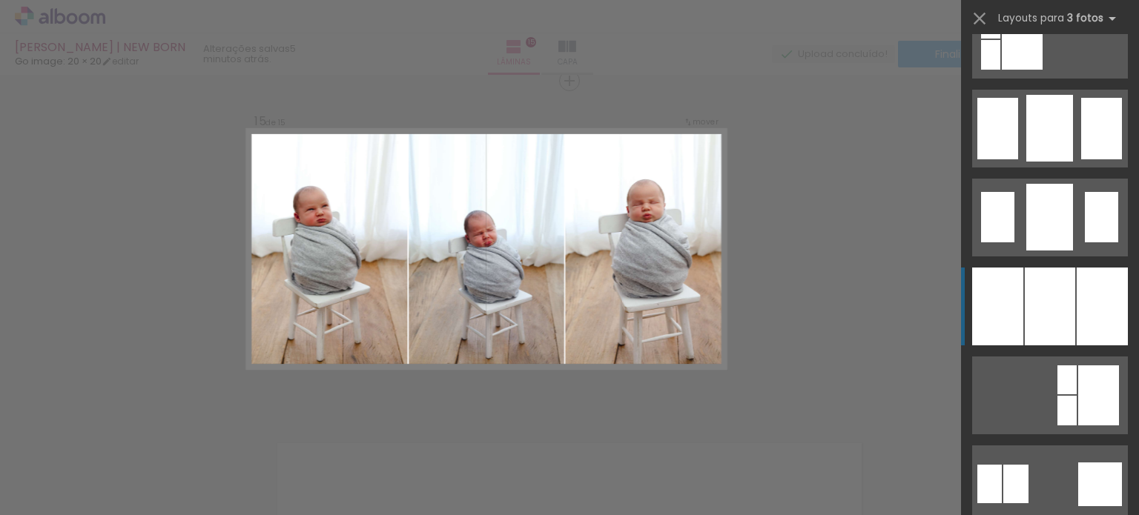
click at [1082, 278] on div at bounding box center [1102, 307] width 51 height 78
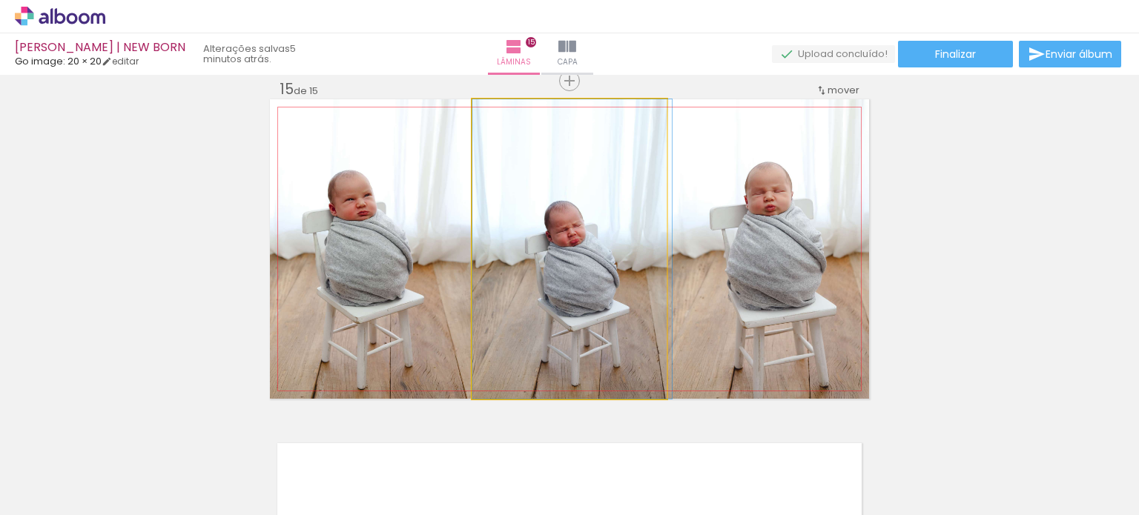
drag, startPoint x: 614, startPoint y: 266, endPoint x: 622, endPoint y: 223, distance: 43.7
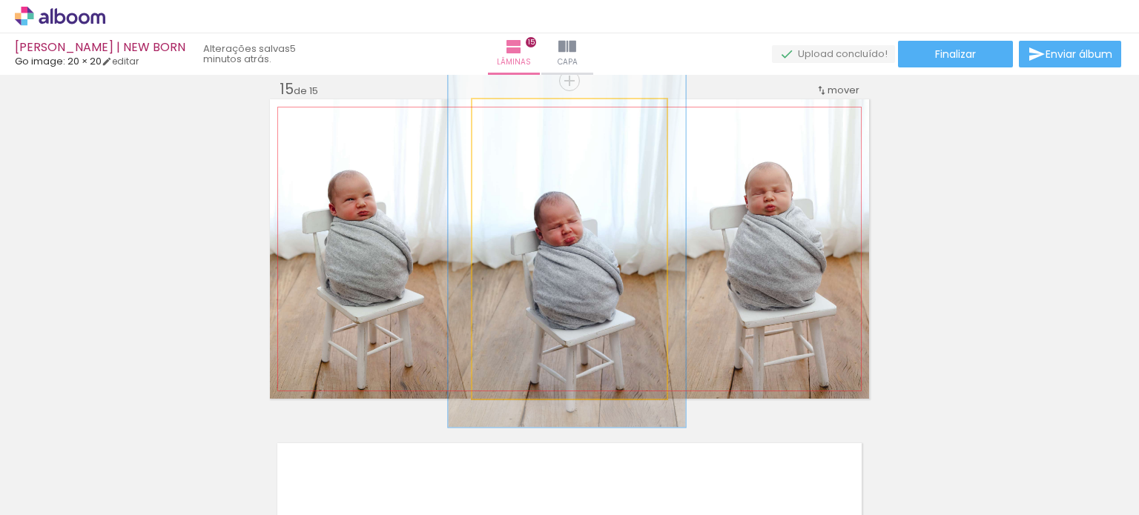
drag, startPoint x: 508, startPoint y: 113, endPoint x: 518, endPoint y: 110, distance: 10.1
type paper-slider "119"
click at [518, 110] on div at bounding box center [517, 115] width 24 height 24
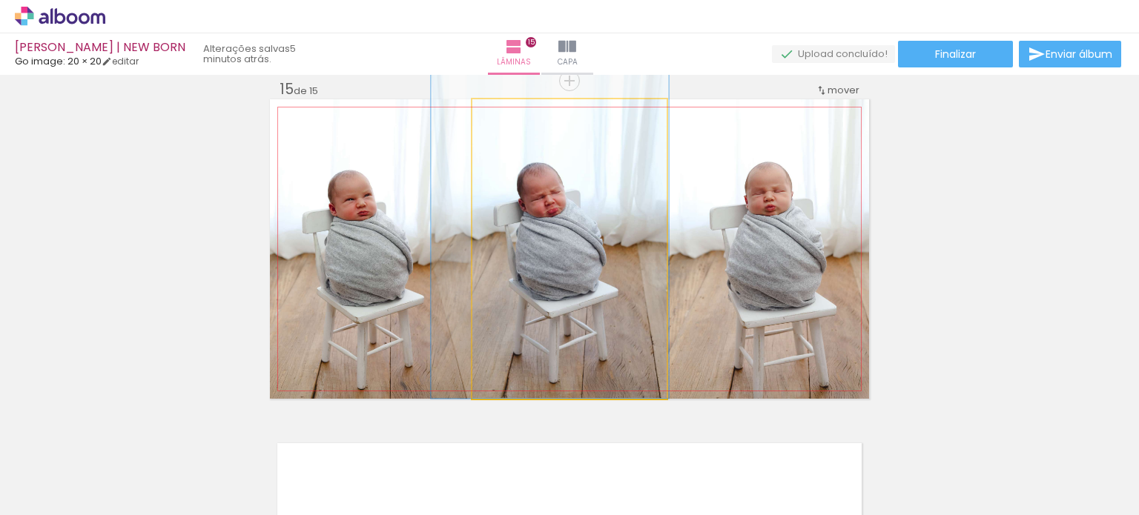
drag, startPoint x: 596, startPoint y: 241, endPoint x: 581, endPoint y: 216, distance: 29.3
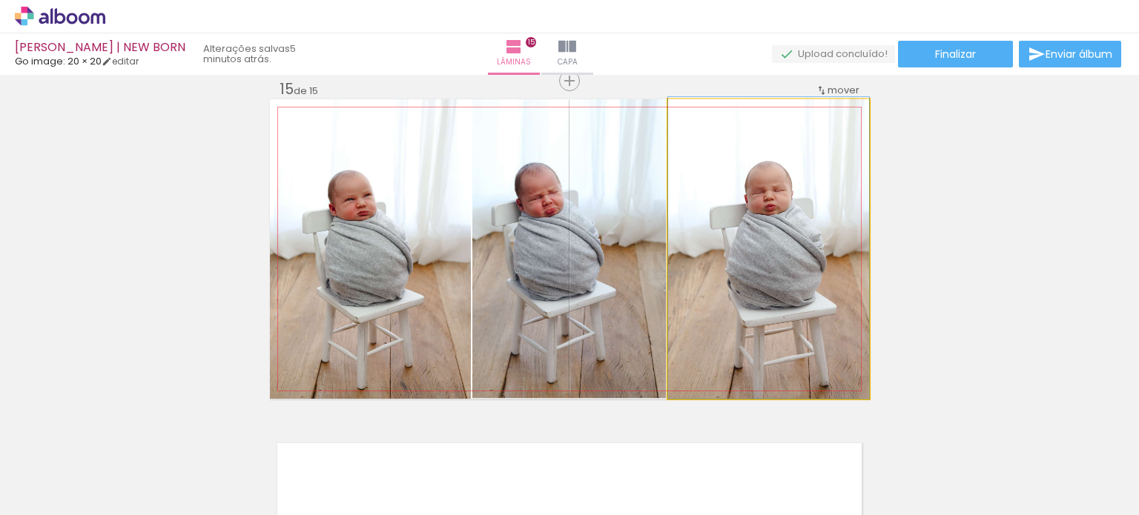
drag, startPoint x: 760, startPoint y: 217, endPoint x: 762, endPoint y: 198, distance: 19.4
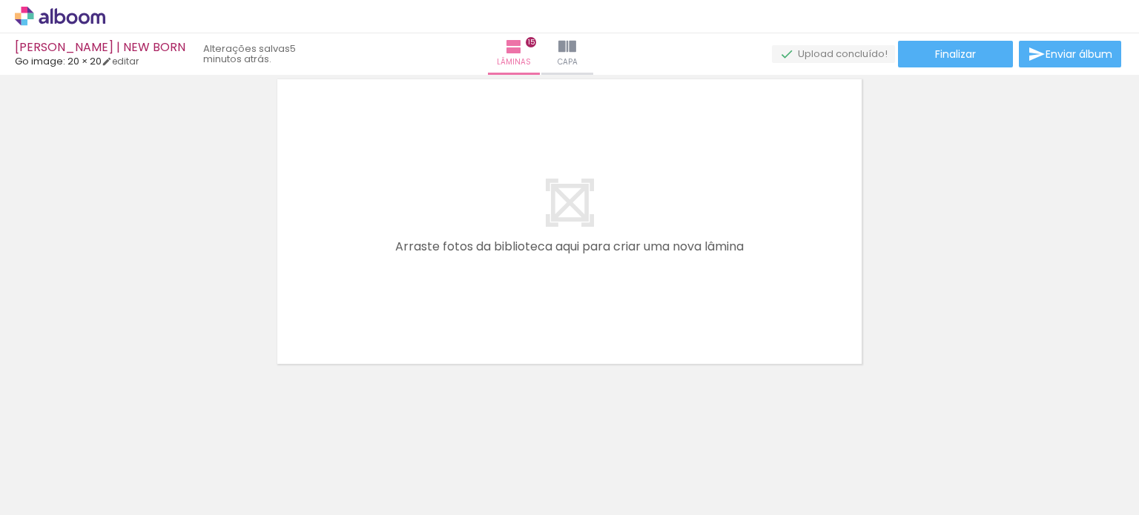
scroll to position [0, 1914]
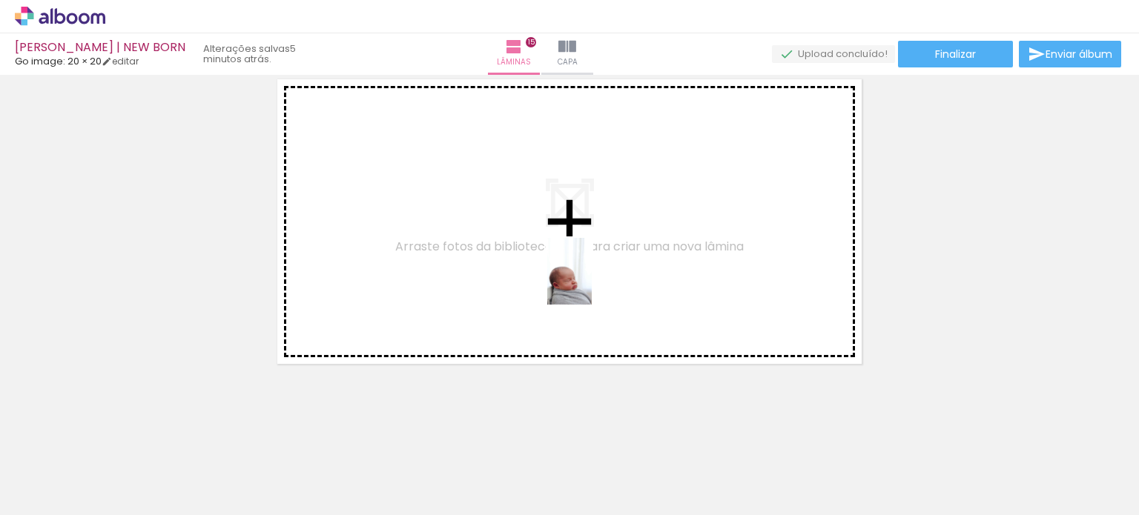
drag, startPoint x: 626, startPoint y: 442, endPoint x: 696, endPoint y: 382, distance: 92.6
click at [589, 260] on quentale-workspace at bounding box center [569, 257] width 1139 height 515
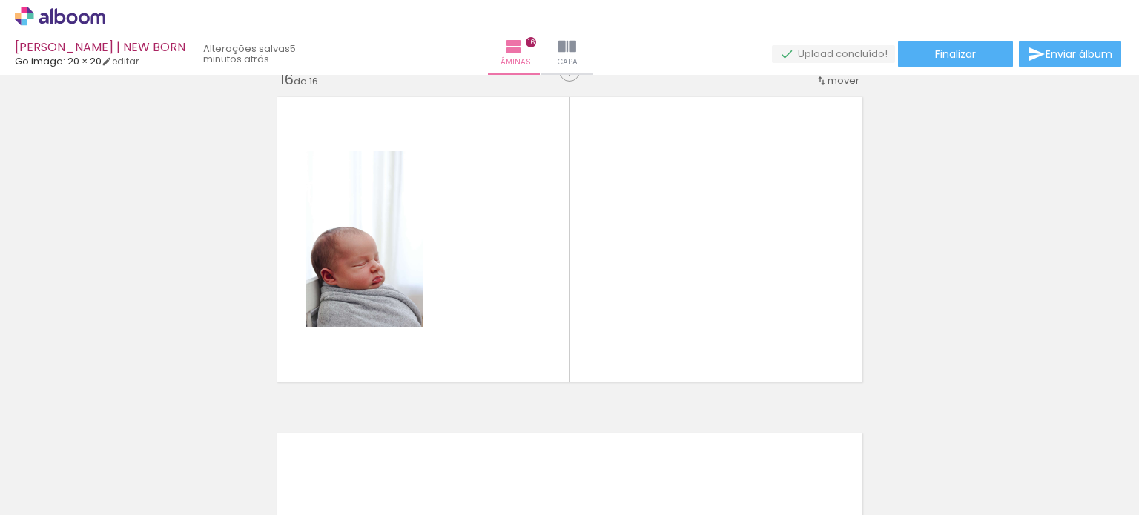
scroll to position [5069, 0]
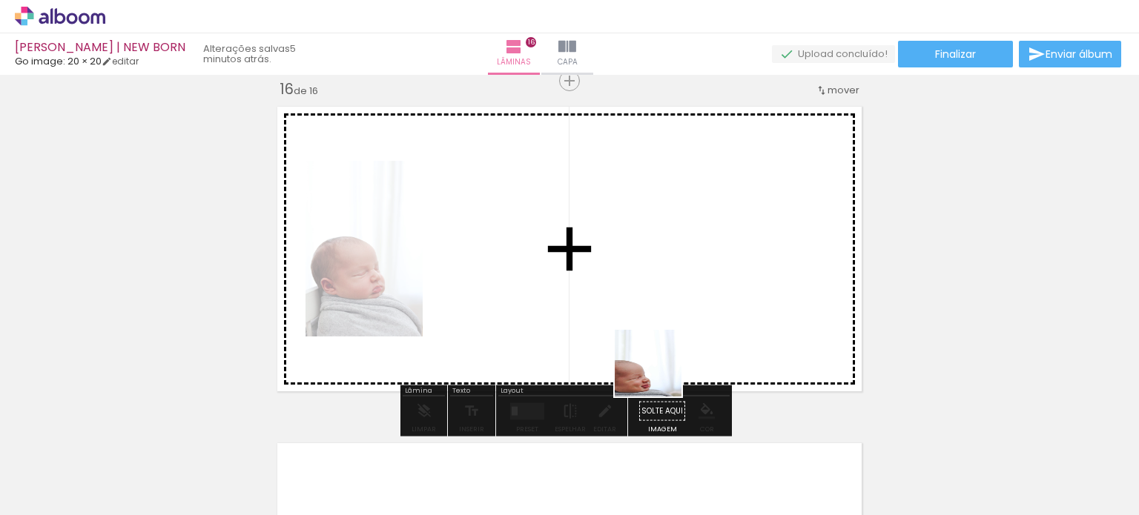
drag, startPoint x: 727, startPoint y: 459, endPoint x: 620, endPoint y: 306, distance: 187.0
click at [619, 306] on quentale-workspace at bounding box center [569, 257] width 1139 height 515
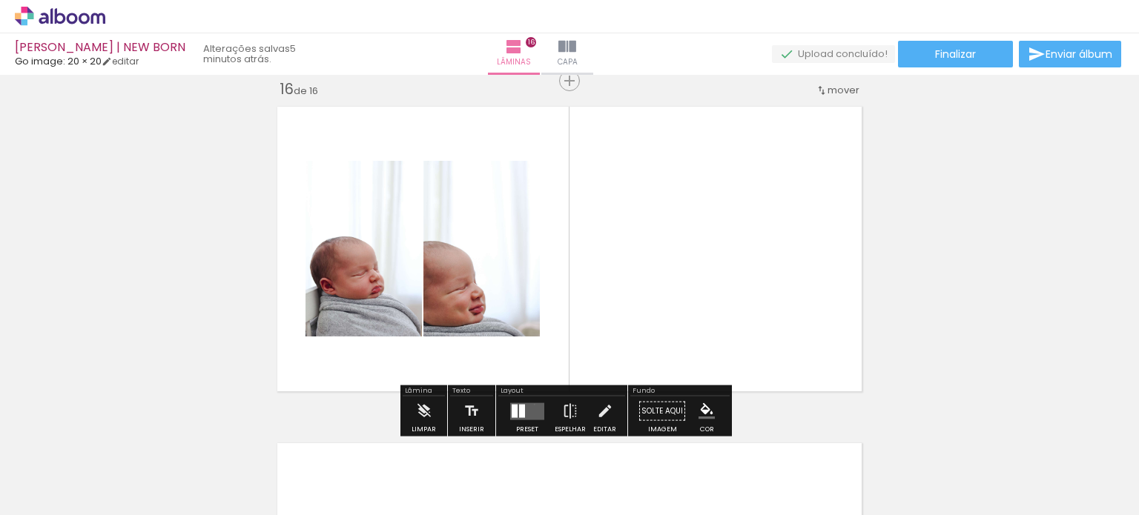
click at [531, 404] on quentale-layouter at bounding box center [527, 411] width 34 height 17
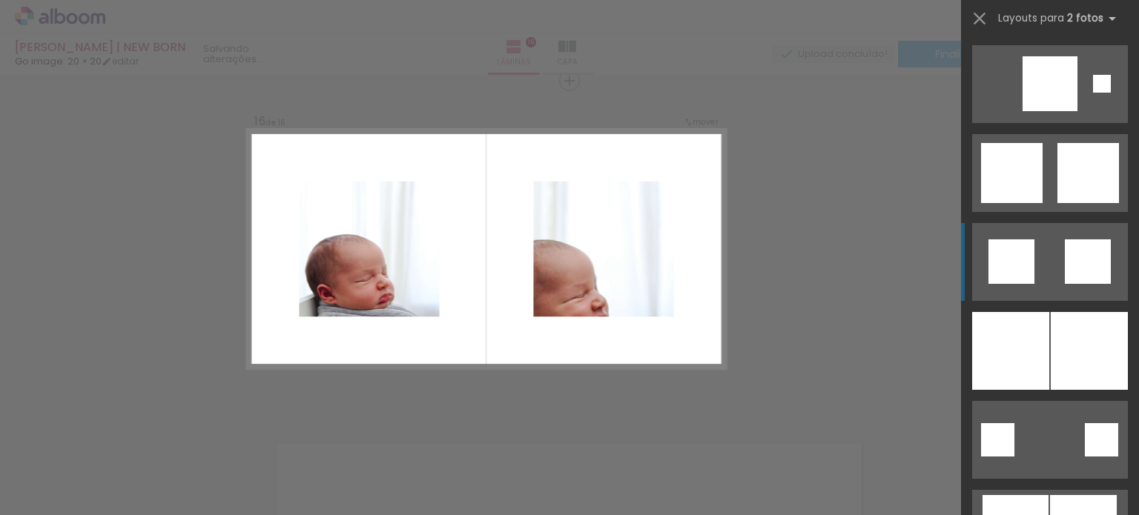
scroll to position [1558, 0]
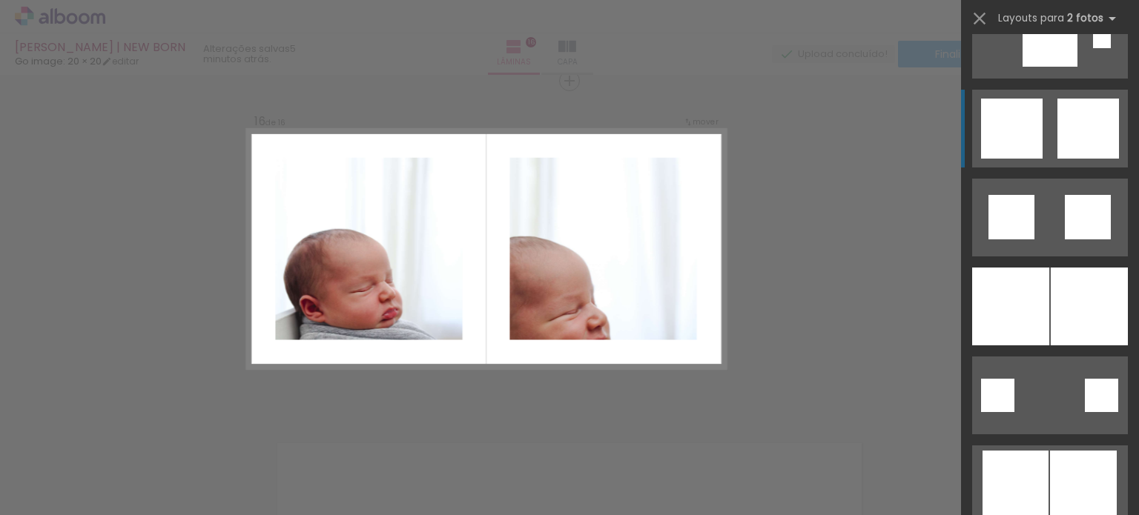
click at [1058, 143] on div at bounding box center [1089, 129] width 62 height 60
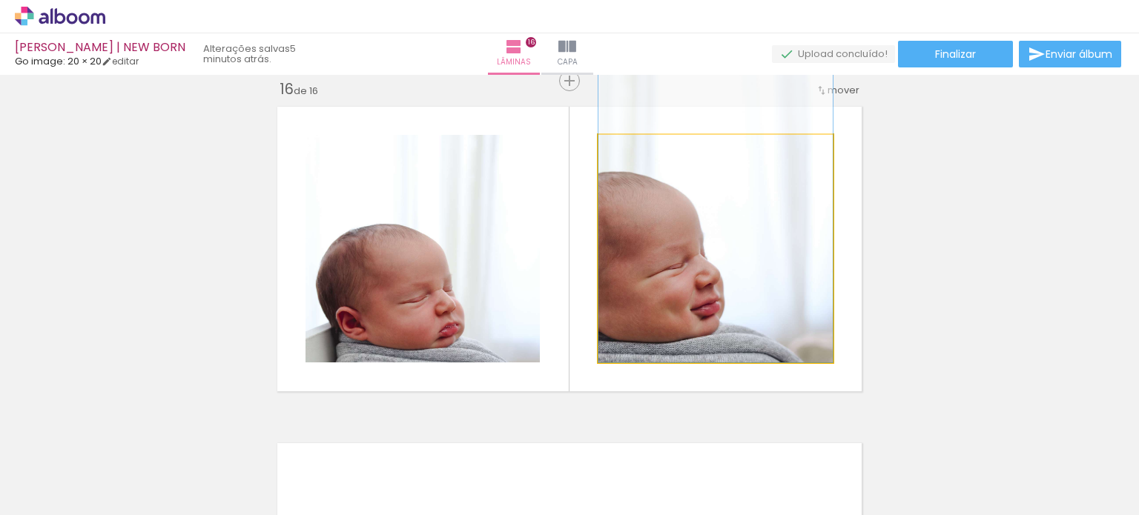
drag, startPoint x: 728, startPoint y: 263, endPoint x: 722, endPoint y: 191, distance: 72.3
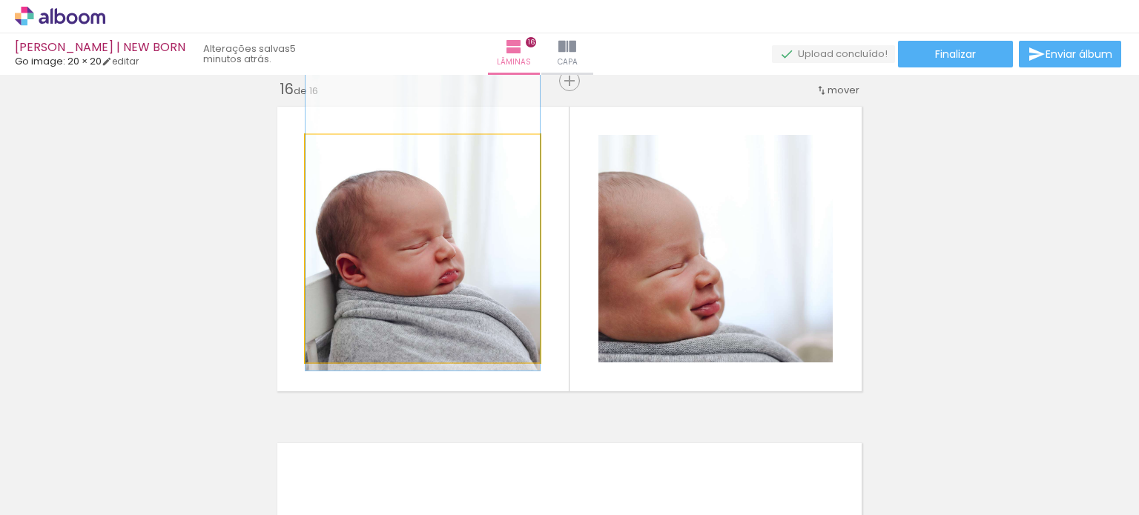
drag, startPoint x: 433, startPoint y: 317, endPoint x: 427, endPoint y: 263, distance: 53.7
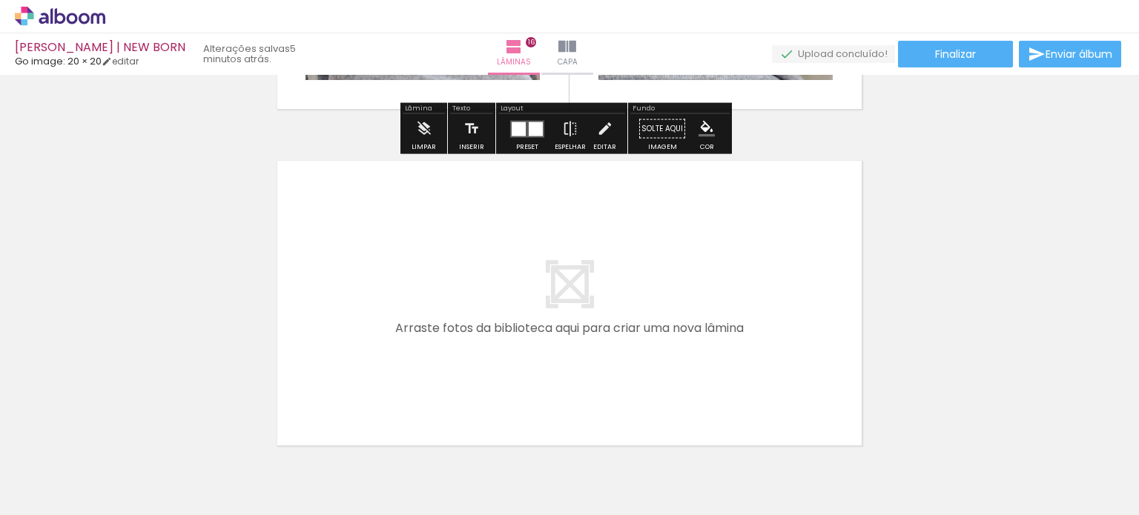
scroll to position [5366, 0]
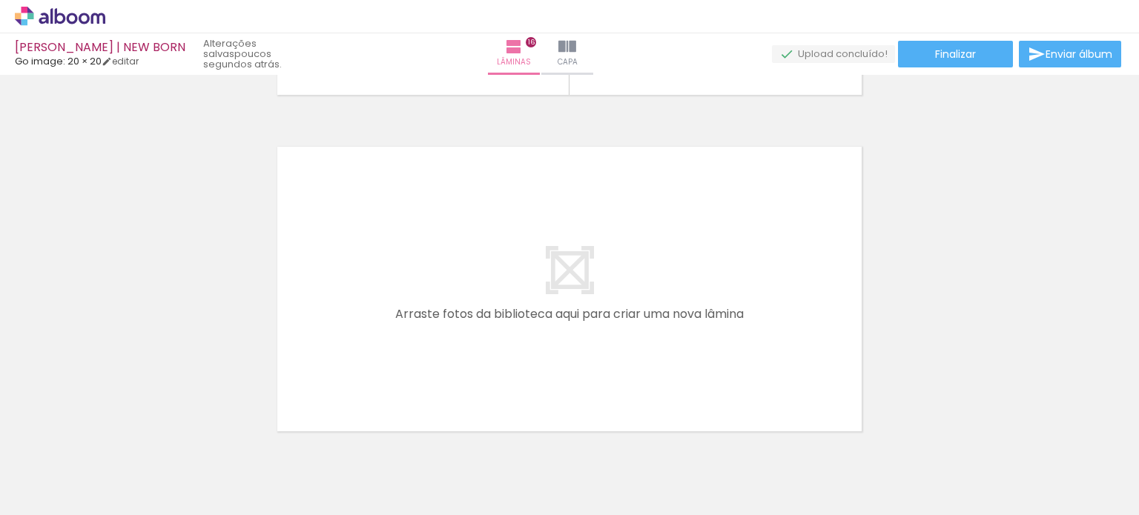
scroll to position [0, 1914]
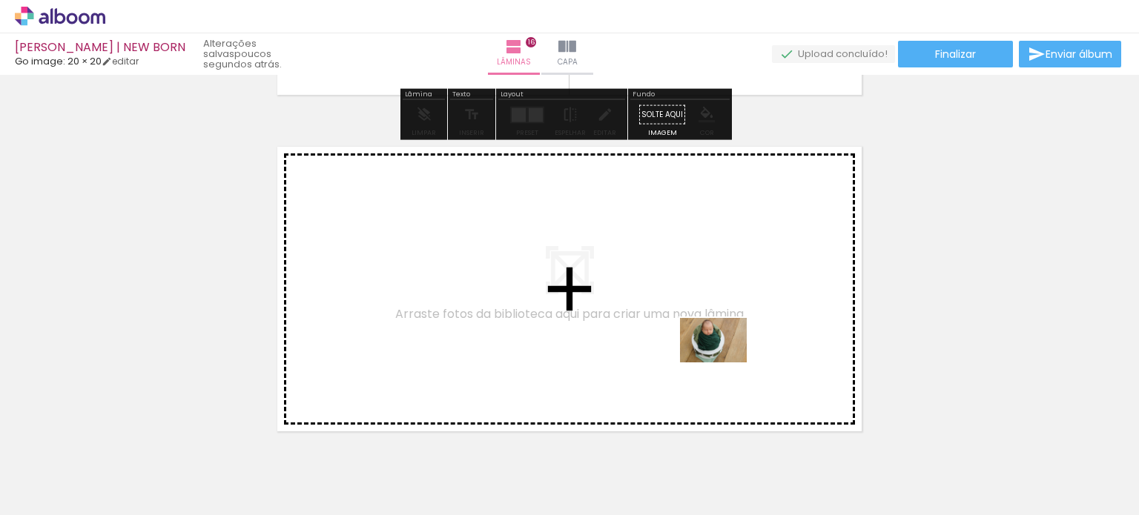
drag, startPoint x: 891, startPoint y: 467, endPoint x: 865, endPoint y: 423, distance: 51.5
click at [694, 346] on quentale-workspace at bounding box center [569, 257] width 1139 height 515
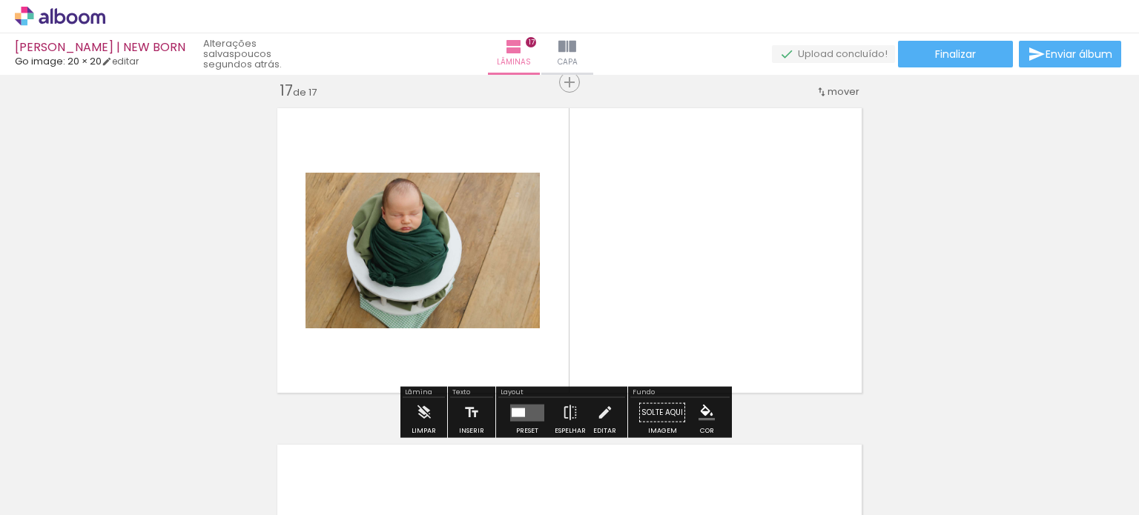
scroll to position [5406, 0]
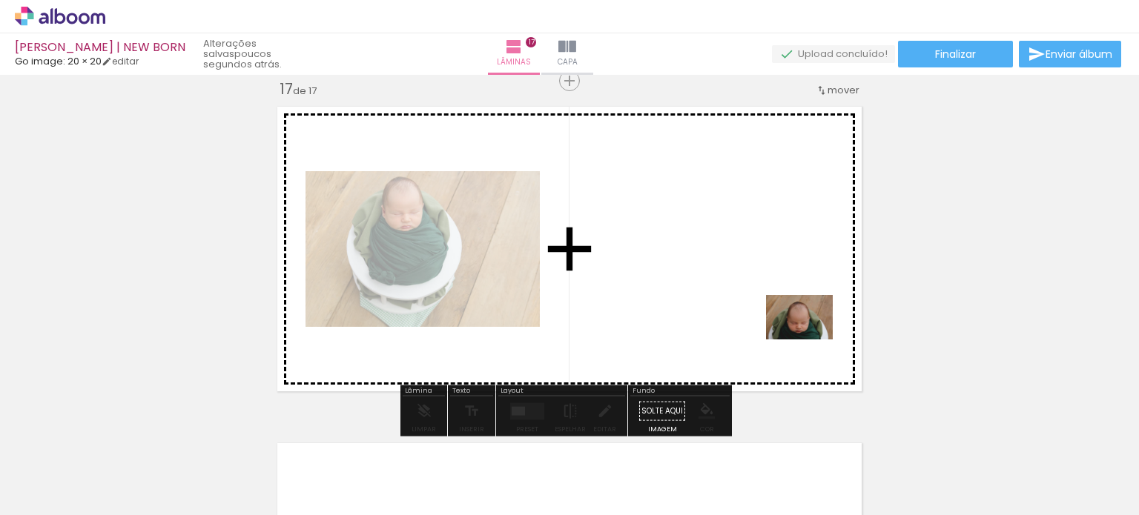
drag, startPoint x: 978, startPoint y: 471, endPoint x: 783, endPoint y: 323, distance: 244.0
click at [783, 323] on quentale-workspace at bounding box center [569, 257] width 1139 height 515
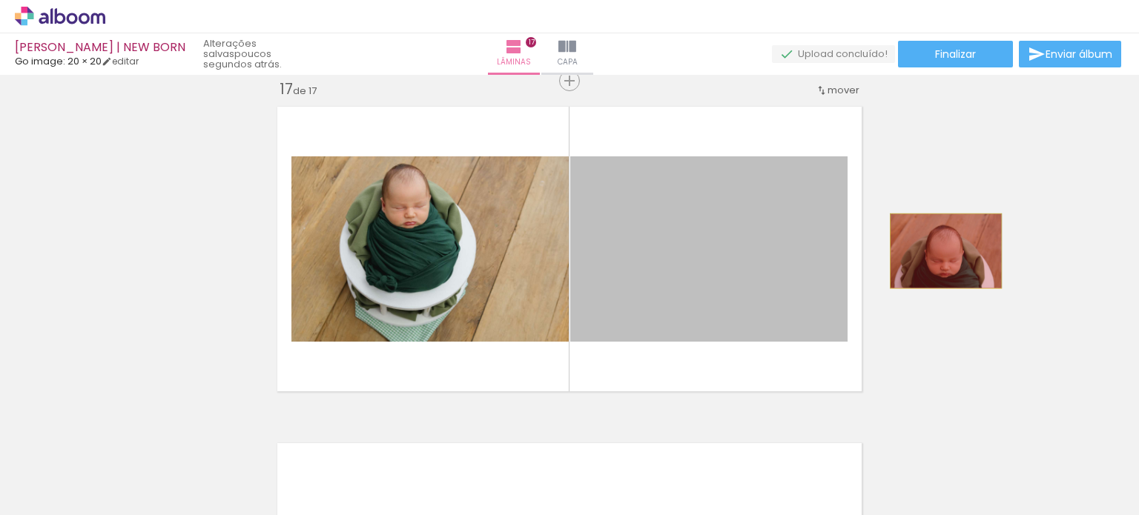
drag, startPoint x: 715, startPoint y: 258, endPoint x: 977, endPoint y: 248, distance: 262.0
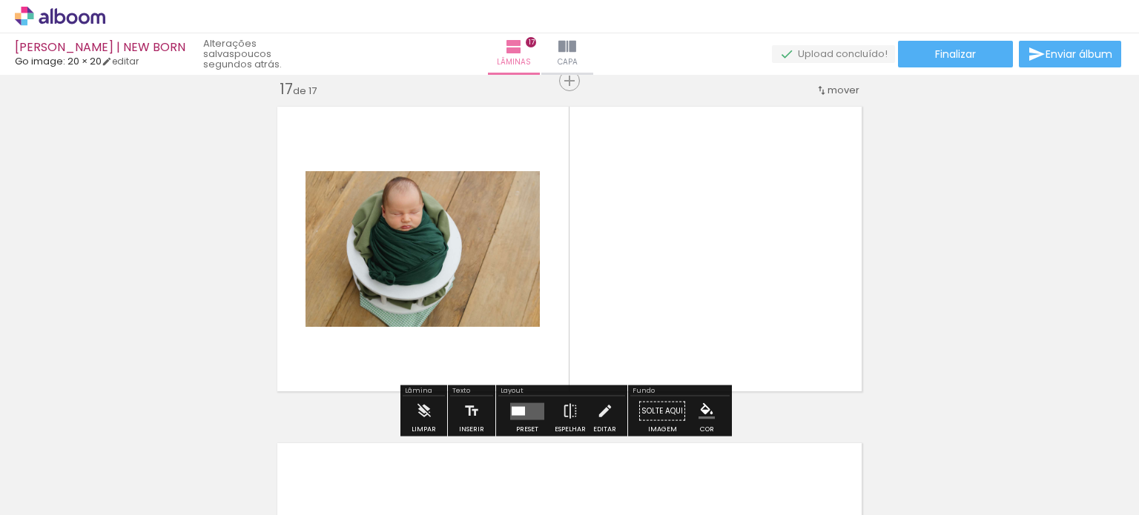
click at [513, 409] on div at bounding box center [518, 410] width 13 height 9
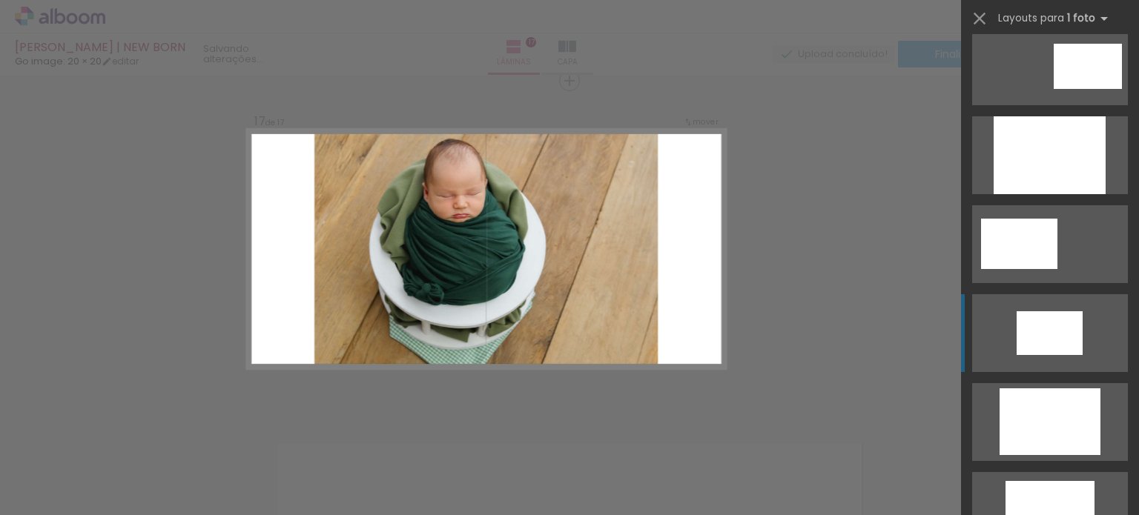
scroll to position [297, 0]
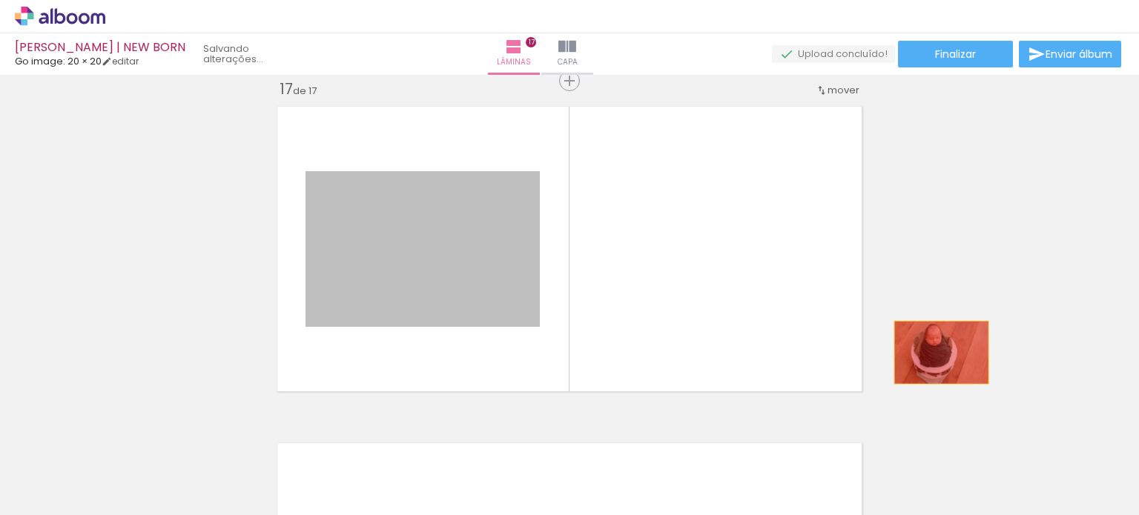
drag, startPoint x: 467, startPoint y: 237, endPoint x: 973, endPoint y: 359, distance: 520.4
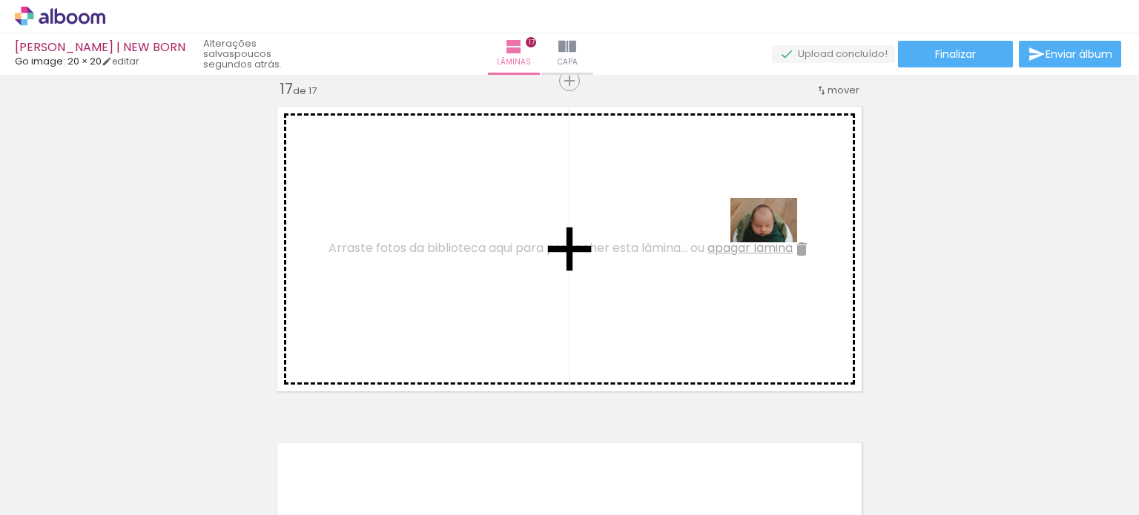
drag, startPoint x: 983, startPoint y: 464, endPoint x: 775, endPoint y: 243, distance: 303.3
click at [775, 243] on quentale-workspace at bounding box center [569, 257] width 1139 height 515
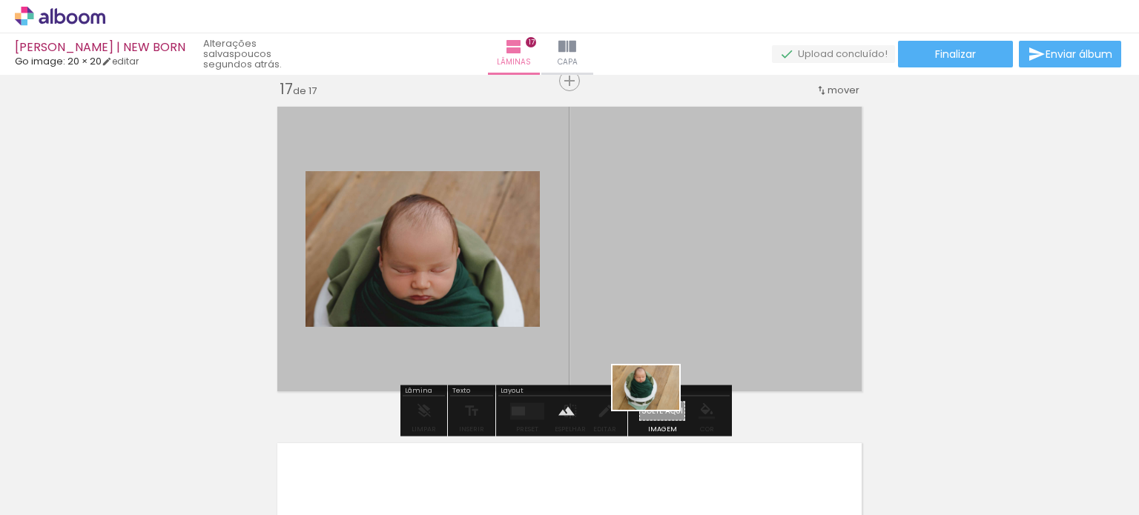
drag, startPoint x: 896, startPoint y: 460, endPoint x: 657, endPoint y: 410, distance: 243.9
click at [657, 410] on quentale-workspace at bounding box center [569, 257] width 1139 height 515
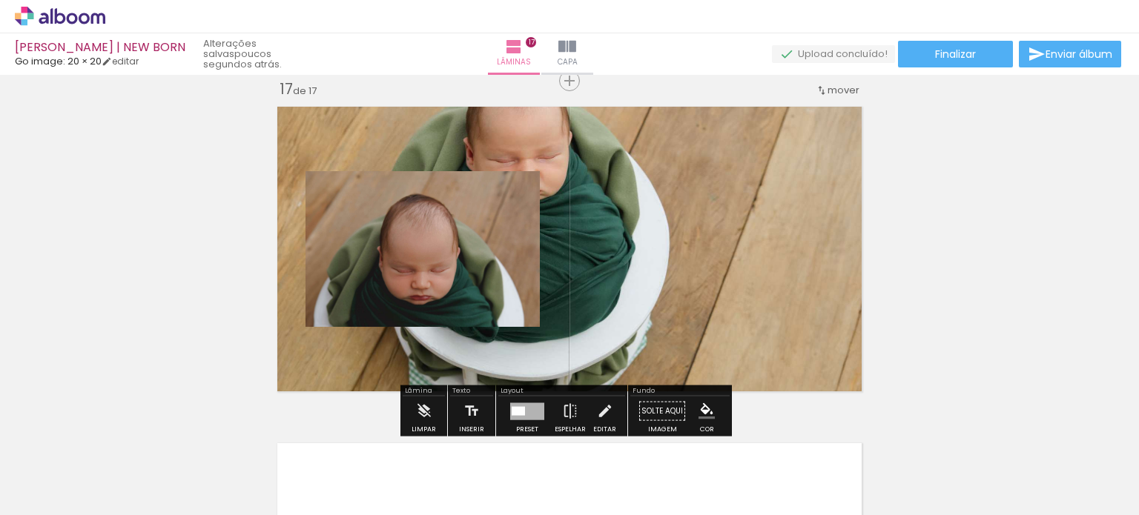
drag, startPoint x: 666, startPoint y: 290, endPoint x: 599, endPoint y: 284, distance: 67.0
click at [596, 289] on quentale-layouter at bounding box center [569, 249] width 599 height 300
drag, startPoint x: 630, startPoint y: 293, endPoint x: 793, endPoint y: 282, distance: 162.8
click at [793, 282] on quentale-layouter at bounding box center [569, 249] width 599 height 300
click at [661, 407] on paper-button "Solte aqui Imagem" at bounding box center [662, 416] width 53 height 38
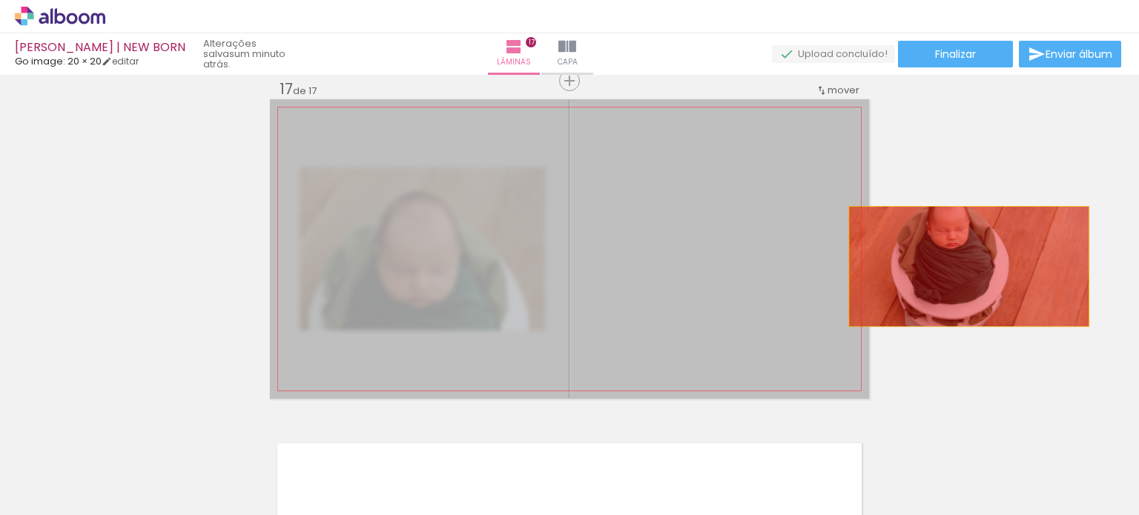
drag, startPoint x: 665, startPoint y: 275, endPoint x: 982, endPoint y: 263, distance: 317.7
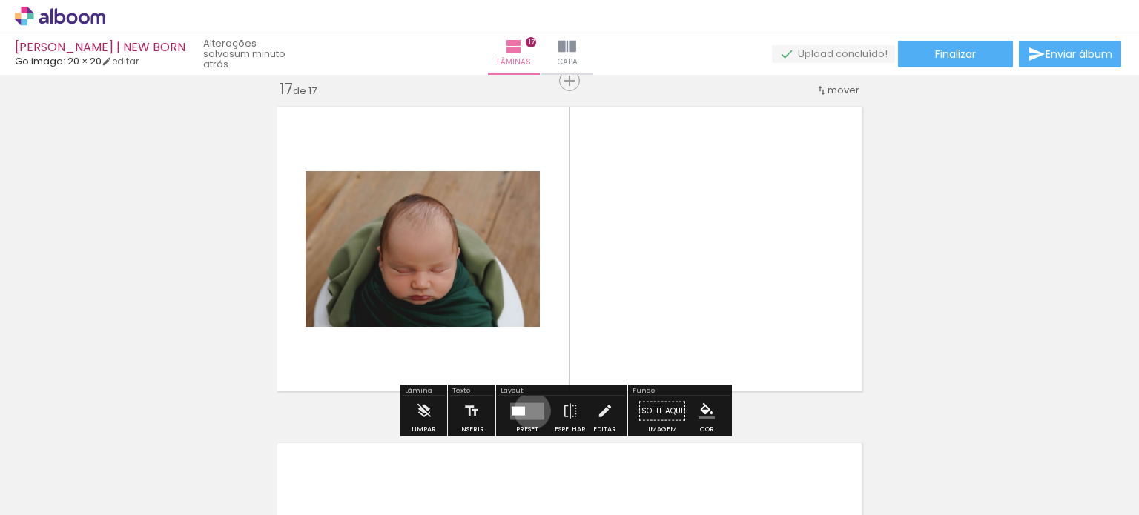
click at [529, 410] on quentale-layouter at bounding box center [527, 411] width 34 height 17
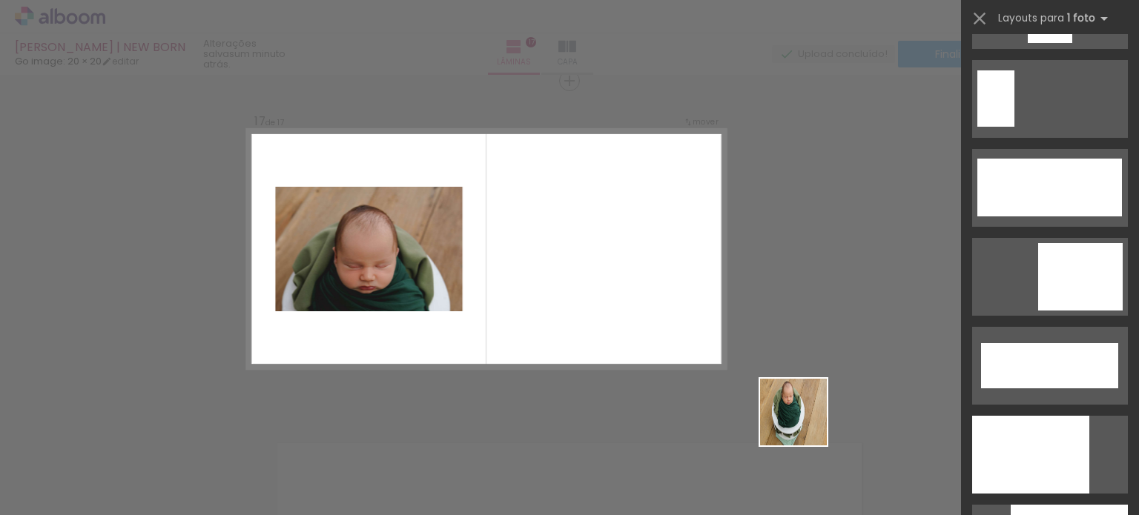
scroll to position [0, 0]
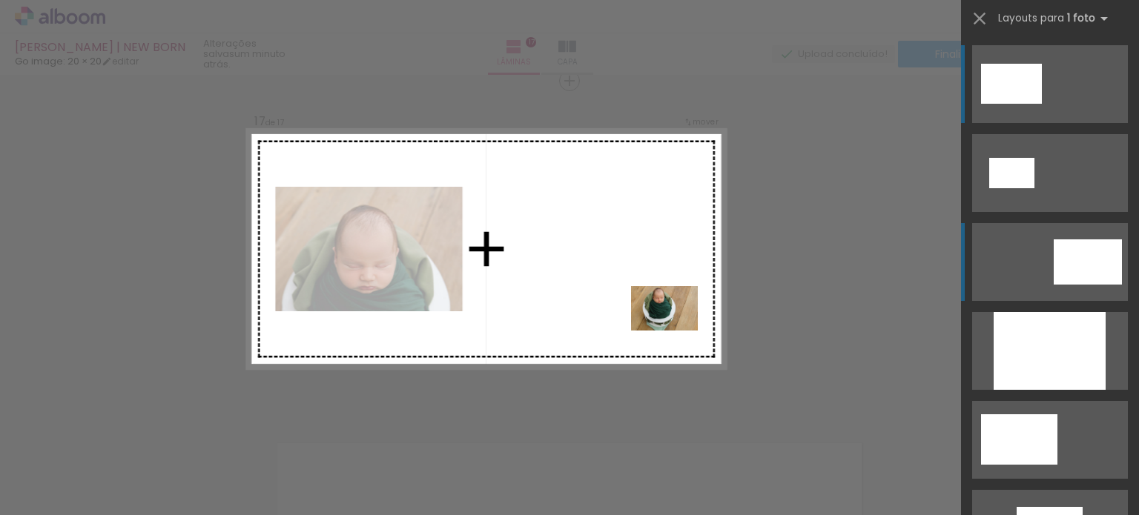
drag, startPoint x: 895, startPoint y: 456, endPoint x: 1090, endPoint y: 337, distance: 227.7
click at [672, 317] on quentale-workspace at bounding box center [569, 257] width 1139 height 515
drag, startPoint x: 886, startPoint y: 465, endPoint x: 682, endPoint y: 311, distance: 255.7
click at [682, 311] on quentale-workspace at bounding box center [569, 257] width 1139 height 515
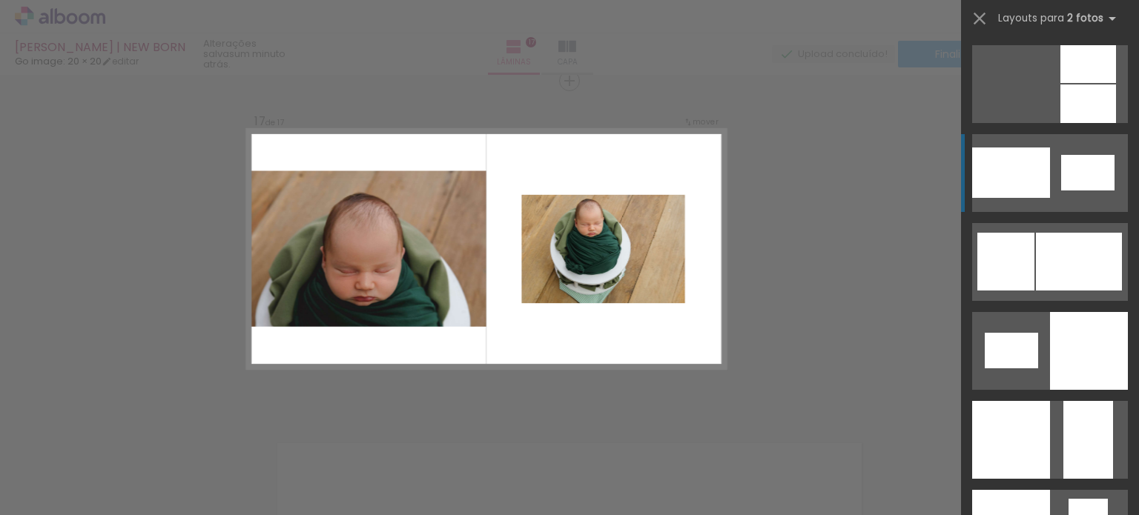
scroll to position [2003, 0]
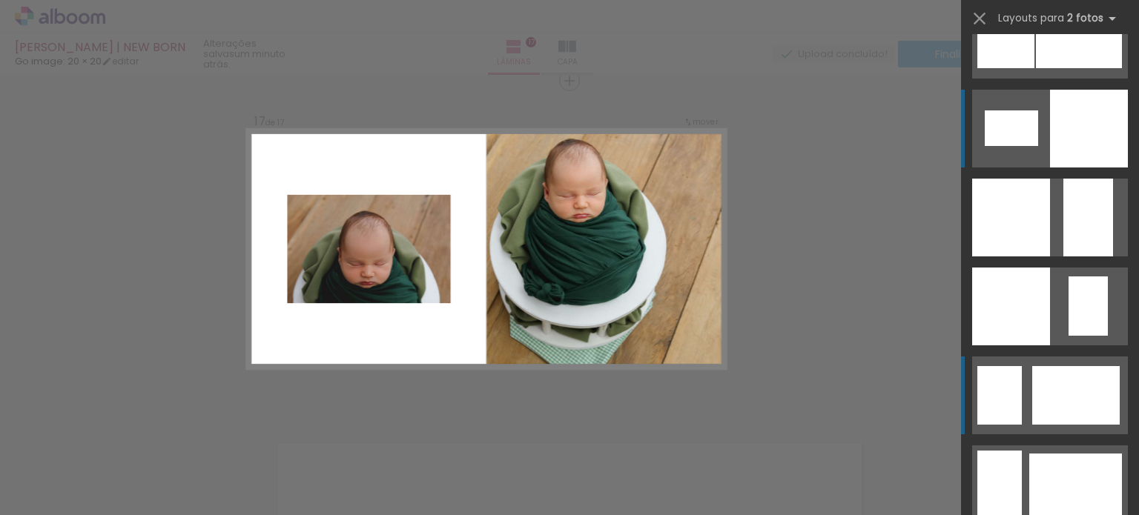
click at [1070, 139] on div at bounding box center [1089, 129] width 78 height 78
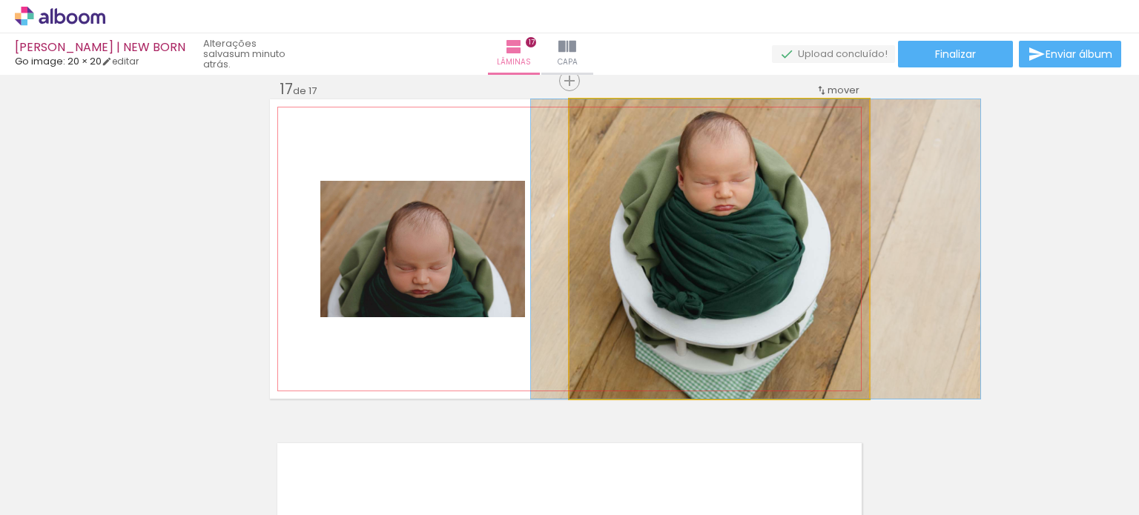
drag, startPoint x: 711, startPoint y: 265, endPoint x: 747, endPoint y: 260, distance: 35.9
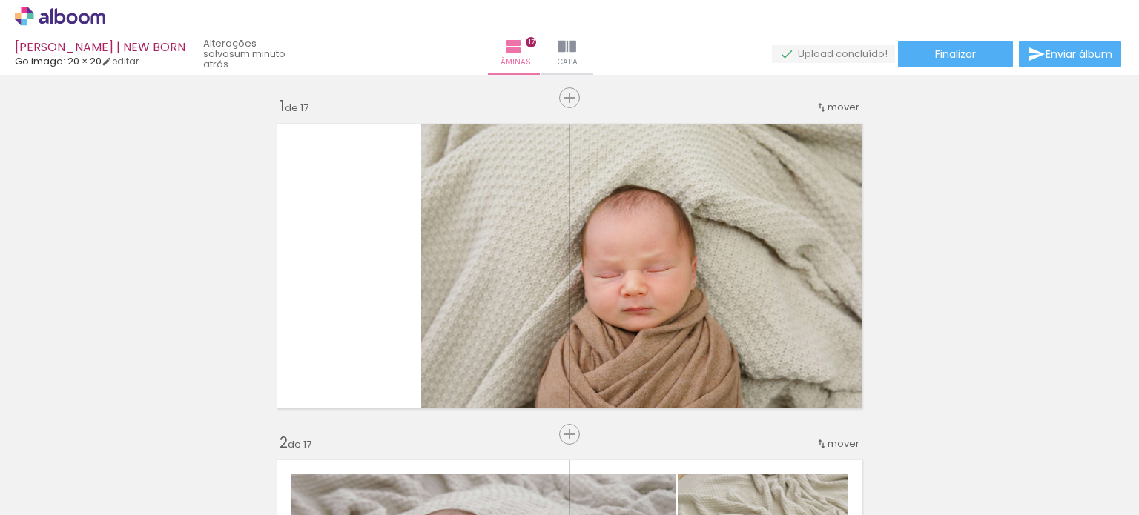
scroll to position [0, 0]
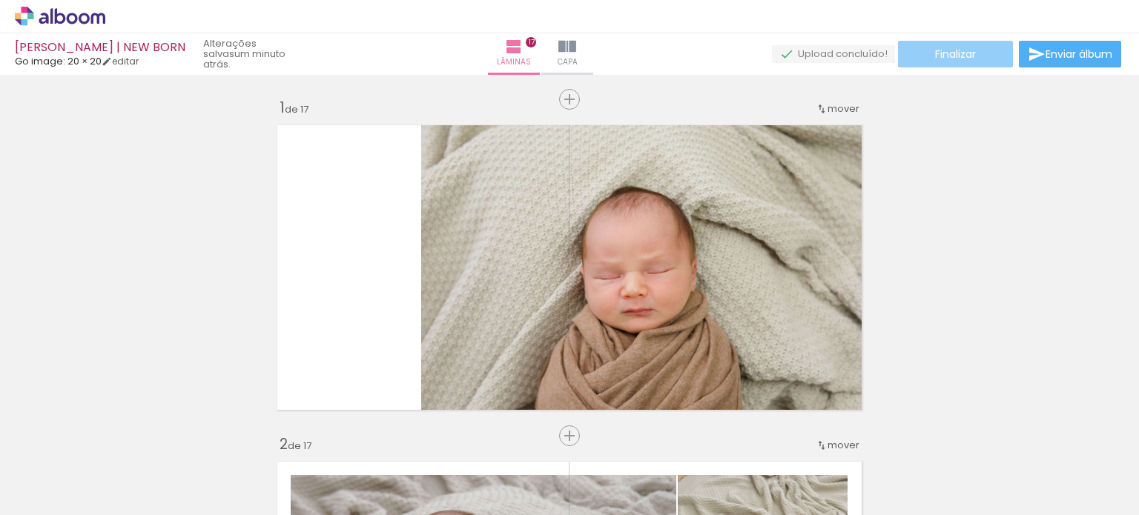
click at [952, 50] on span "Finalizar" at bounding box center [955, 54] width 41 height 10
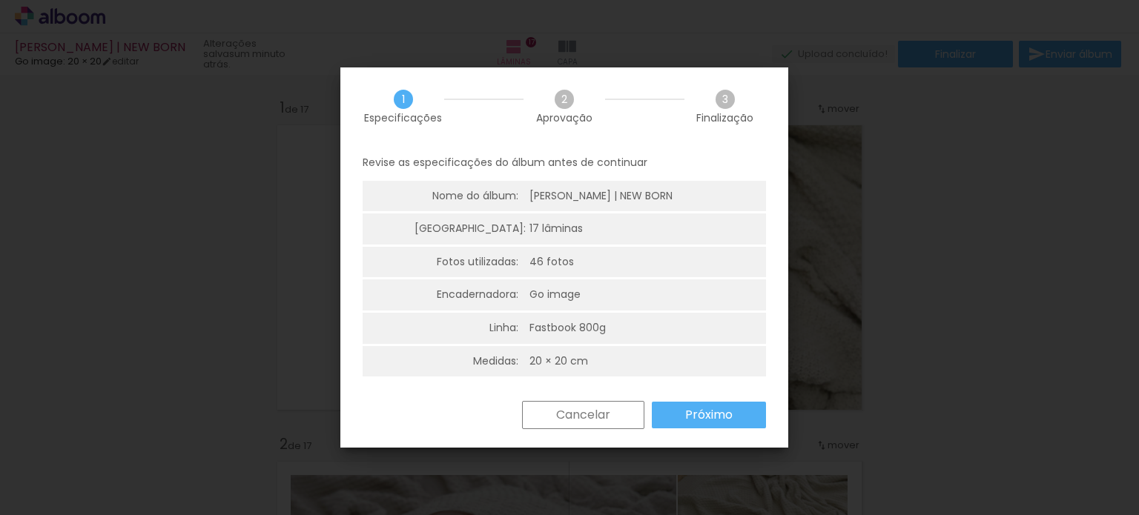
click at [0, 0] on slot "Próximo" at bounding box center [0, 0] width 0 height 0
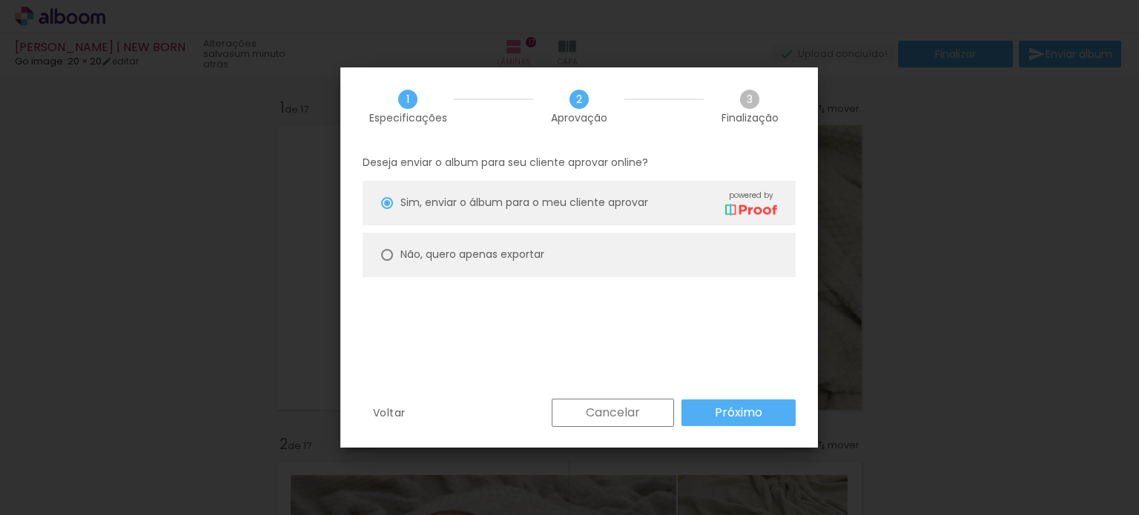
click at [0, 0] on slot "Não, quero apenas exportar" at bounding box center [0, 0] width 0 height 0
type paper-radio-button "on"
click at [0, 0] on slot "Próximo" at bounding box center [0, 0] width 0 height 0
type input "Alta, 300 DPI"
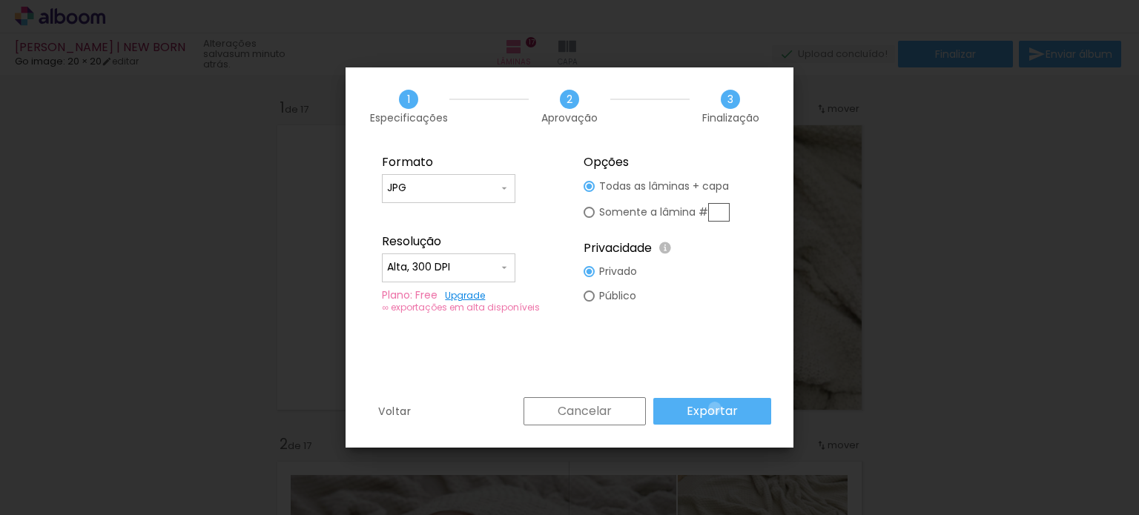
click at [0, 0] on slot "Exportar" at bounding box center [0, 0] width 0 height 0
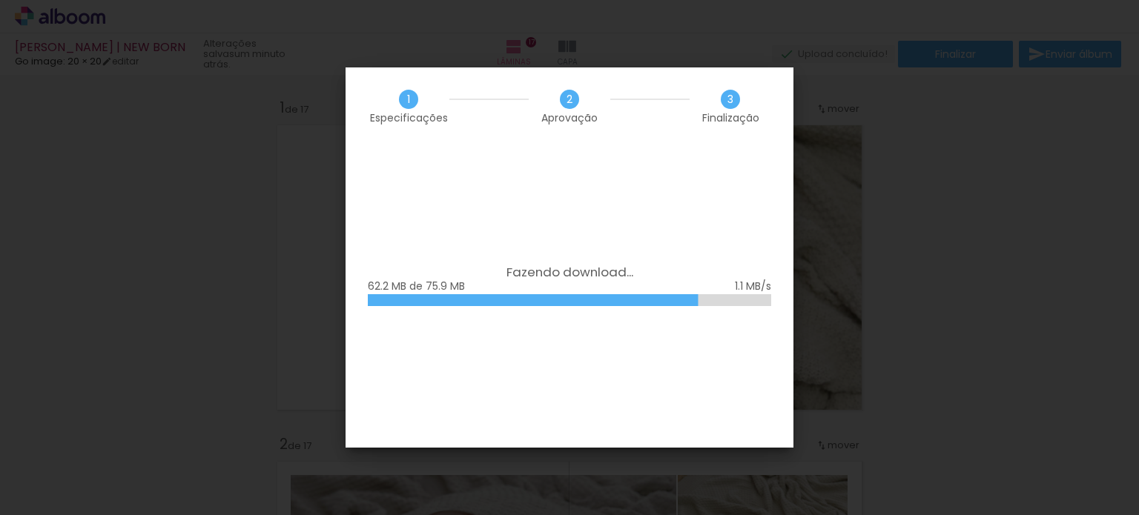
scroll to position [0, 1914]
